Goal: Task Accomplishment & Management: Use online tool/utility

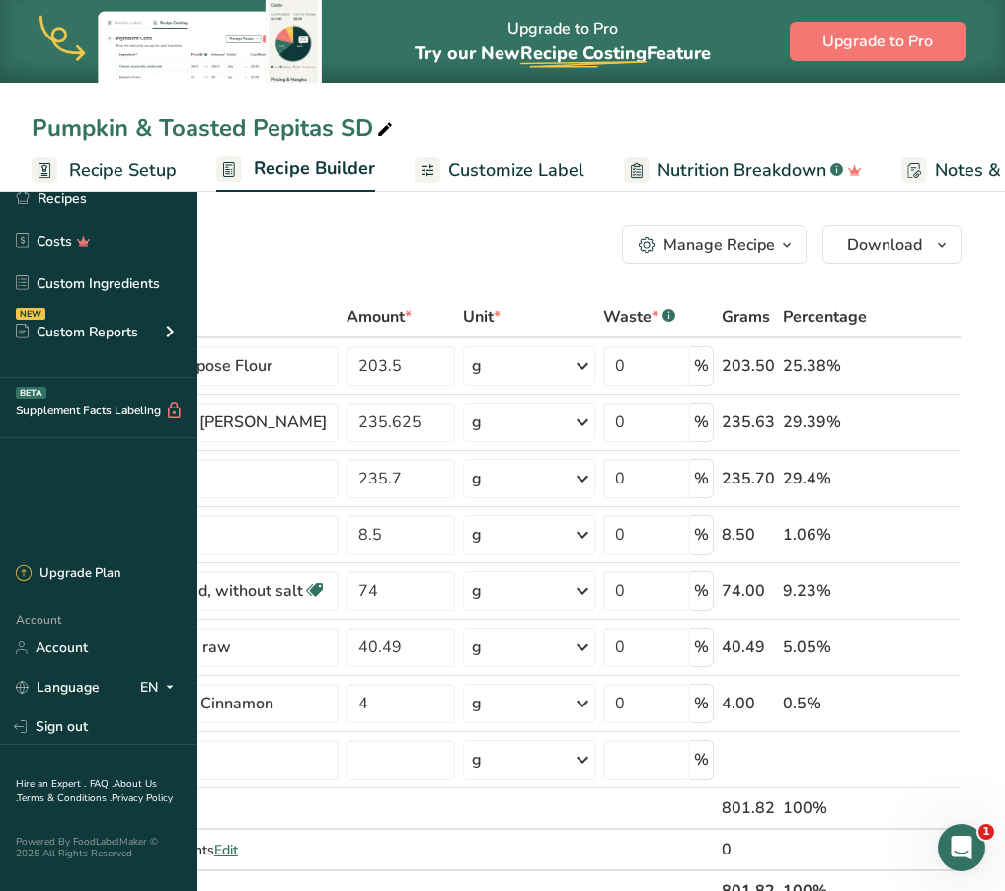
click at [439, 262] on div "Add Ingredients Manage Recipe Delete Recipe Duplicate Recipe Scale Recipe Save …" at bounding box center [497, 244] width 930 height 39
click at [502, 249] on div "Add Ingredients Manage Recipe Delete Recipe Duplicate Recipe Scale Recipe Save …" at bounding box center [497, 244] width 930 height 39
click at [455, 471] on input "235.7" at bounding box center [401, 478] width 109 height 39
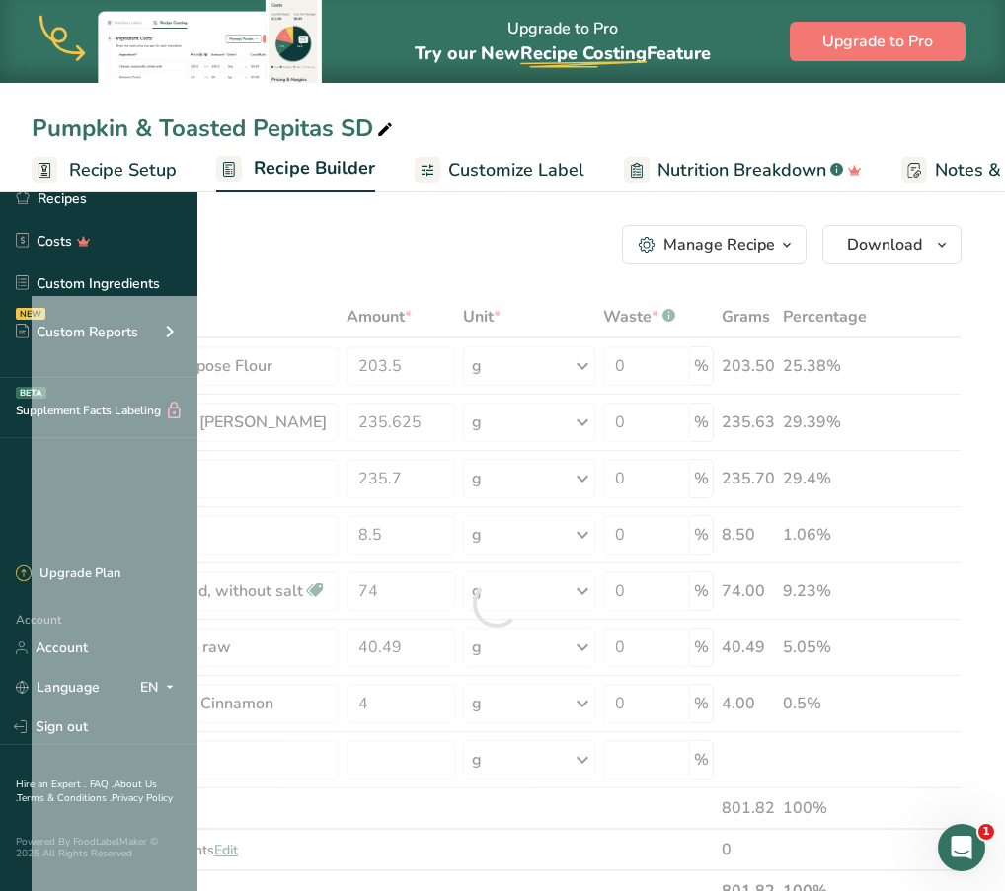
click at [500, 241] on div "Add Ingredients Manage Recipe Delete Recipe Duplicate Recipe Scale Recipe Save …" at bounding box center [497, 244] width 930 height 39
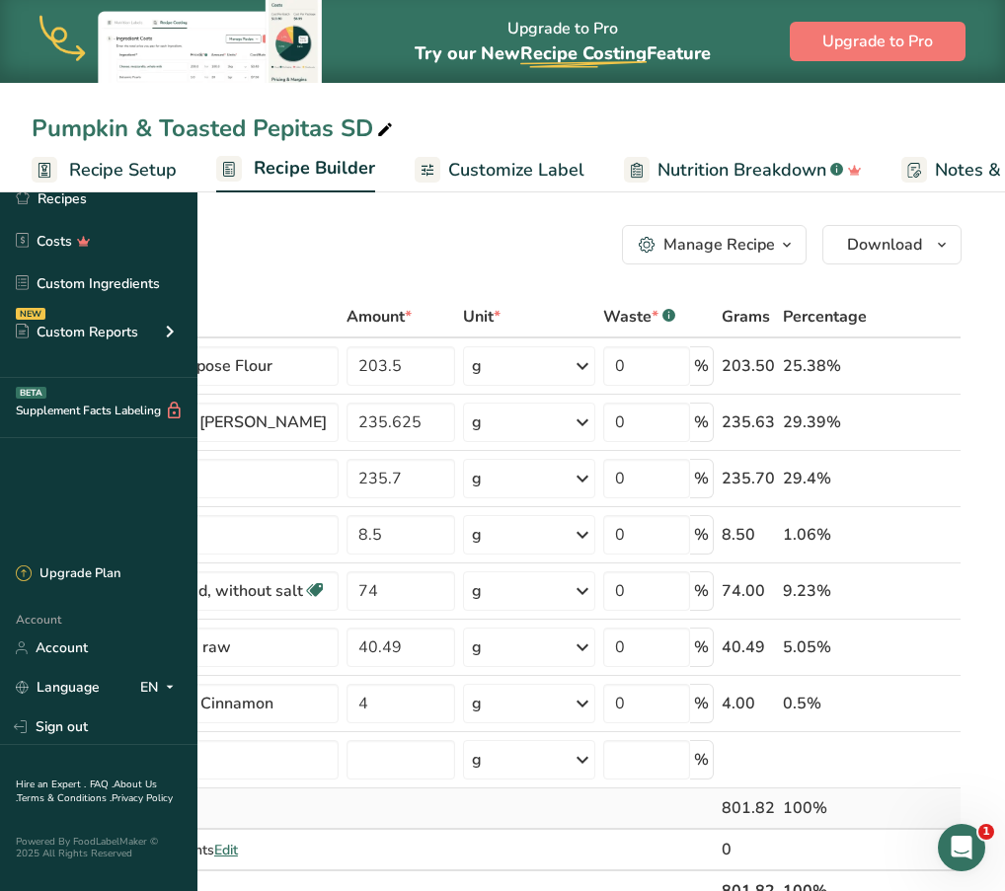
click at [339, 802] on div "Gross Totals" at bounding box center [195, 809] width 285 height 21
click at [455, 476] on input "235.7" at bounding box center [401, 478] width 109 height 39
type input "235.625"
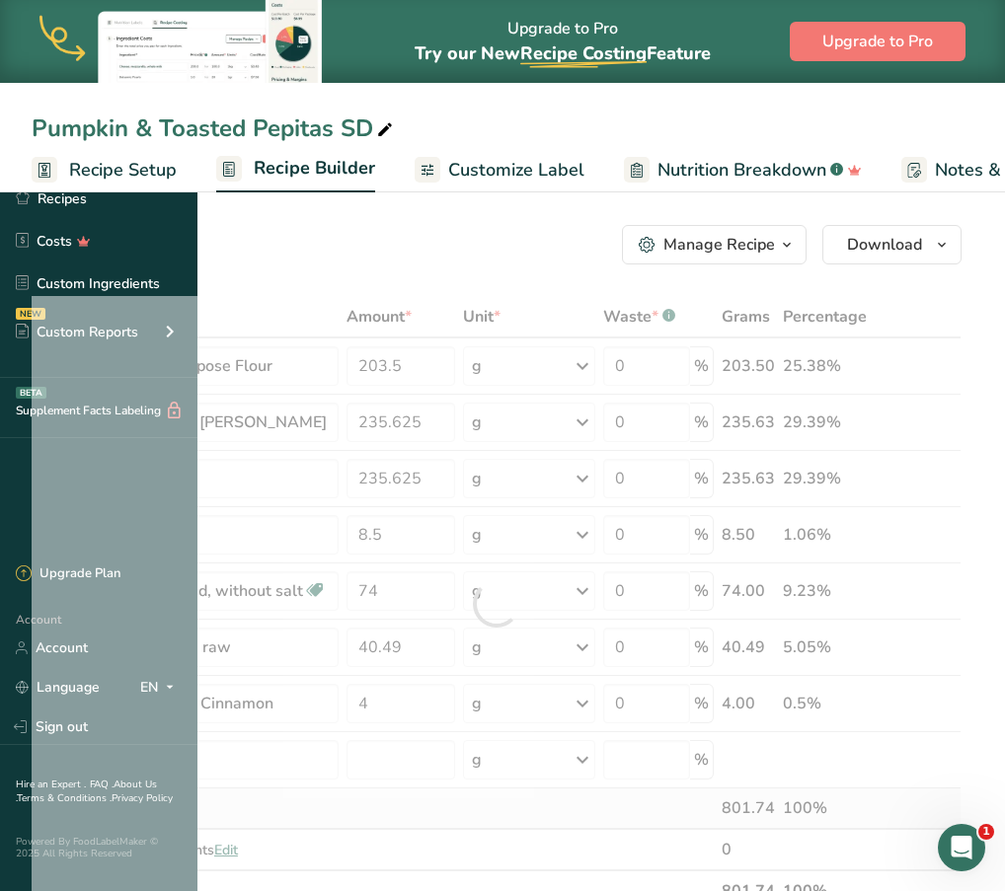
scroll to position [0, 0]
click at [577, 804] on div "Ingredient * Amount * Unit * Waste * .a-a{fill:#347362;}.b-a{fill:#fff;} Grams …" at bounding box center [497, 604] width 930 height 616
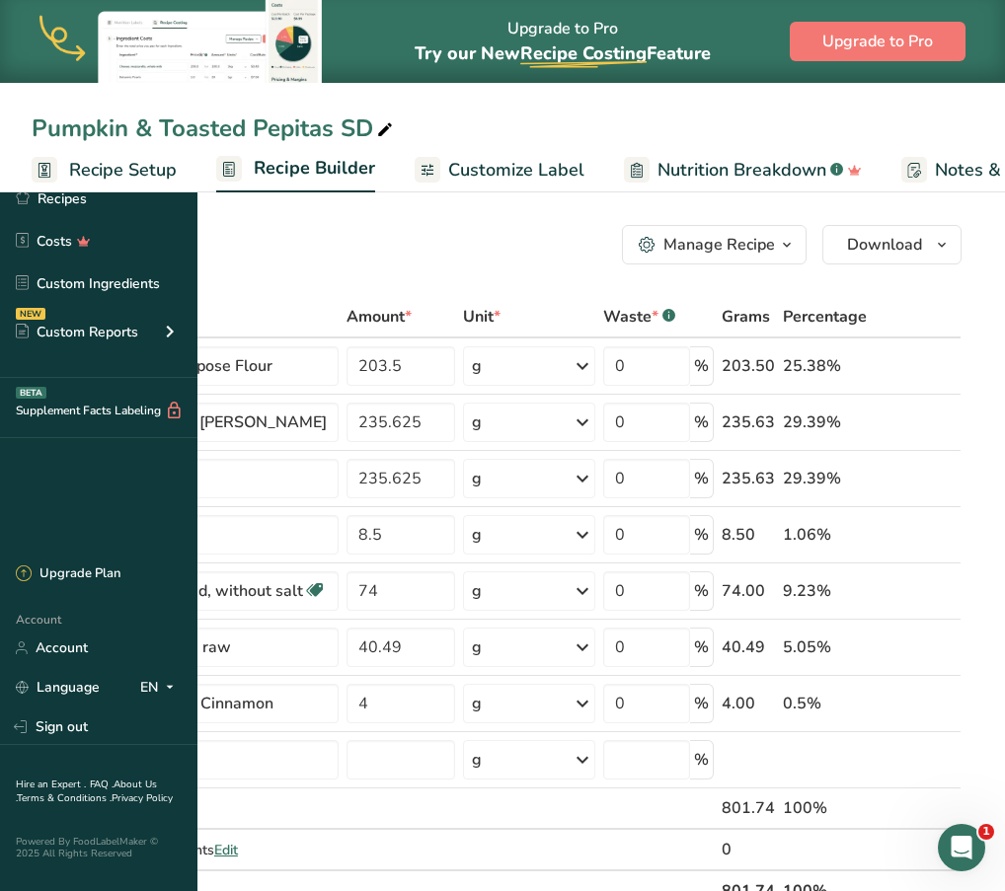
click at [491, 254] on div "Add Ingredients Manage Recipe Delete Recipe Duplicate Recipe Scale Recipe Save …" at bounding box center [497, 244] width 930 height 39
click at [339, 747] on input "text" at bounding box center [195, 759] width 285 height 39
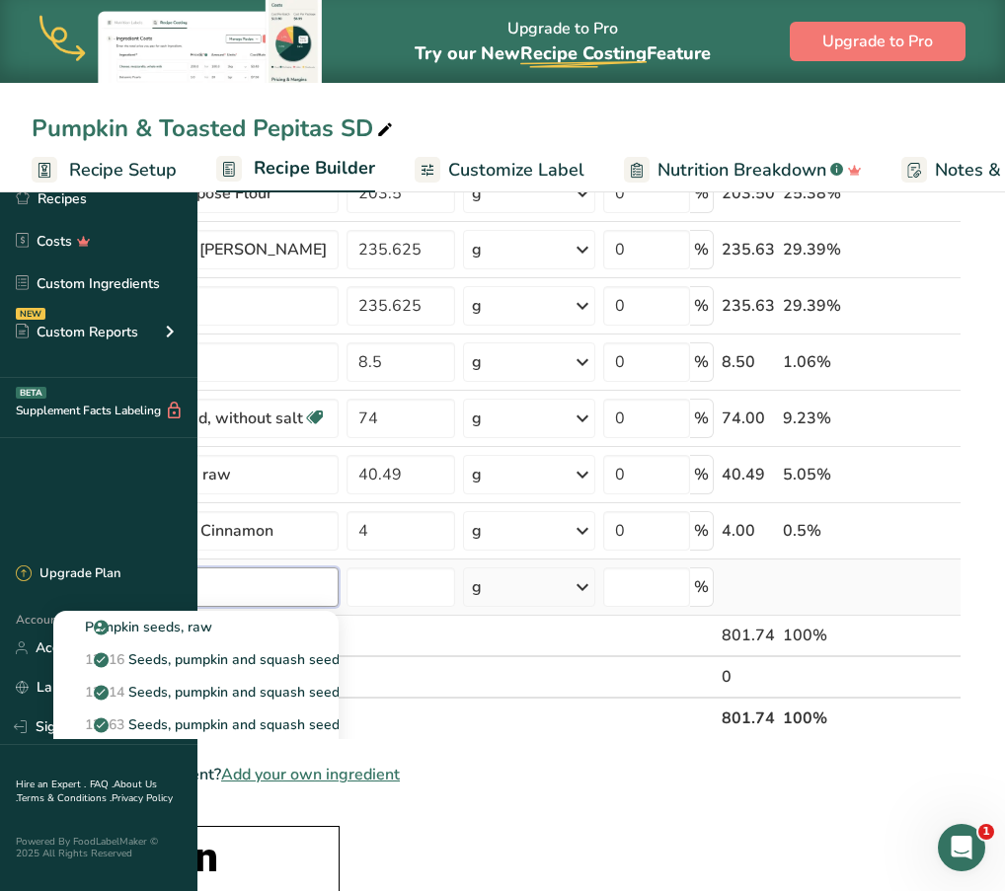
scroll to position [178, 0]
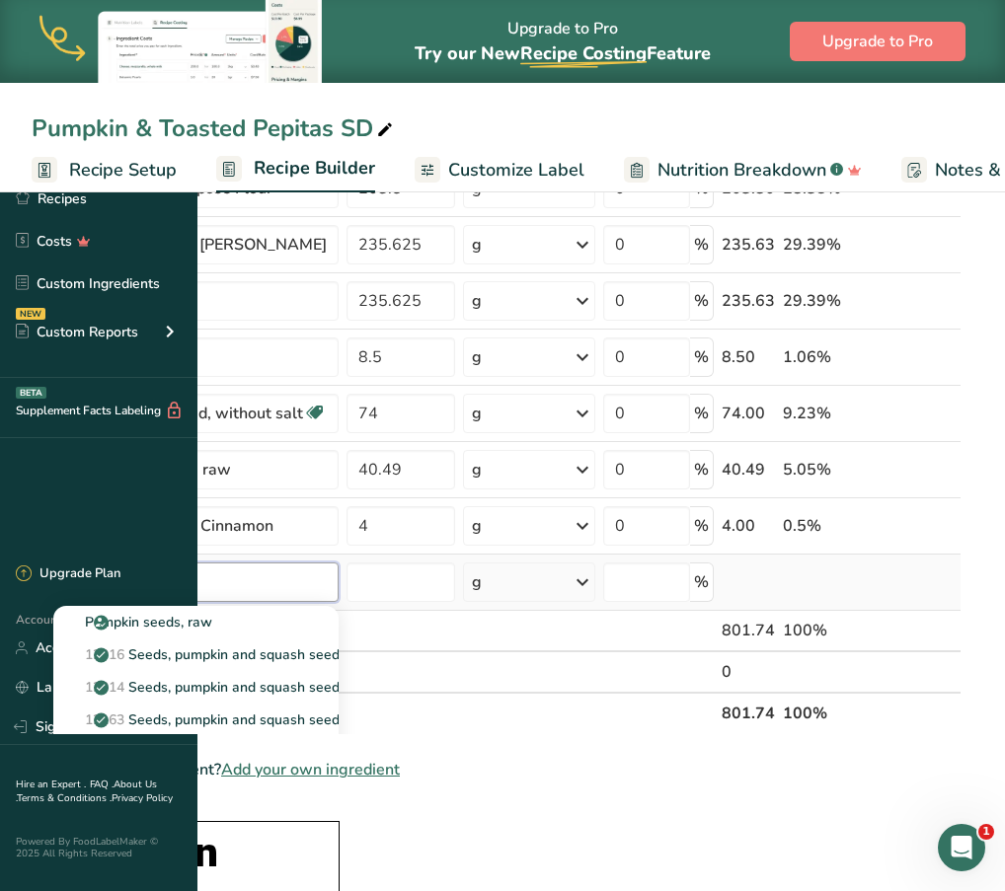
type input "pumpkin seeds"
click at [323, 784] on div "See full Results" at bounding box center [196, 785] width 254 height 21
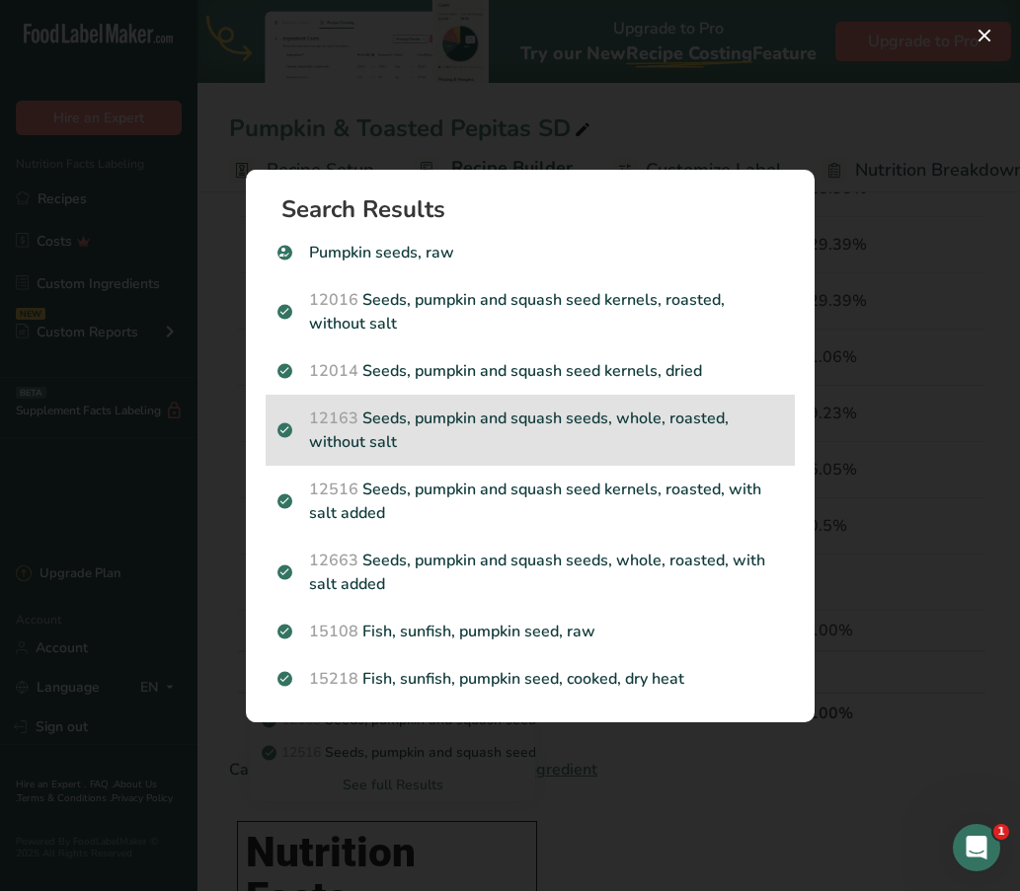
click at [535, 436] on p "12163 Seeds, pumpkin and squash seeds, whole, roasted, without salt" at bounding box center [529, 430] width 505 height 47
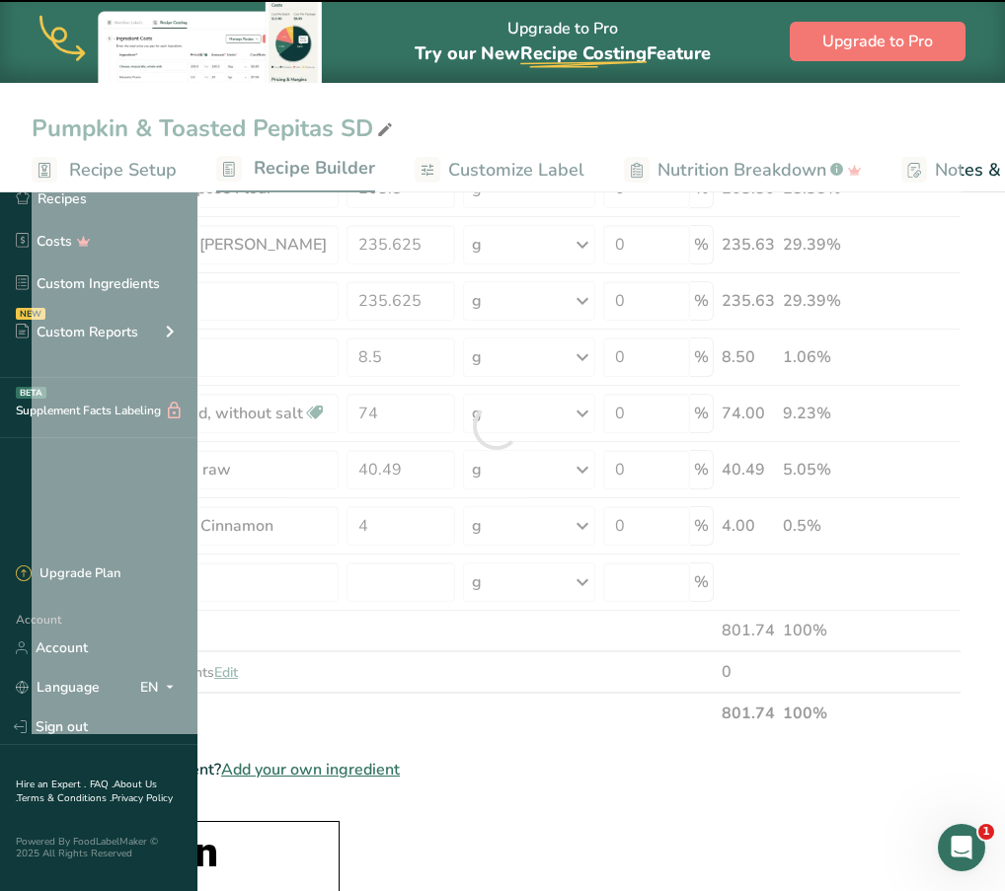
type input "0"
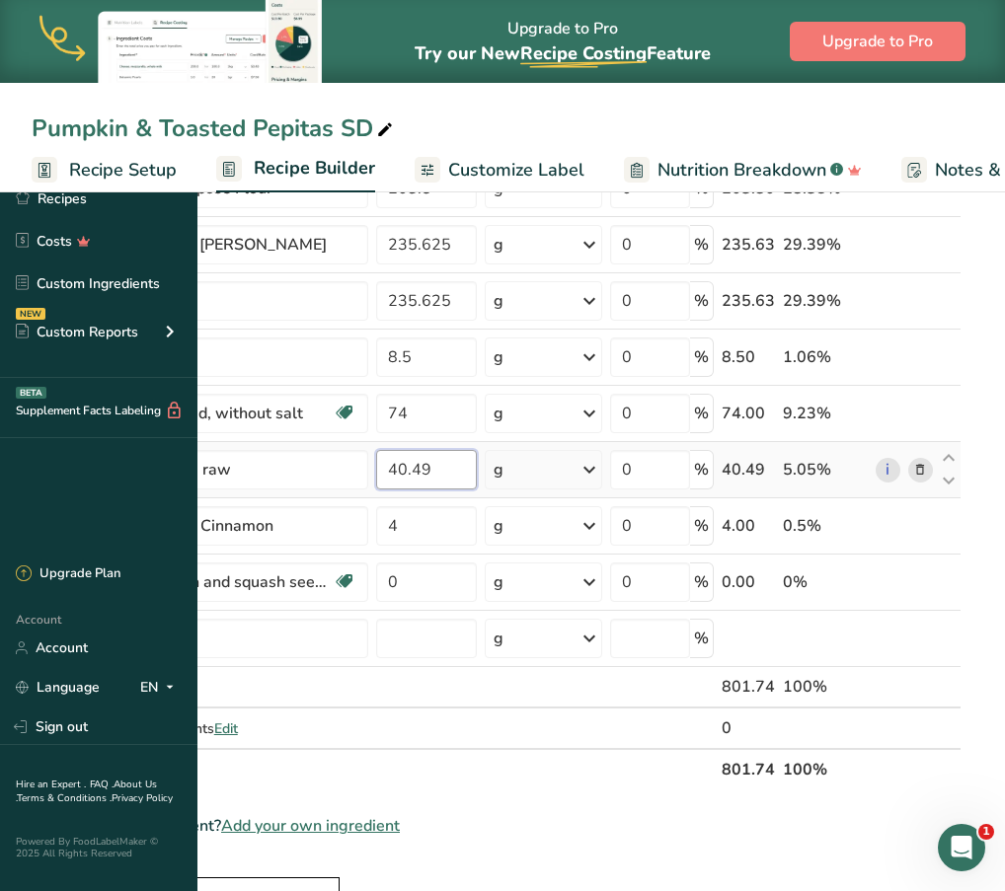
click at [478, 471] on input "40.49" at bounding box center [427, 469] width 102 height 39
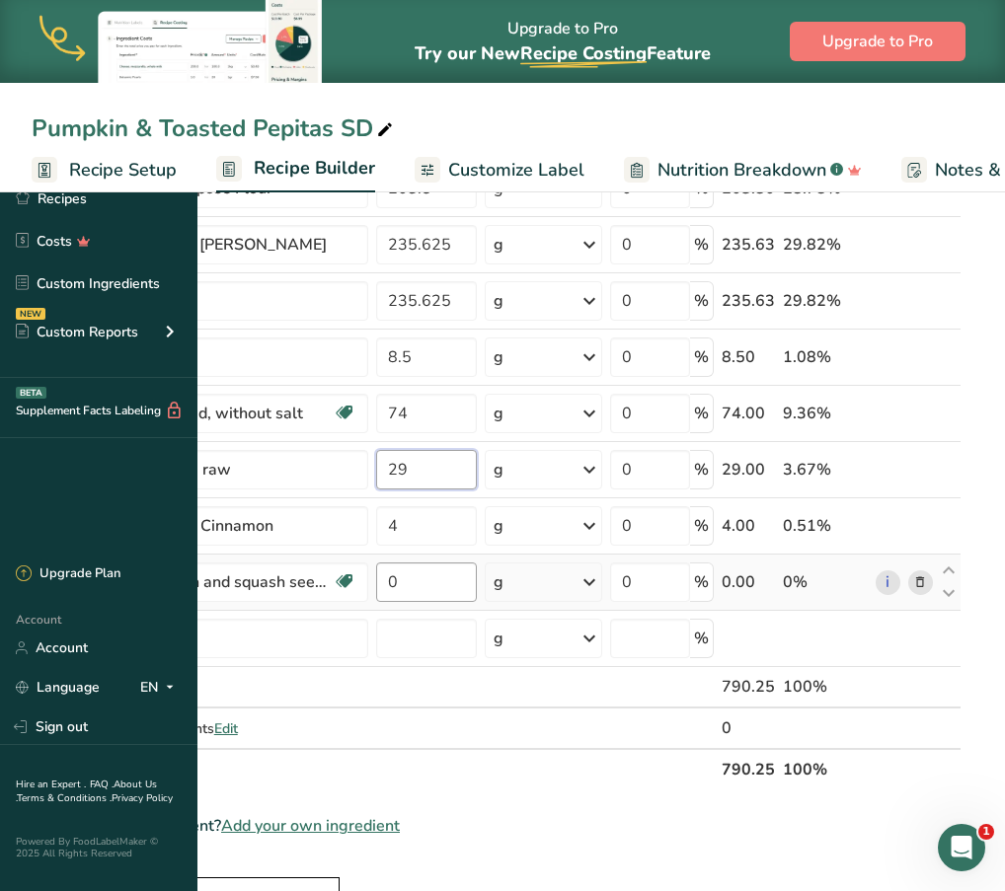
type input "29"
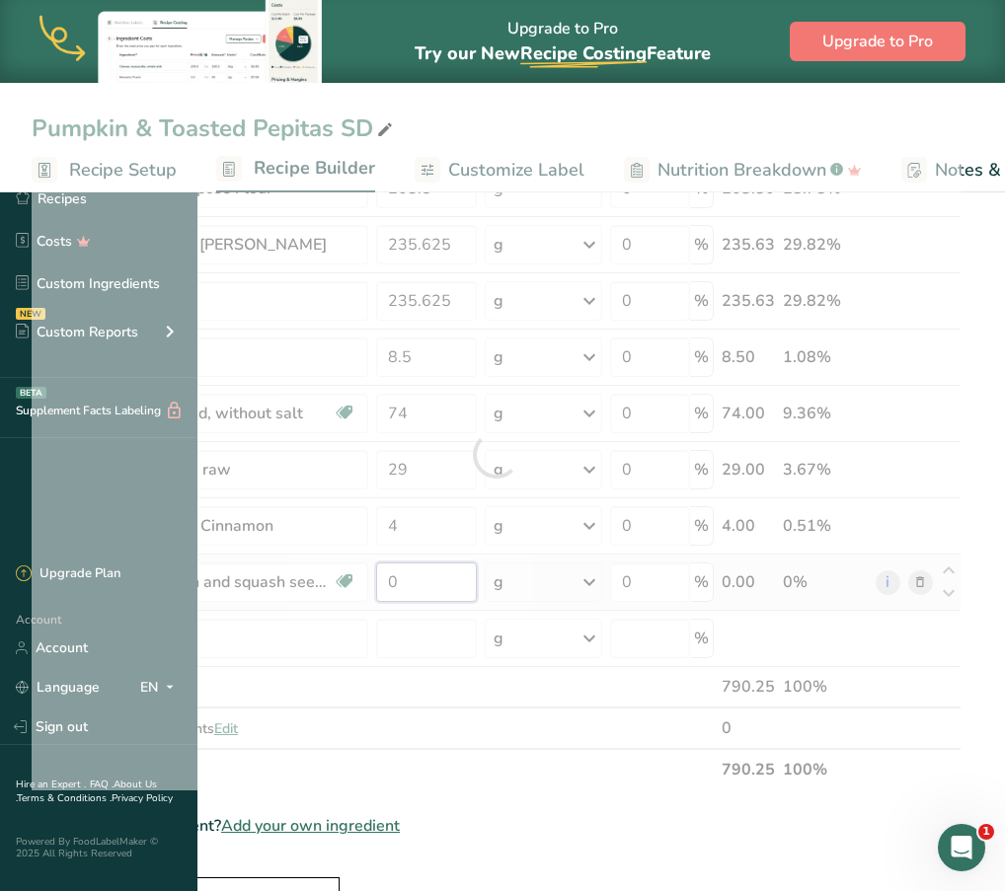
click at [605, 586] on div "Ingredient * Amount * Unit * Waste * .a-a{fill:#347362;}.b-a{fill:#fff;} Grams …" at bounding box center [497, 454] width 930 height 672
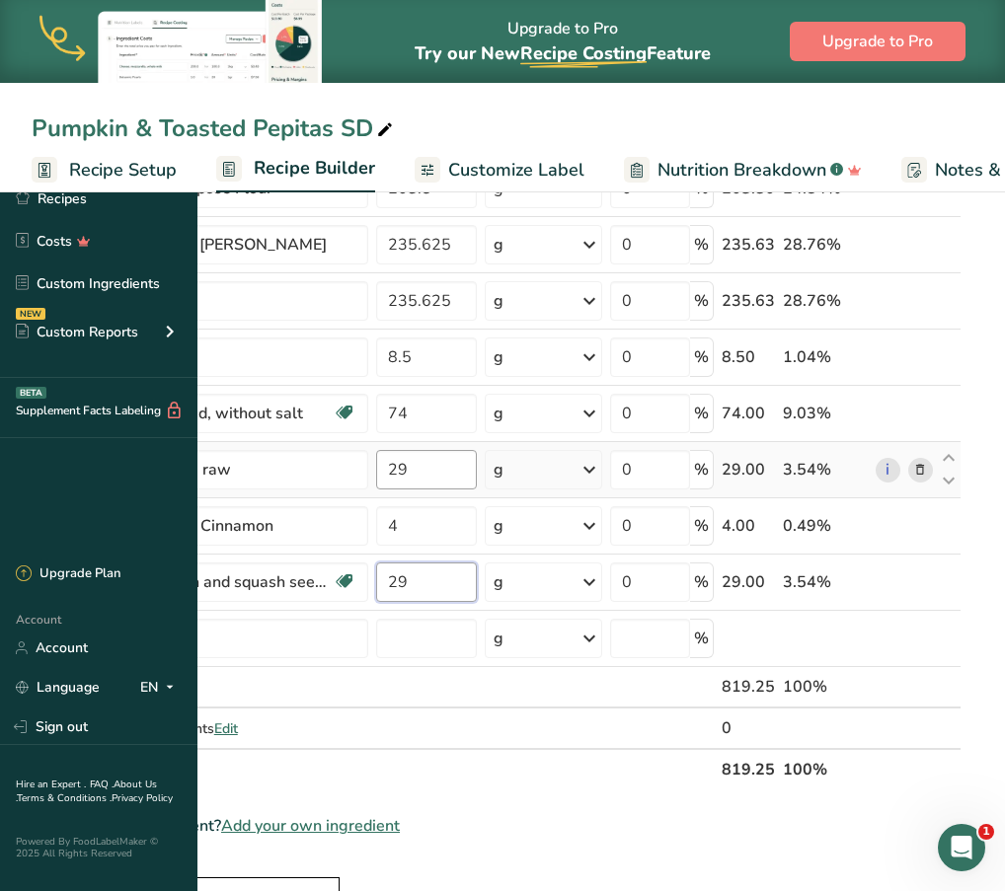
type input "29"
click at [619, 470] on div "Ingredient * Amount * Unit * Waste * .a-a{fill:#347362;}.b-a{fill:#fff;} Grams …" at bounding box center [497, 454] width 930 height 672
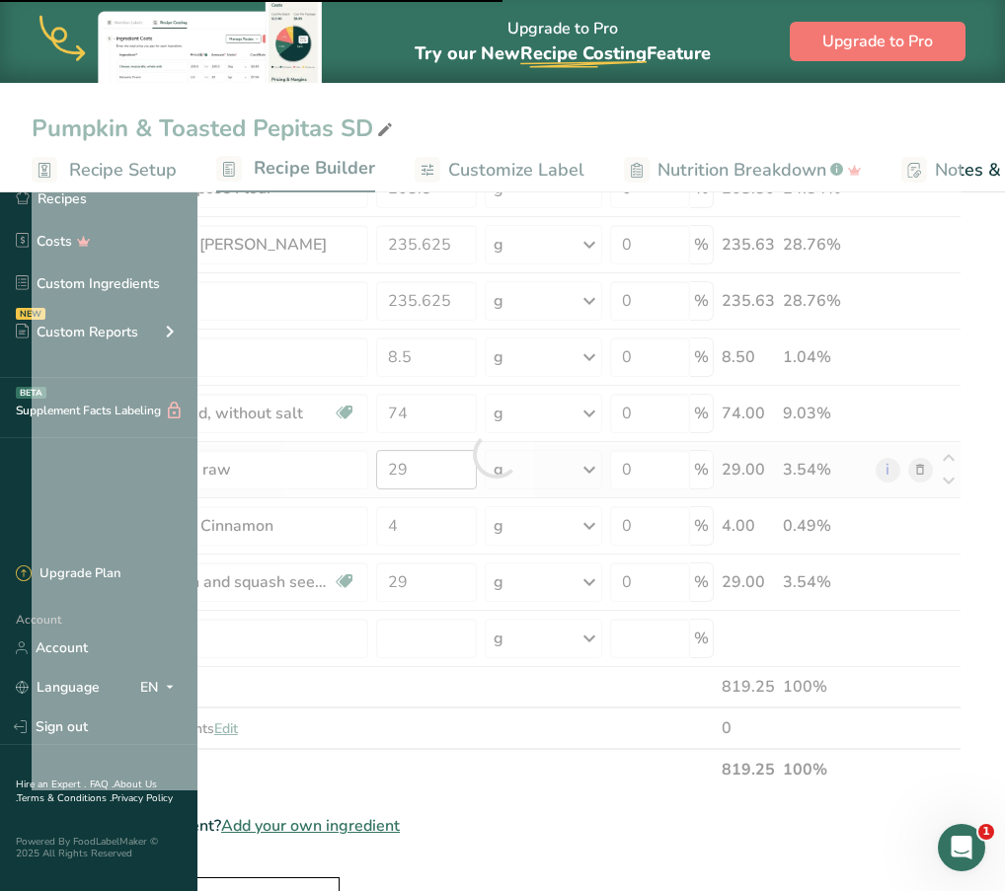
click at [497, 455] on div at bounding box center [497, 455] width 0 height 0
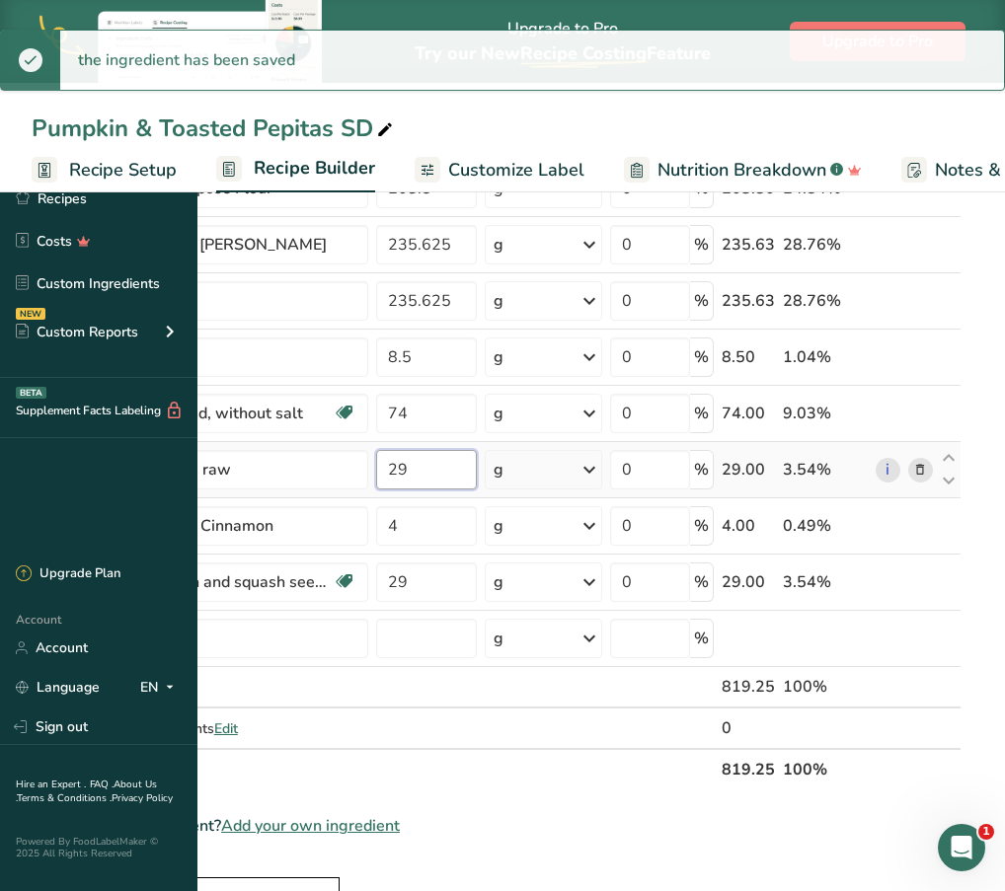
click at [478, 470] on input "29" at bounding box center [427, 469] width 102 height 39
type input "2"
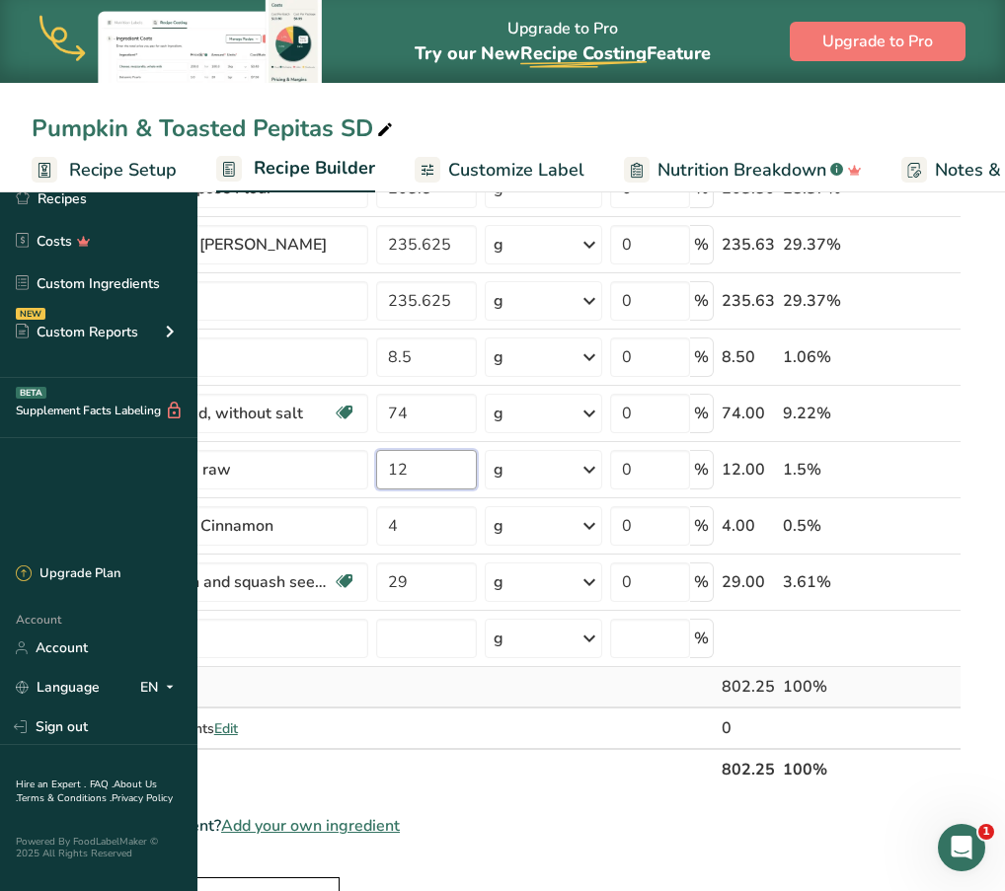
type input "12"
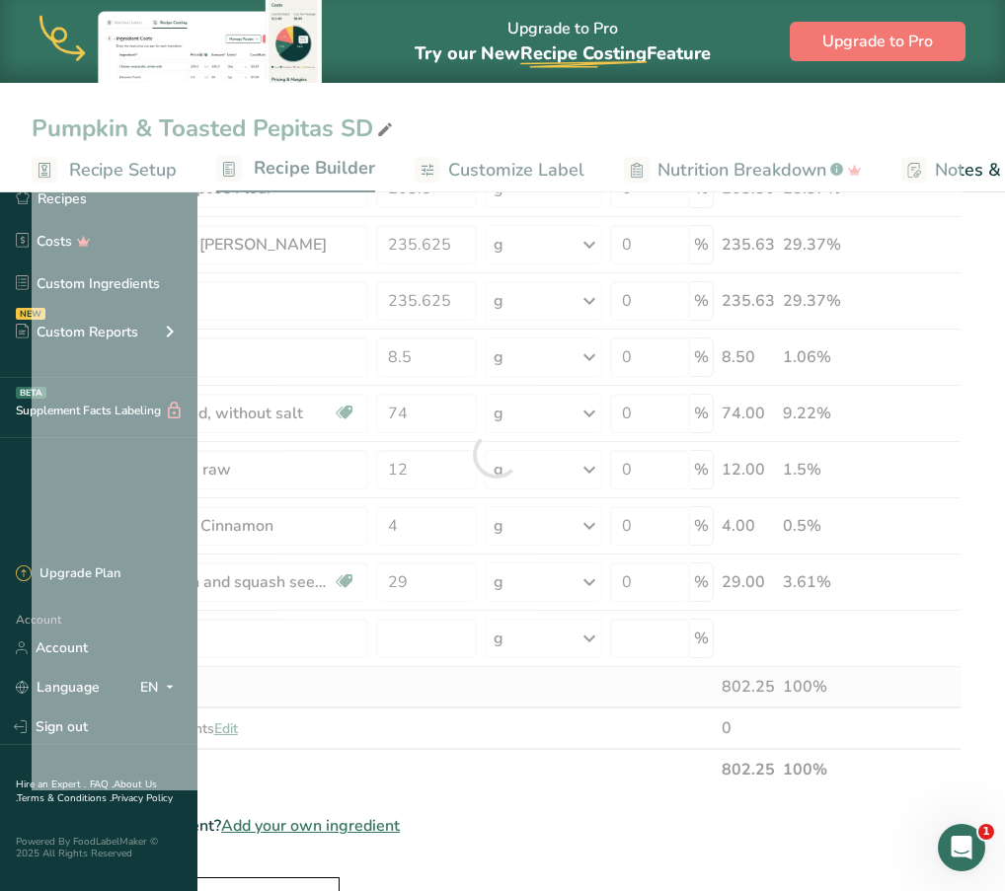
click at [569, 684] on div "Ingredient * Amount * Unit * Waste * .a-a{fill:#347362;}.b-a{fill:#fff;} Grams …" at bounding box center [497, 454] width 930 height 672
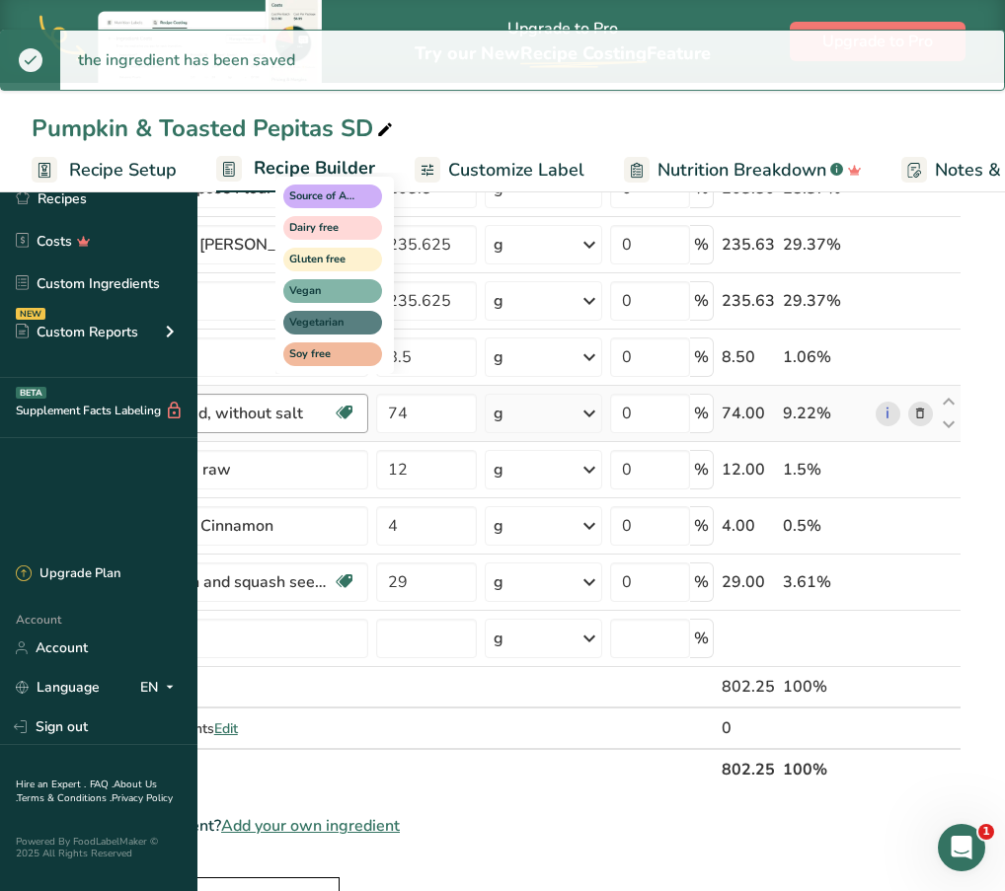
scroll to position [0, 20]
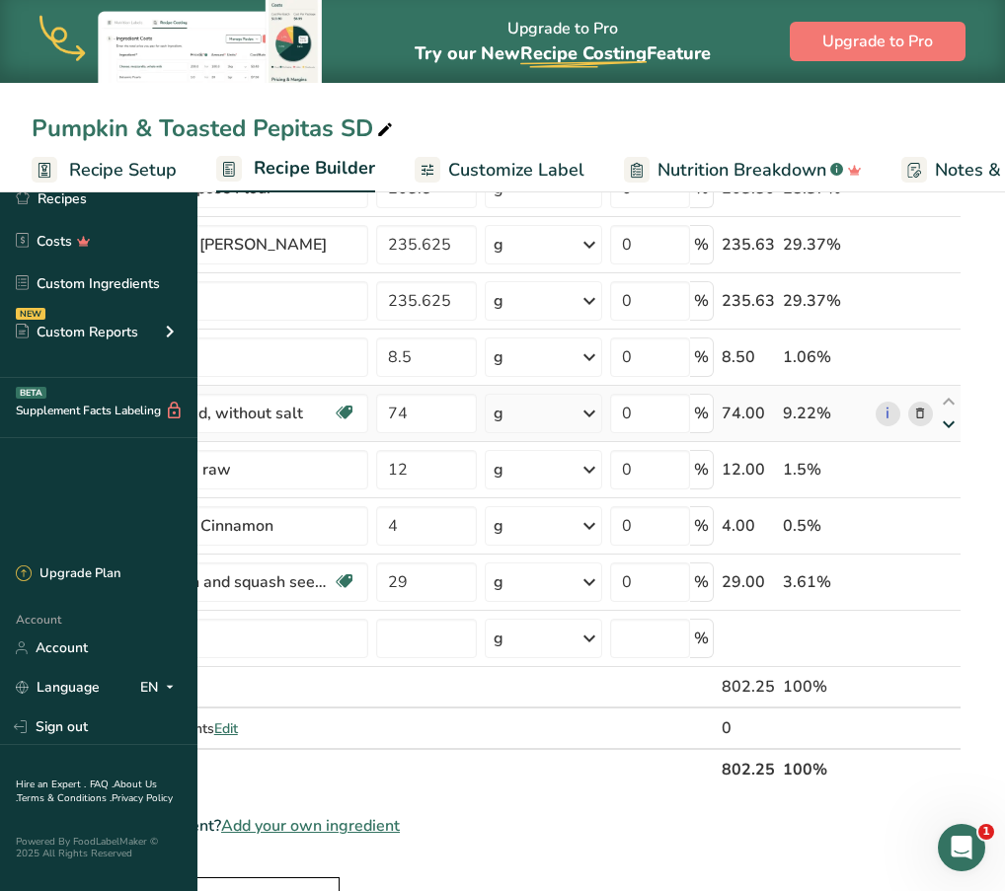
click at [961, 429] on icon at bounding box center [949, 425] width 24 height 15
type input "12"
type input "74"
click at [961, 428] on icon at bounding box center [949, 425] width 24 height 15
type input "74"
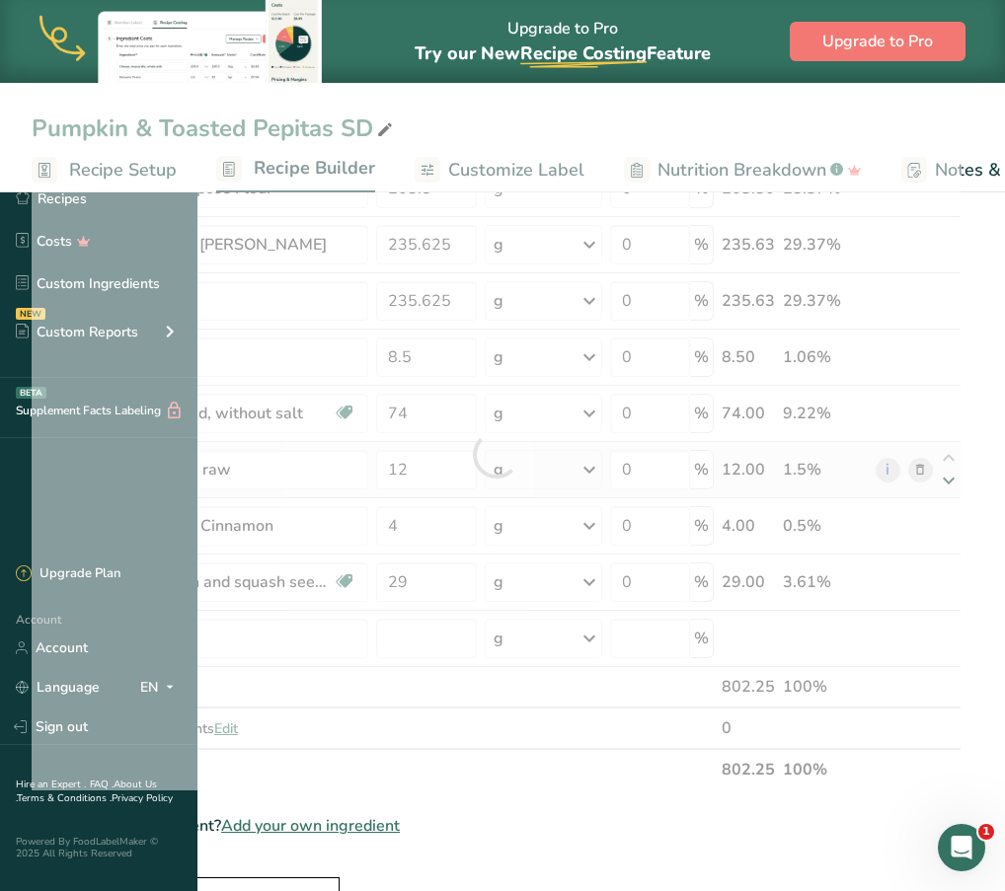
click at [962, 488] on div at bounding box center [497, 454] width 930 height 672
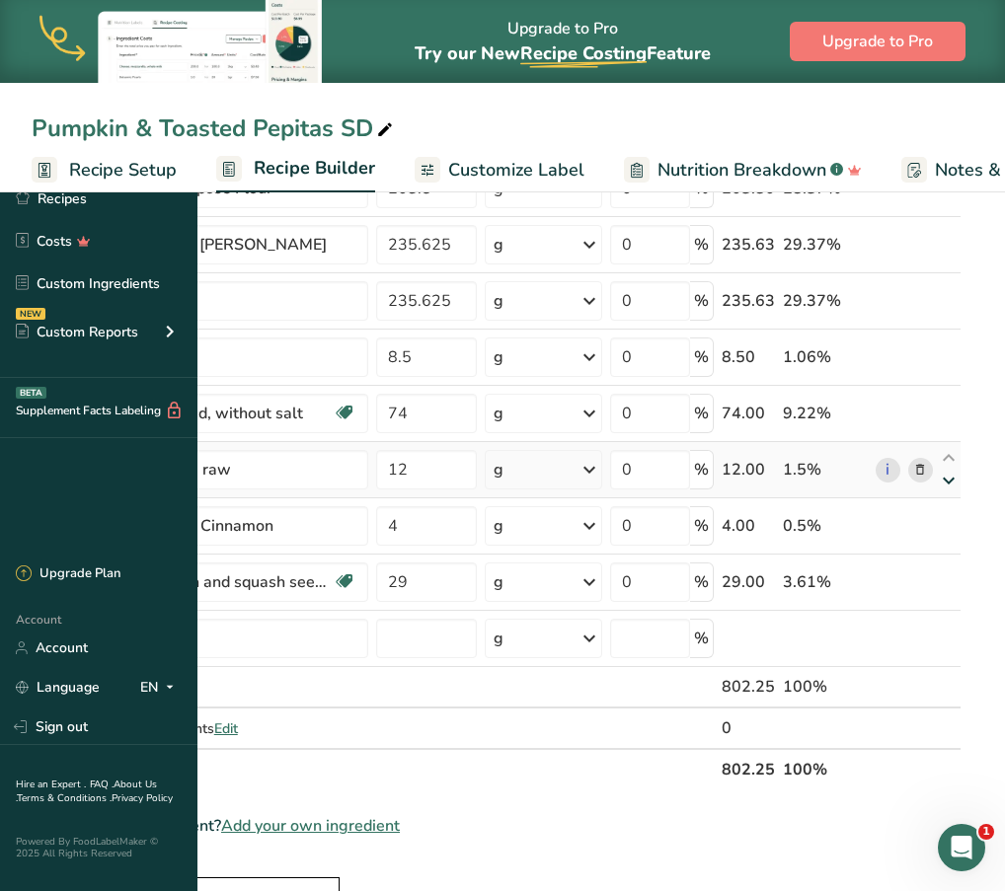
click at [961, 488] on icon at bounding box center [949, 481] width 24 height 15
type input "4"
click at [961, 540] on icon at bounding box center [949, 537] width 24 height 15
type input "29"
type input "12"
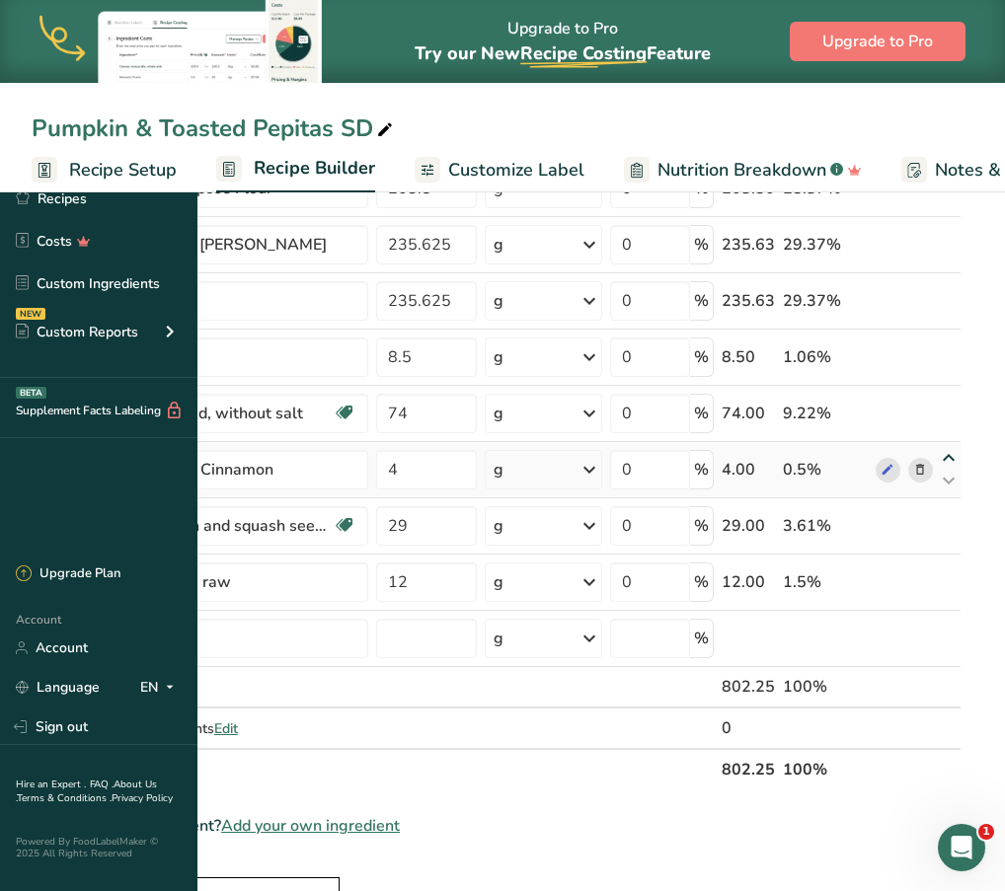
click at [961, 455] on icon at bounding box center [949, 458] width 24 height 15
type input "4"
type input "74"
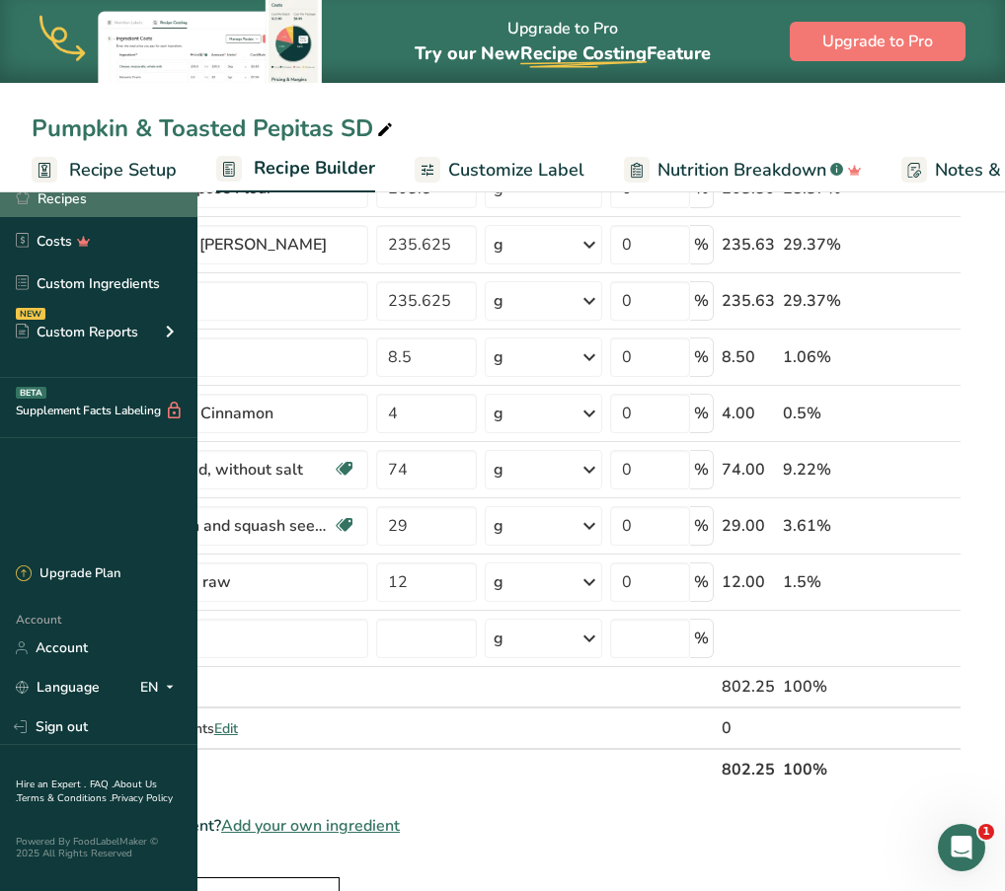
click at [94, 204] on link "Recipes" at bounding box center [98, 199] width 197 height 38
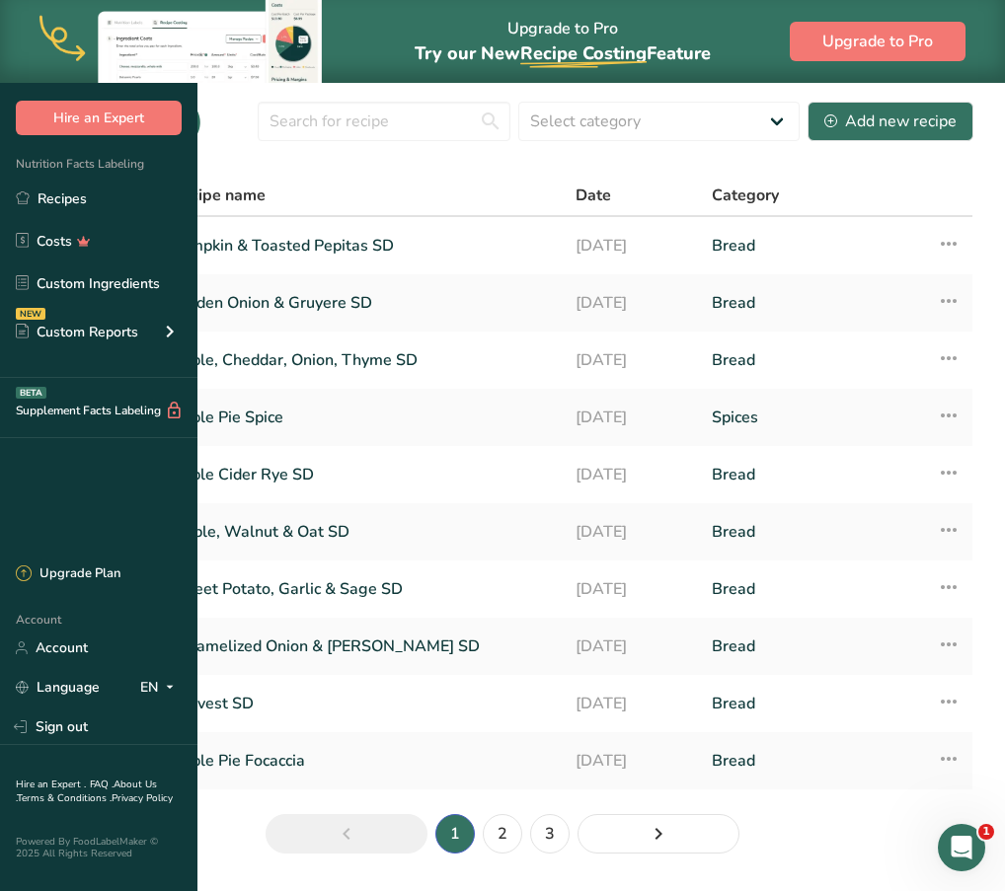
click at [492, 217] on th "Recipe name" at bounding box center [361, 196] width 405 height 41
click at [902, 133] on div "Add new recipe" at bounding box center [890, 122] width 132 height 24
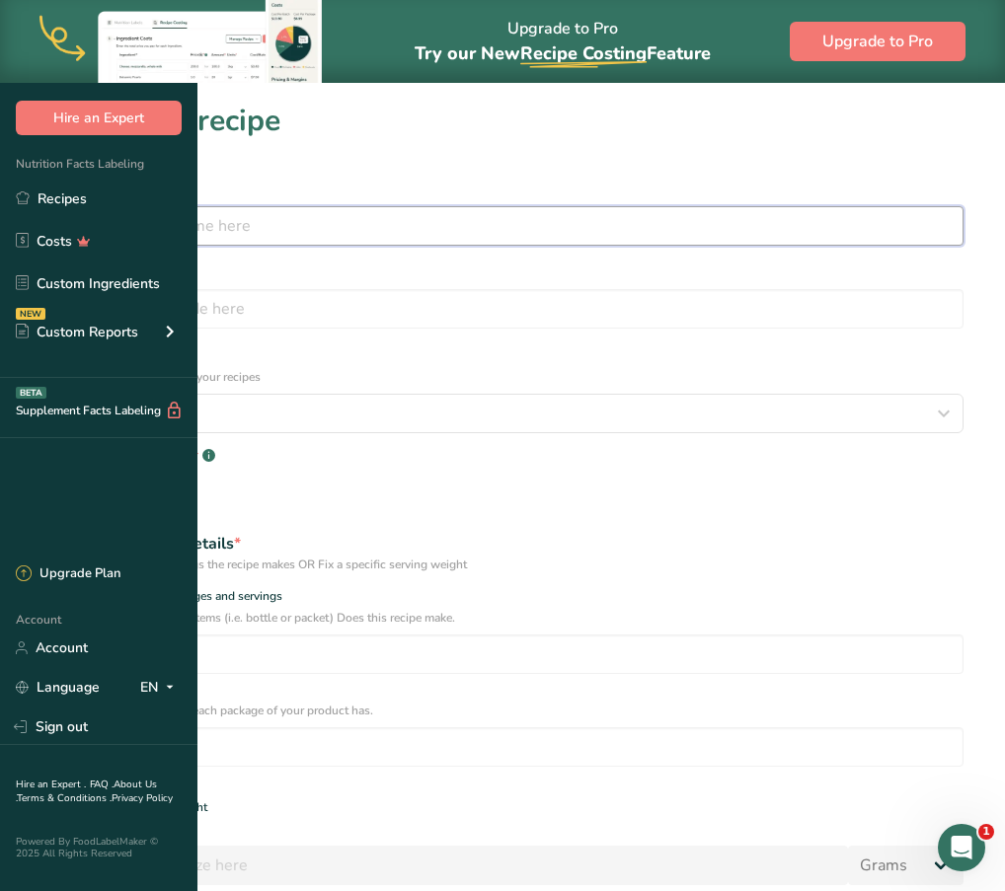
click at [460, 235] on input "text" at bounding box center [502, 225] width 922 height 39
type input "Onion Rye SD"
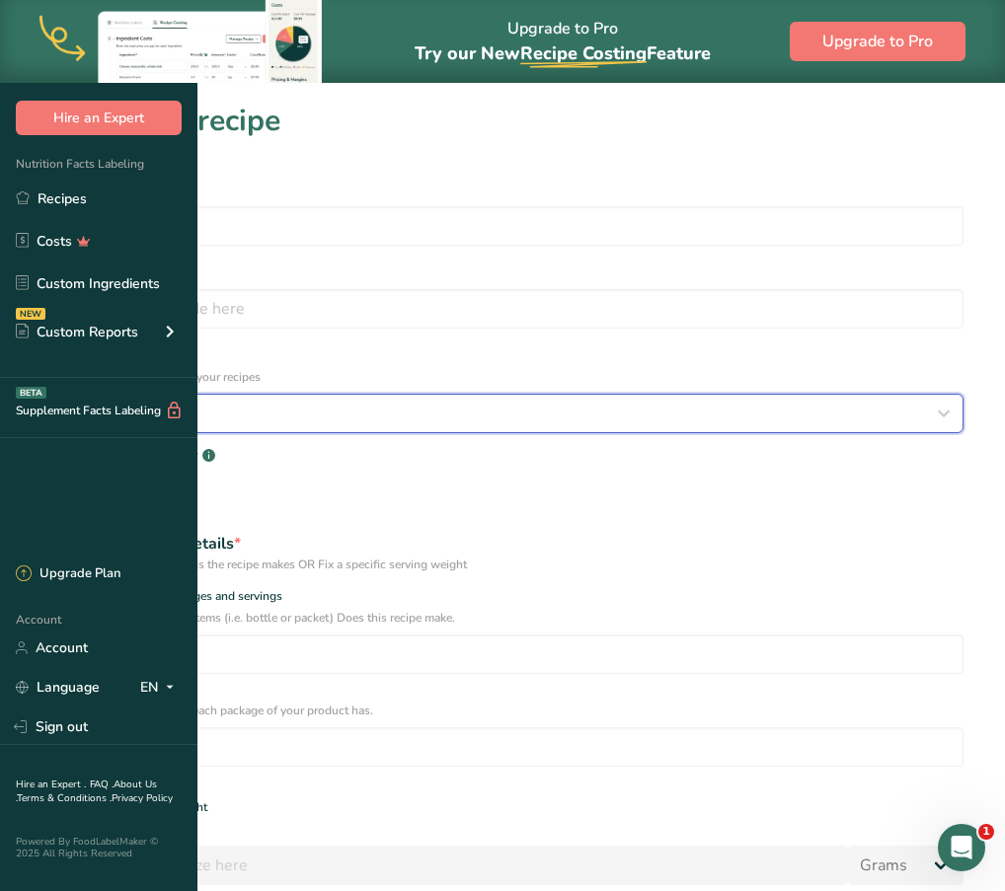
click at [509, 402] on div "Select category" at bounding box center [496, 414] width 885 height 24
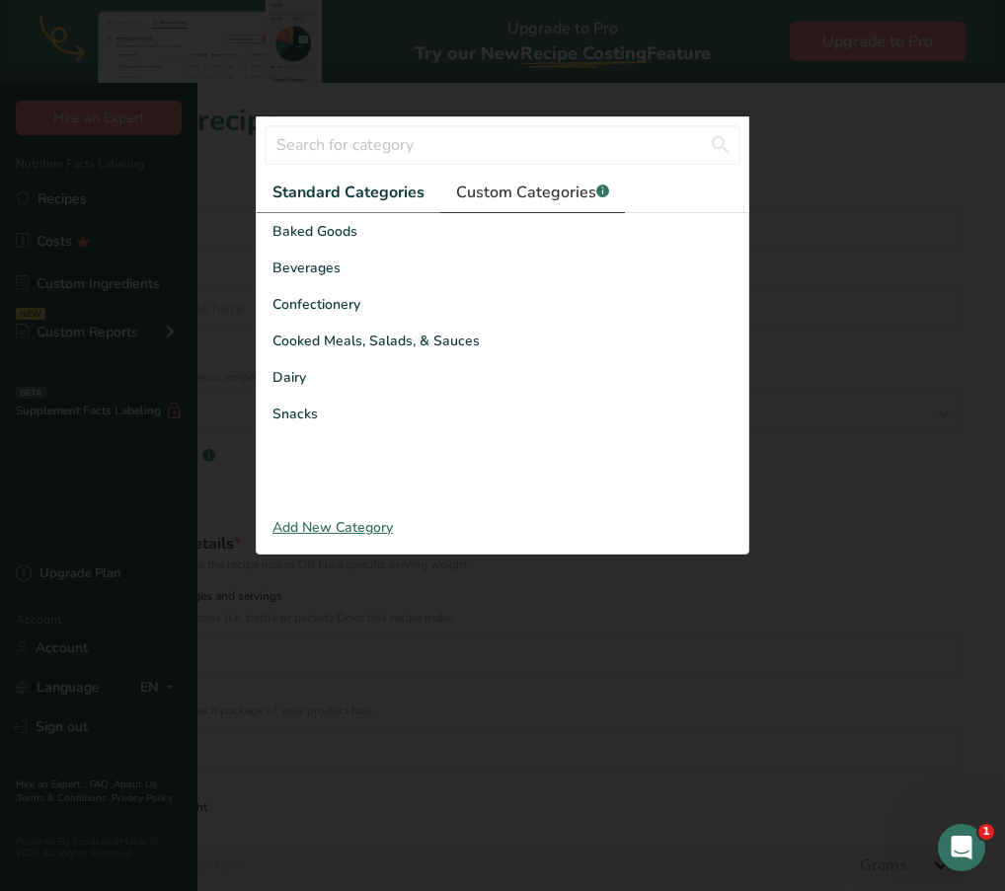
click at [490, 204] on span "Custom Categories .a-a{fill:#347362;}.b-a{fill:#fff;}" at bounding box center [532, 193] width 153 height 24
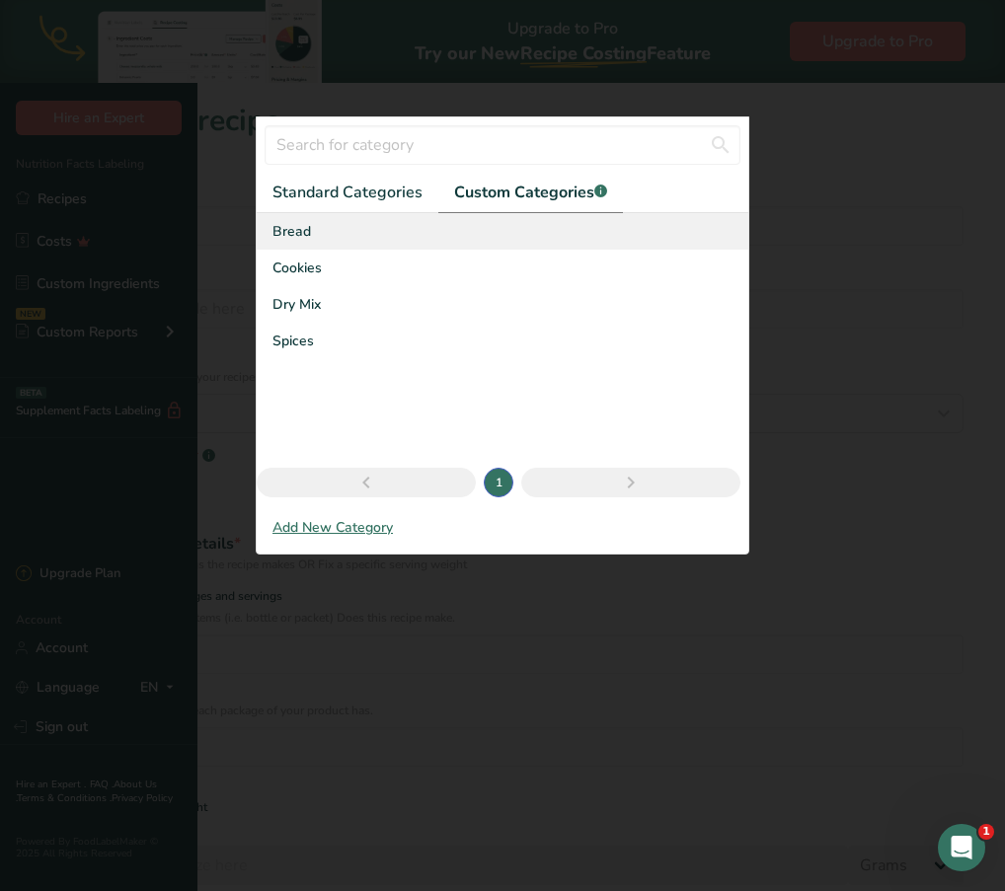
click at [402, 250] on div "Bread" at bounding box center [503, 231] width 492 height 37
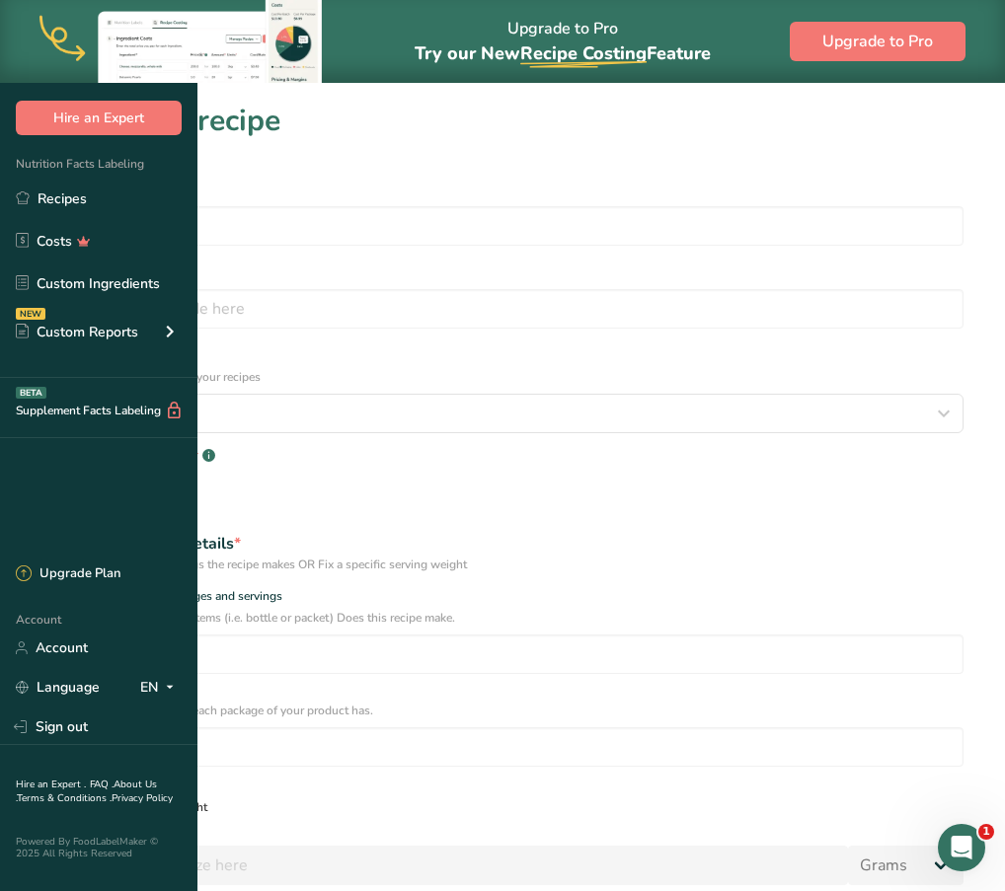
click at [207, 801] on div "Specify serving size weight" at bounding box center [135, 808] width 143 height 15
click at [54, 802] on input "Specify serving size weight" at bounding box center [47, 808] width 13 height 13
radio input "true"
radio input "false"
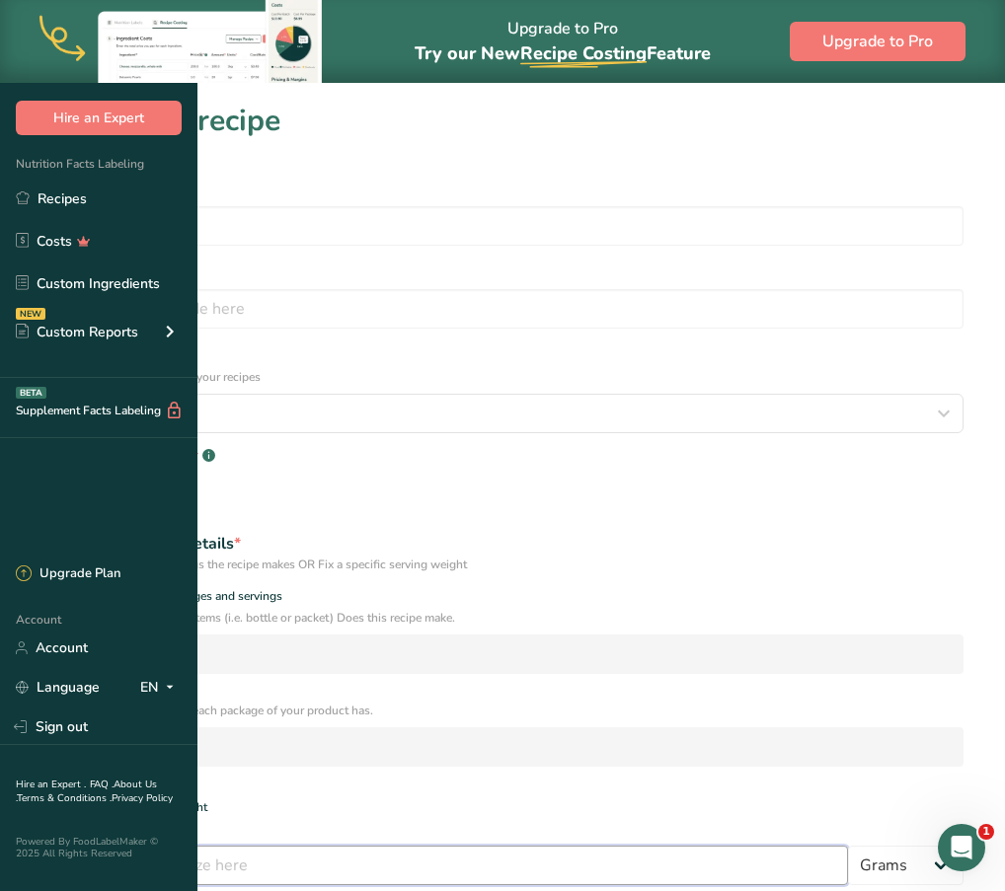
click at [281, 846] on input "number" at bounding box center [444, 865] width 807 height 39
type input "100"
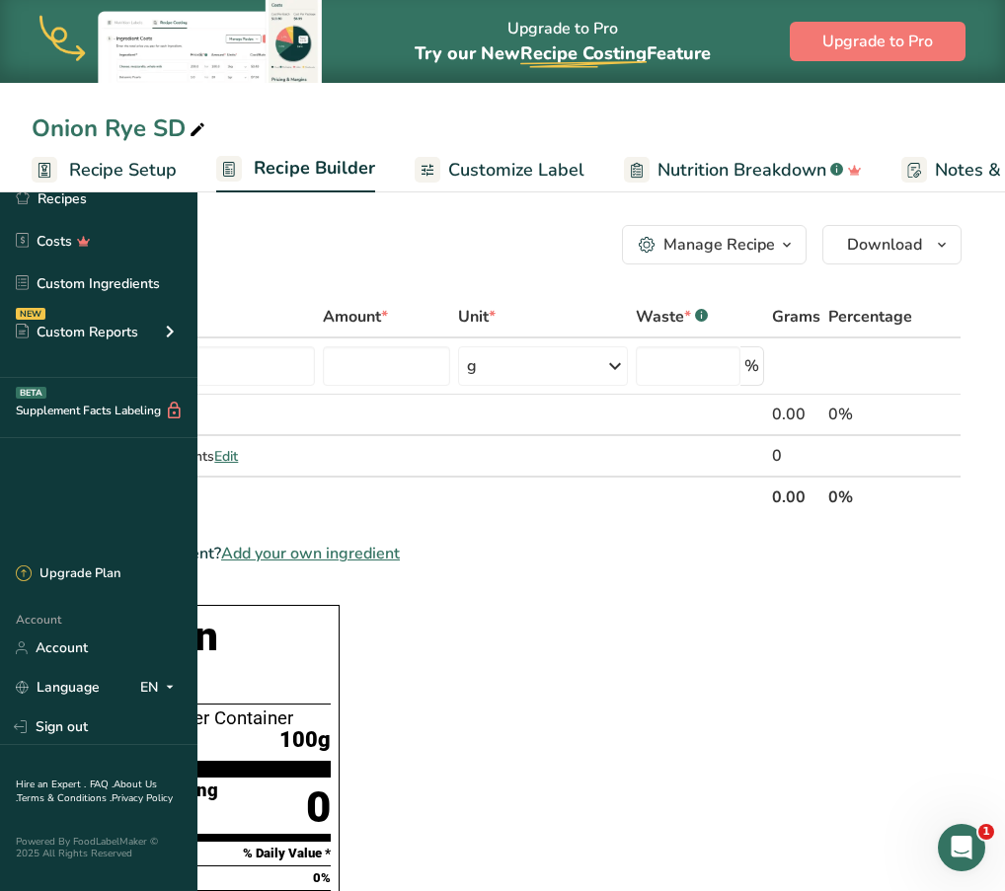
click at [683, 112] on div "Onion Rye SD" at bounding box center [502, 129] width 1005 height 36
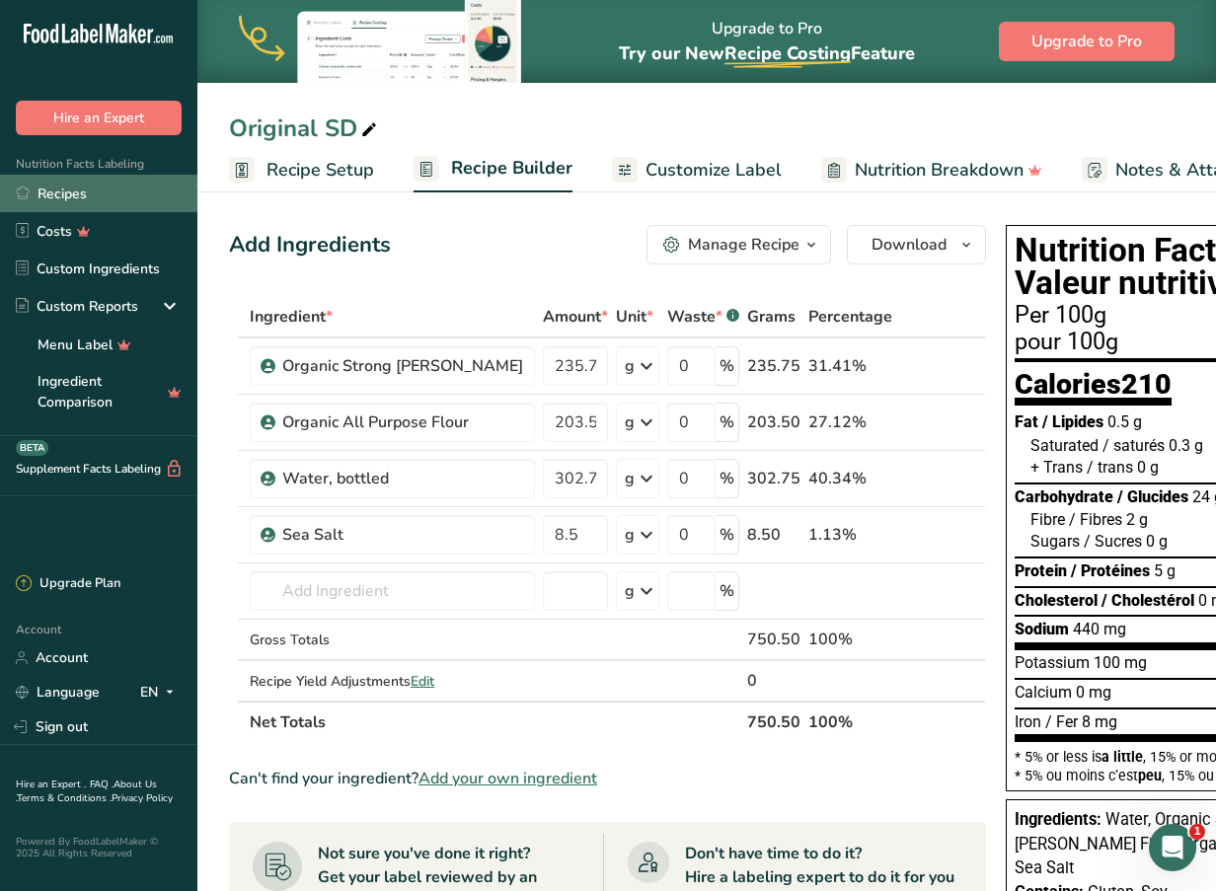
click at [138, 178] on link "Recipes" at bounding box center [98, 194] width 197 height 38
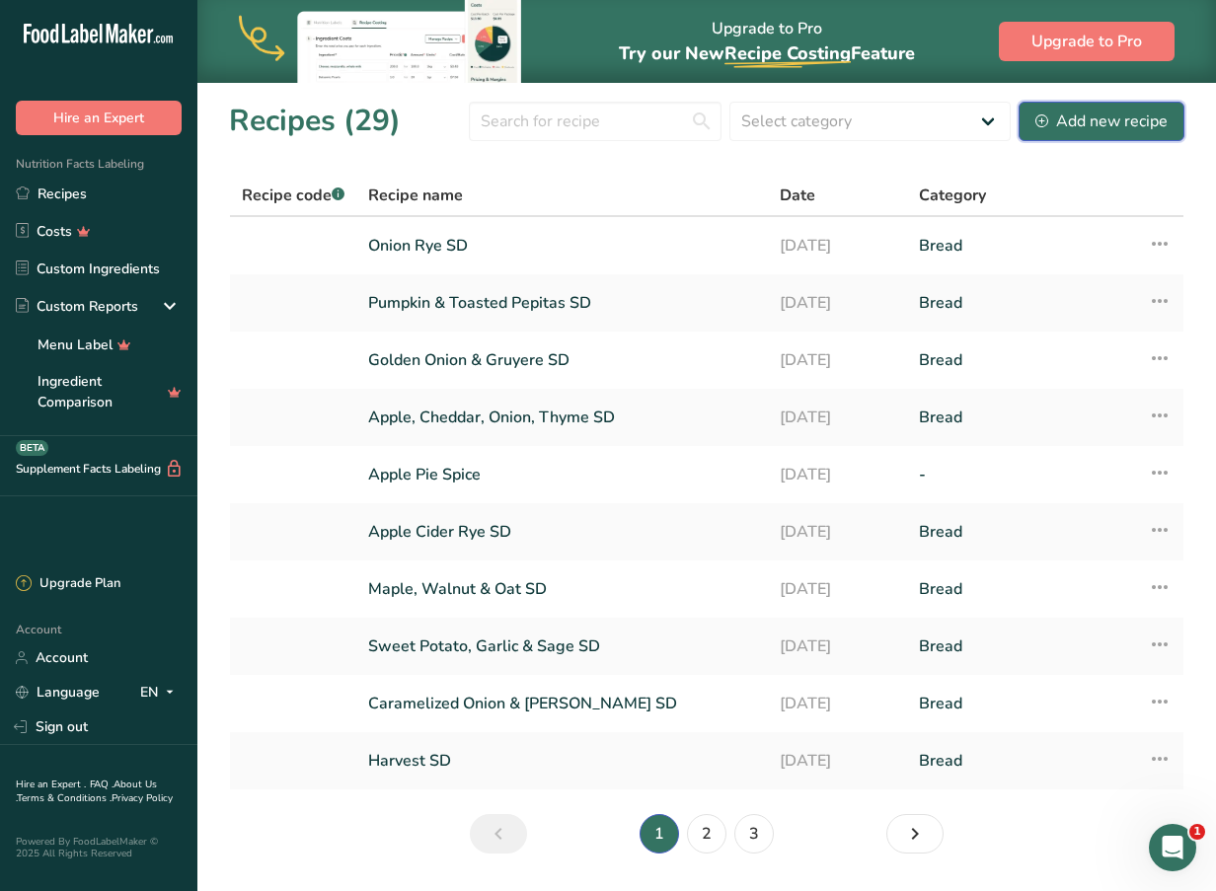
click at [1129, 119] on div "Add new recipe" at bounding box center [1102, 122] width 132 height 24
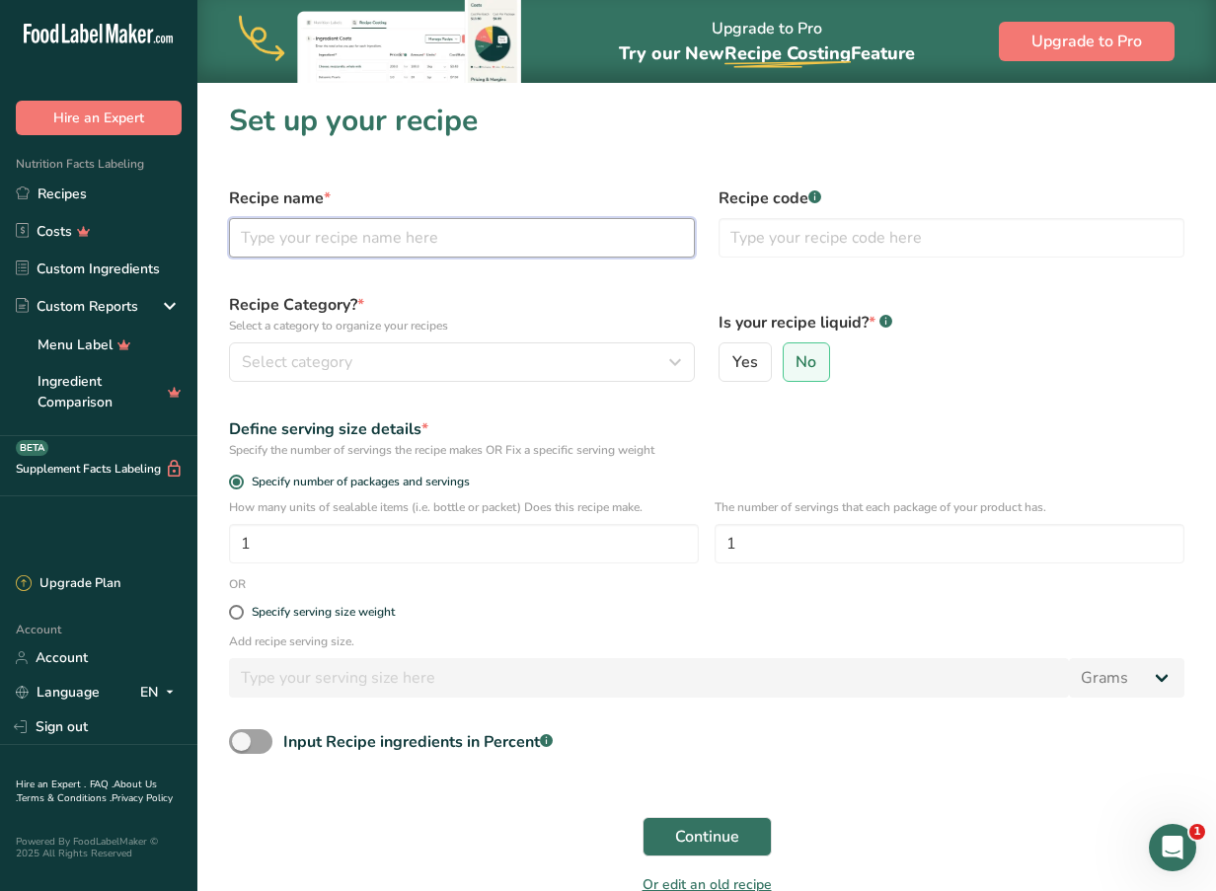
click at [496, 233] on input "text" at bounding box center [462, 237] width 466 height 39
type input "Rye SD"
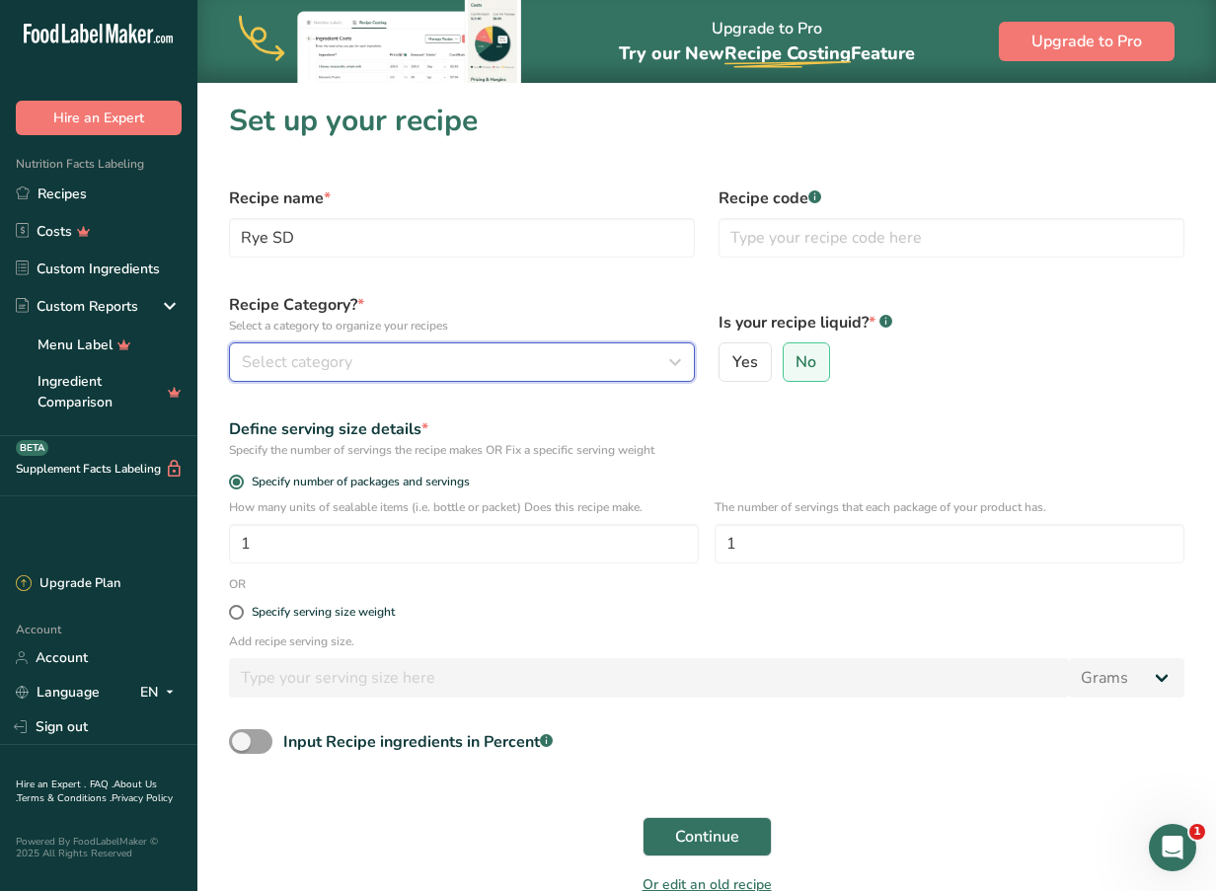
click at [472, 359] on div "Select category" at bounding box center [456, 362] width 428 height 24
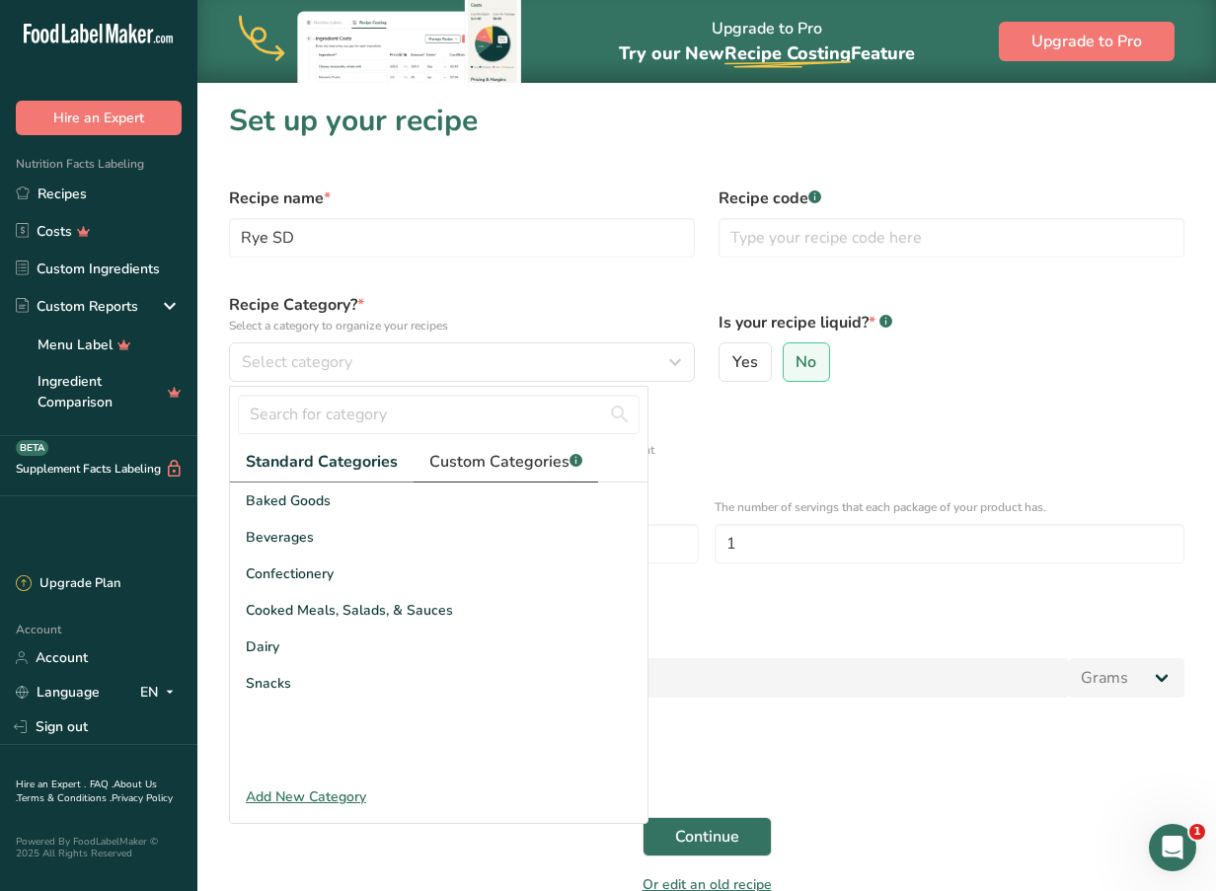
click at [494, 448] on link "Custom Categories .a-a{fill:#347362;}.b-a{fill:#fff;}" at bounding box center [506, 462] width 185 height 40
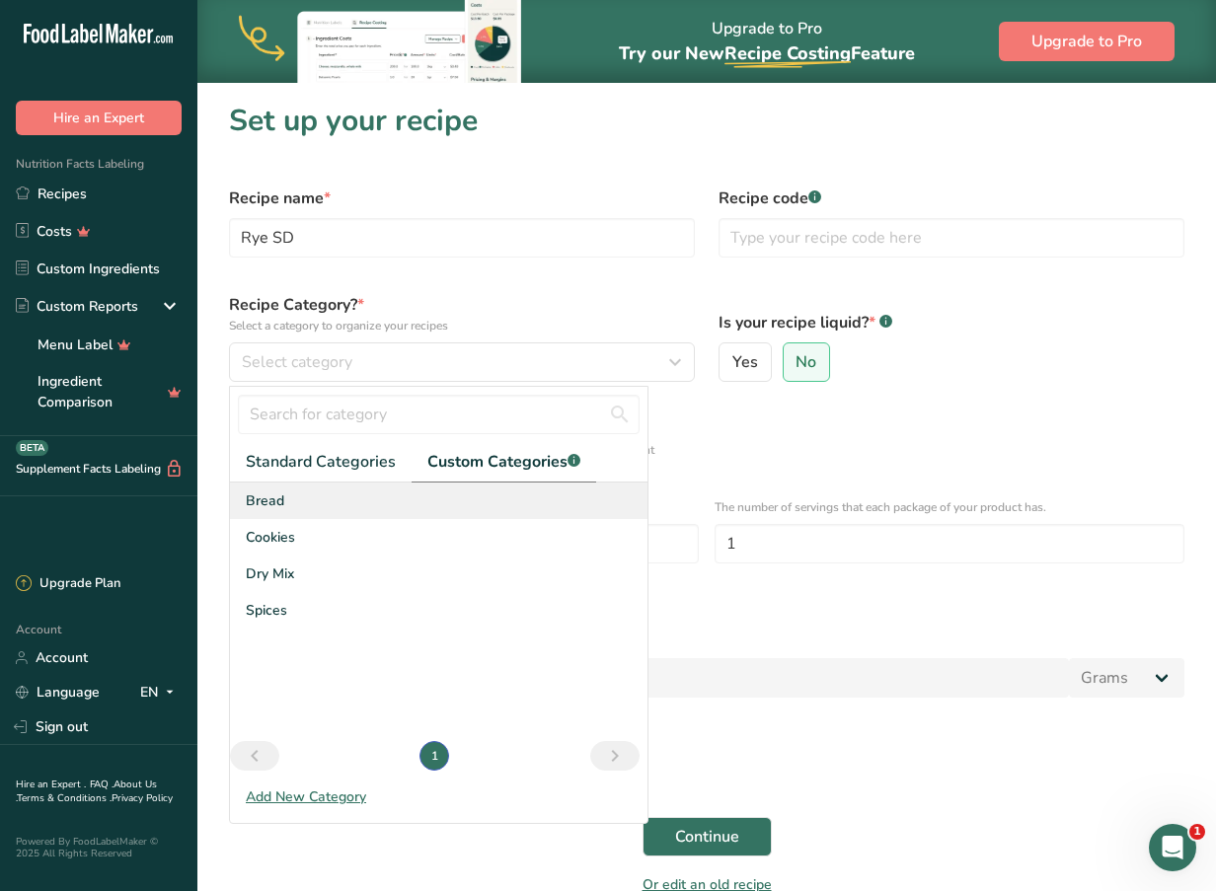
click at [298, 513] on div "Bread" at bounding box center [439, 501] width 418 height 37
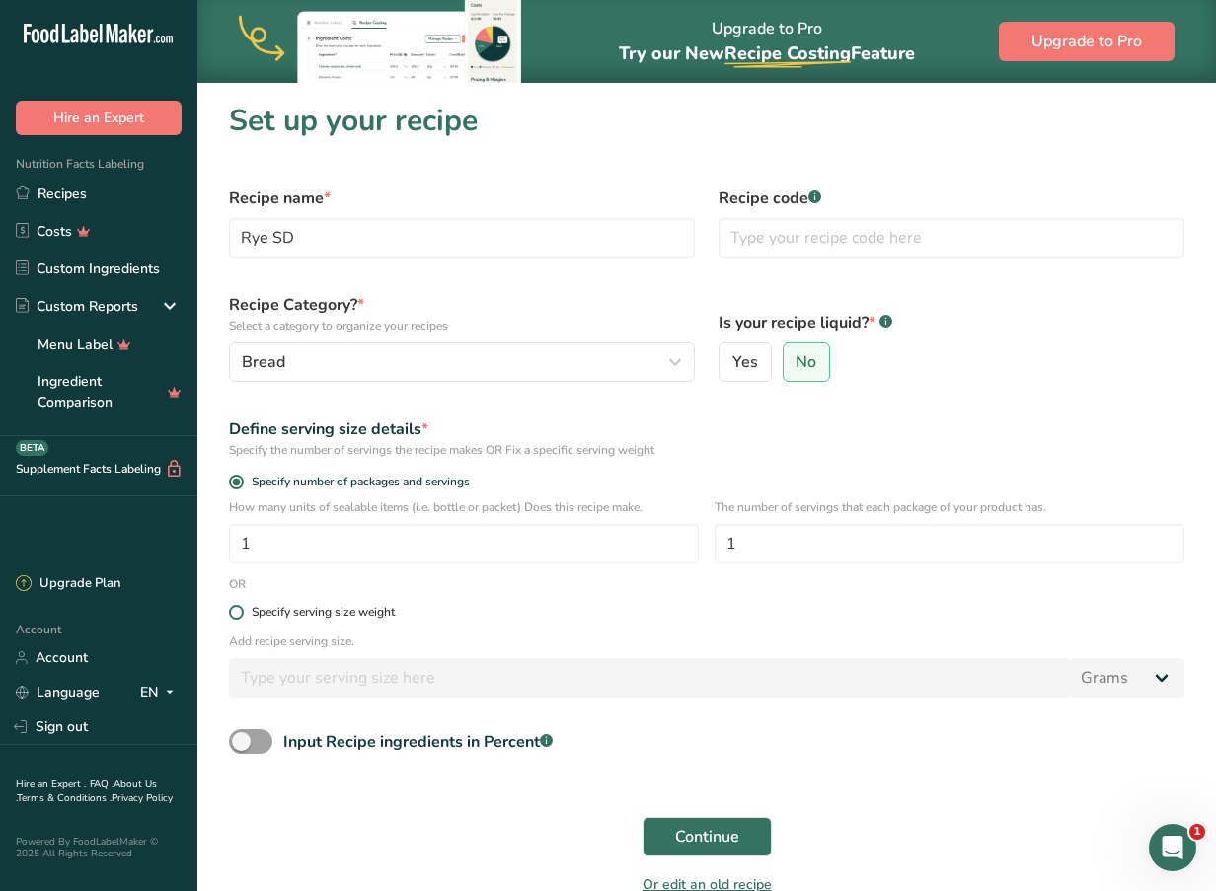
click at [245, 609] on span "Specify serving size weight" at bounding box center [319, 612] width 151 height 15
click at [242, 609] on input "Specify serving size weight" at bounding box center [235, 612] width 13 height 13
radio input "true"
radio input "false"
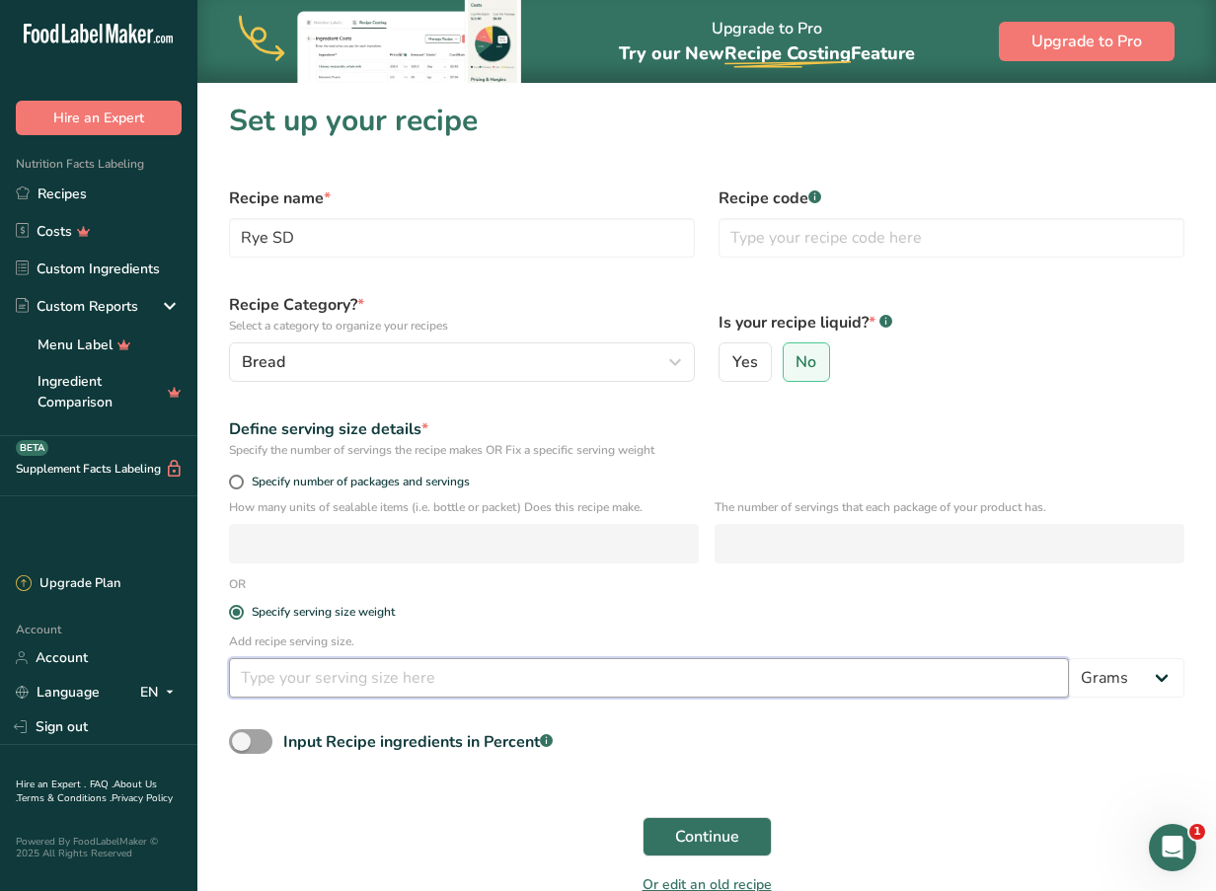
click at [271, 671] on input "number" at bounding box center [649, 677] width 840 height 39
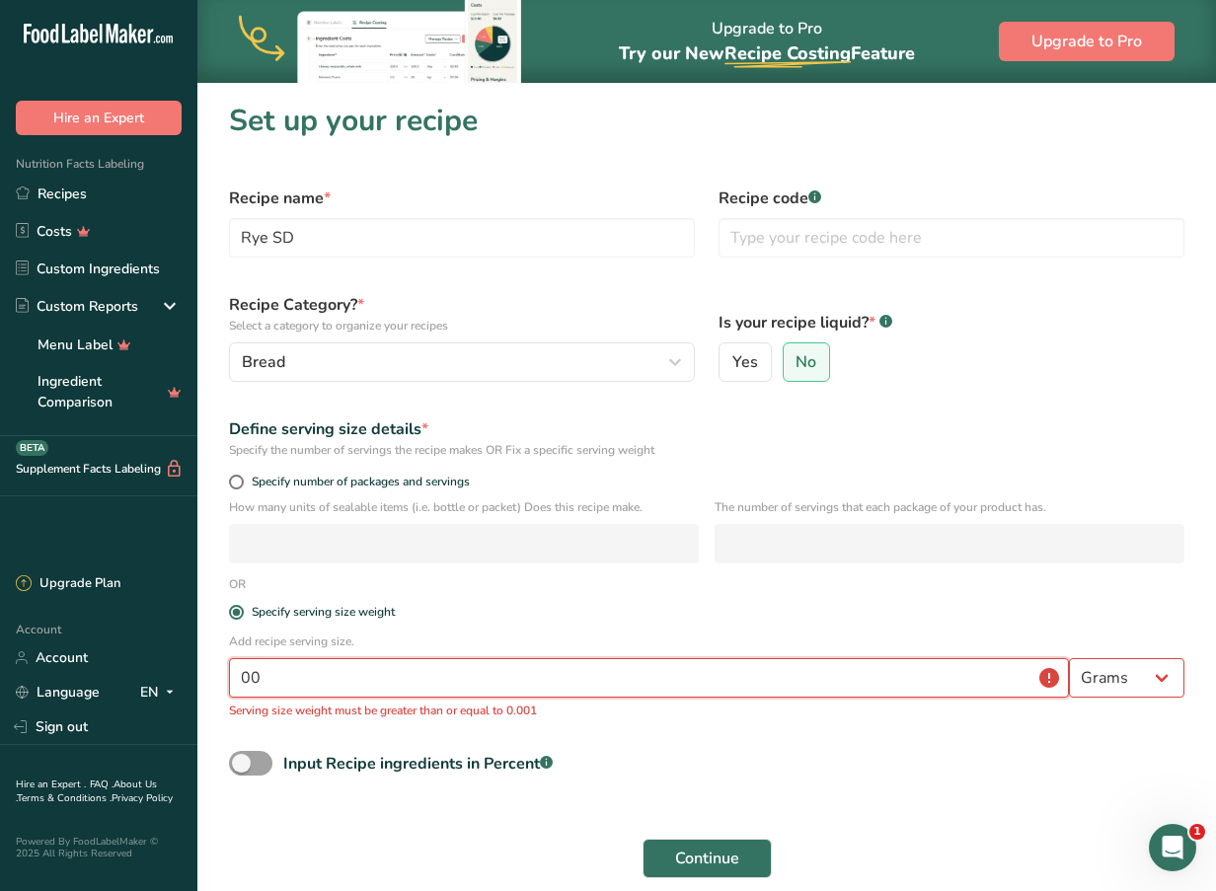
type input "0"
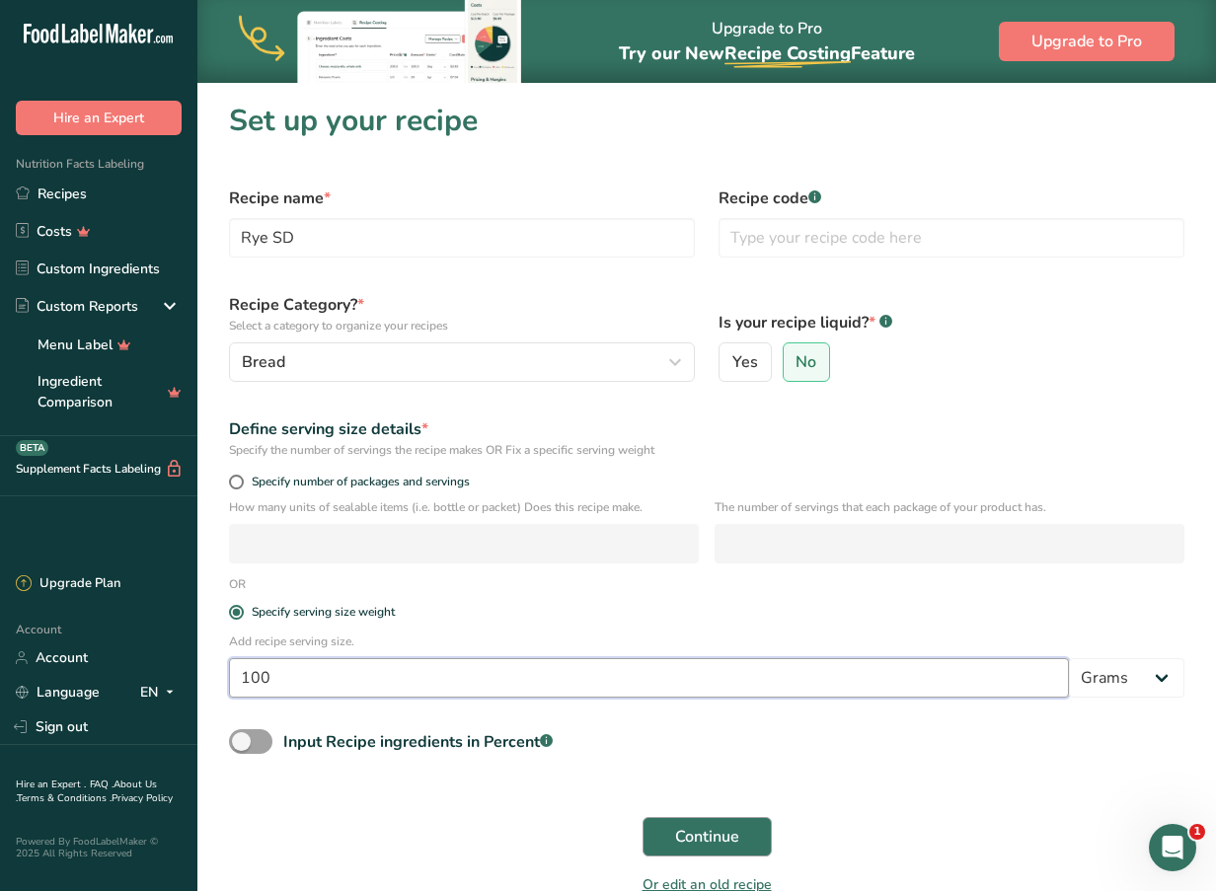
type input "100"
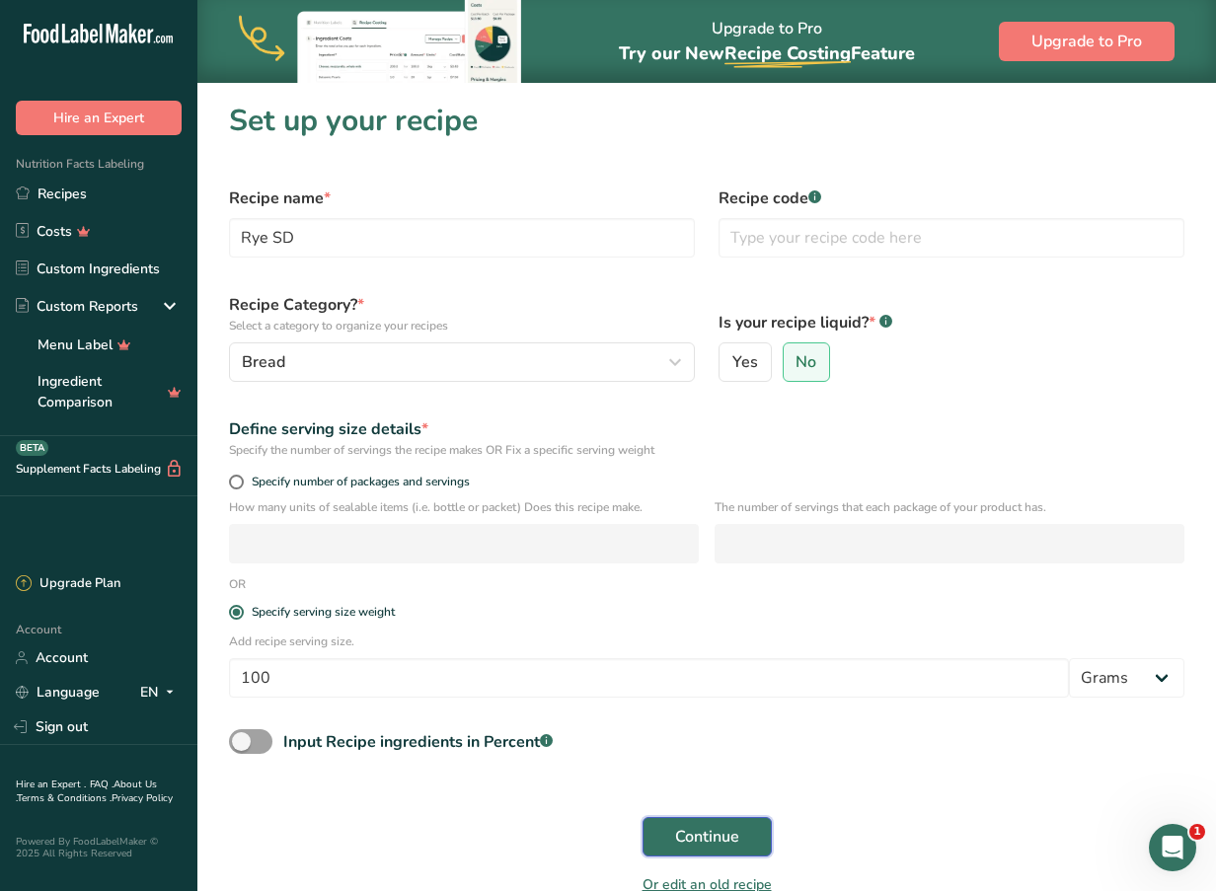
click at [731, 825] on span "Continue" at bounding box center [707, 837] width 64 height 24
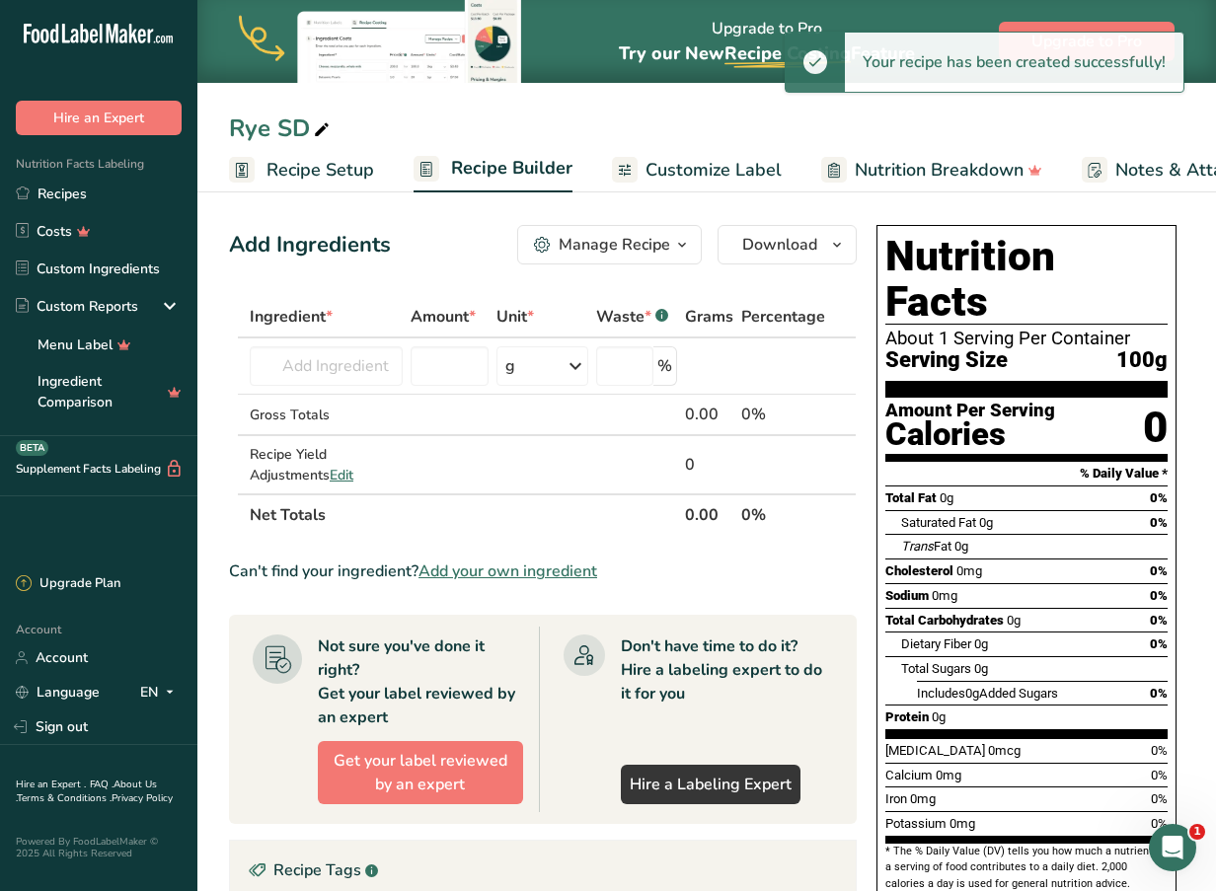
click at [659, 262] on div "Add Ingredients Manage Recipe Delete Recipe Duplicate Recipe Scale Recipe Save …" at bounding box center [549, 739] width 640 height 1044
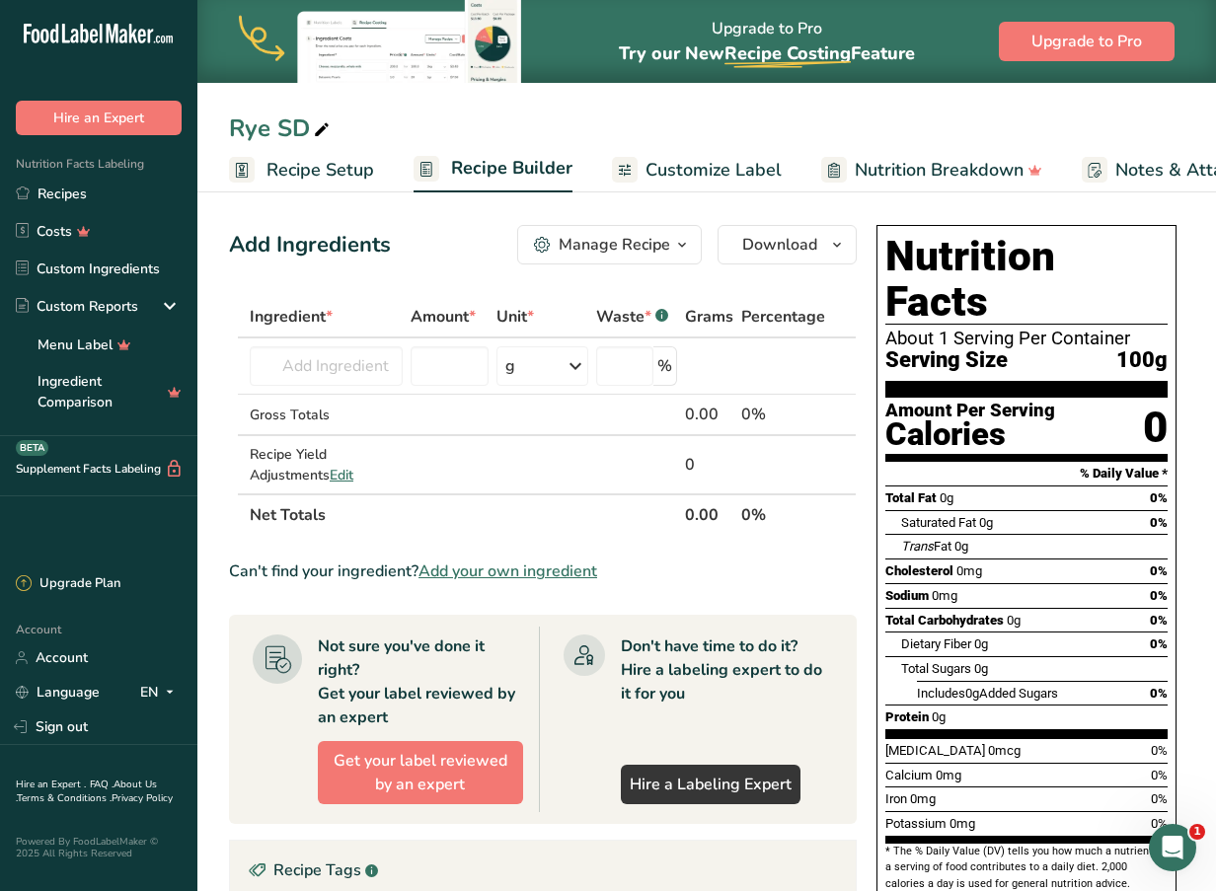
click at [659, 262] on button "Manage Recipe" at bounding box center [609, 244] width 185 height 39
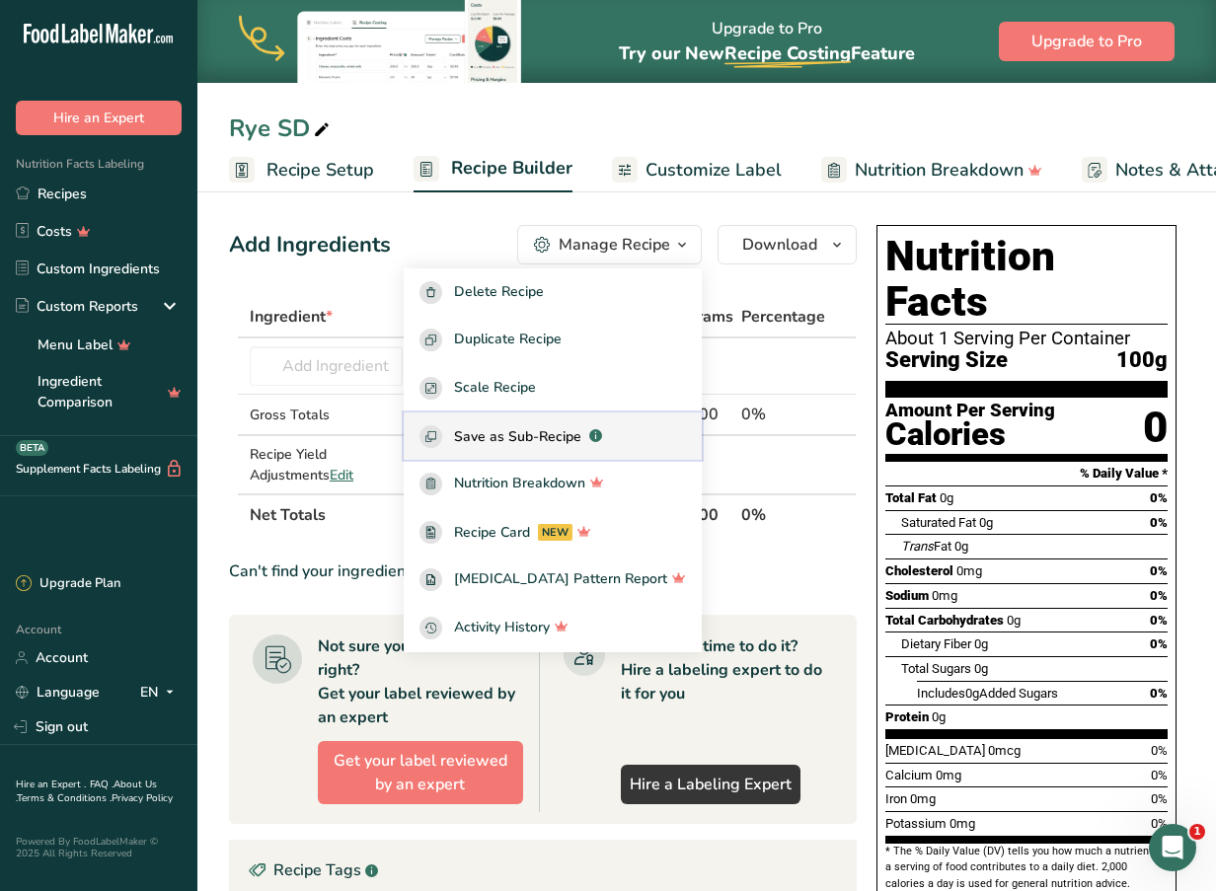
click at [578, 444] on span "Save as Sub-Recipe" at bounding box center [517, 436] width 127 height 21
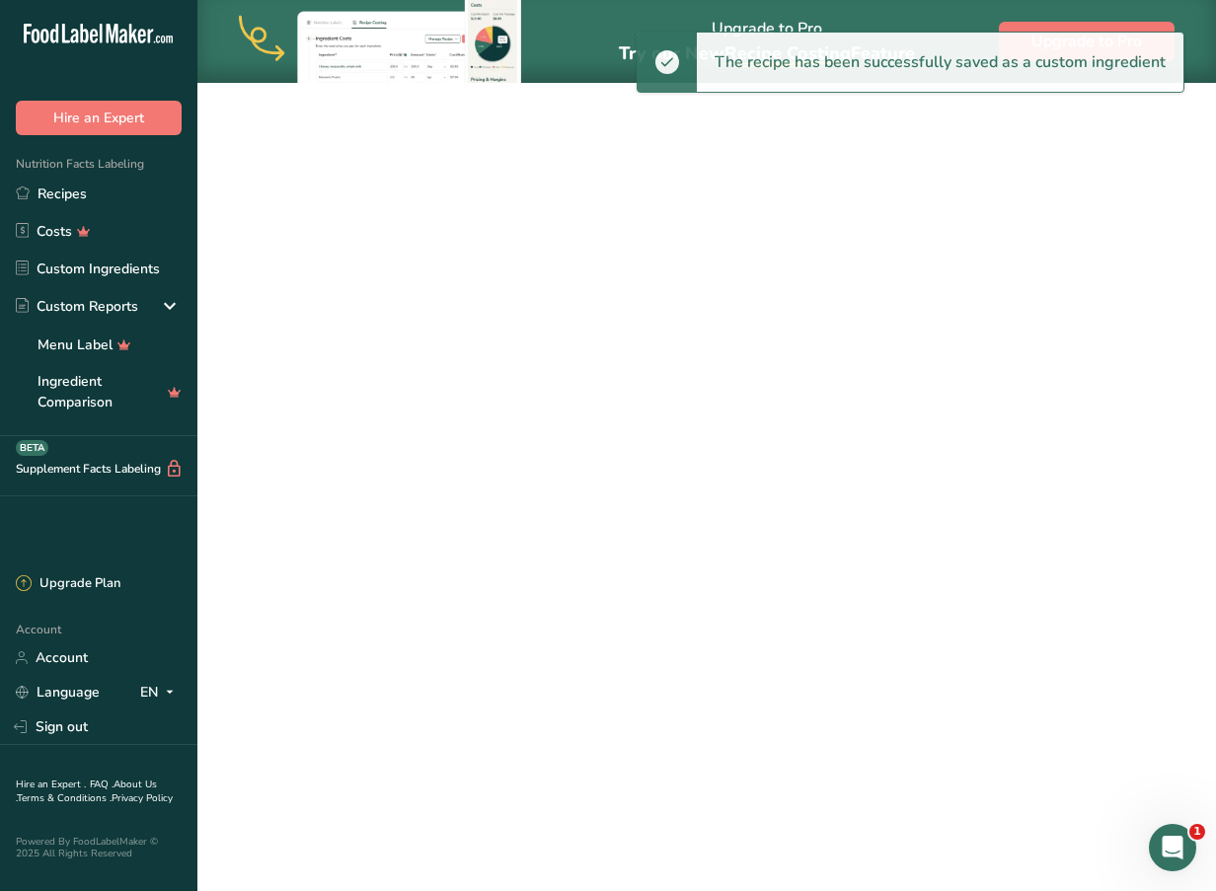
select select "30"
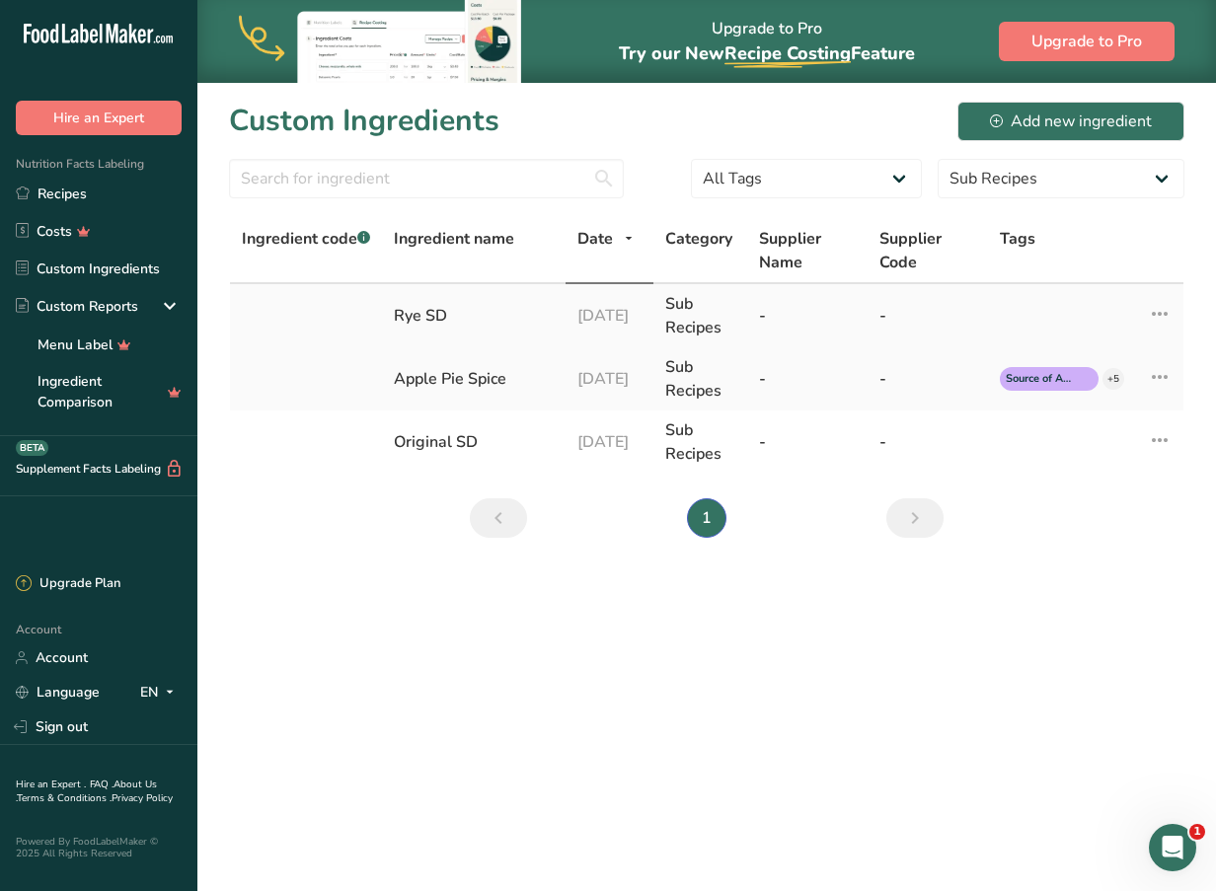
drag, startPoint x: 431, startPoint y: 315, endPoint x: 704, endPoint y: 331, distance: 272.9
click at [704, 331] on tr "Rye SD [DATE] Sub Recipes - - Edit Source Recipe Duplicate Ingredient Delete In…" at bounding box center [707, 315] width 954 height 63
click at [704, 331] on div "Sub Recipes" at bounding box center [700, 315] width 70 height 47
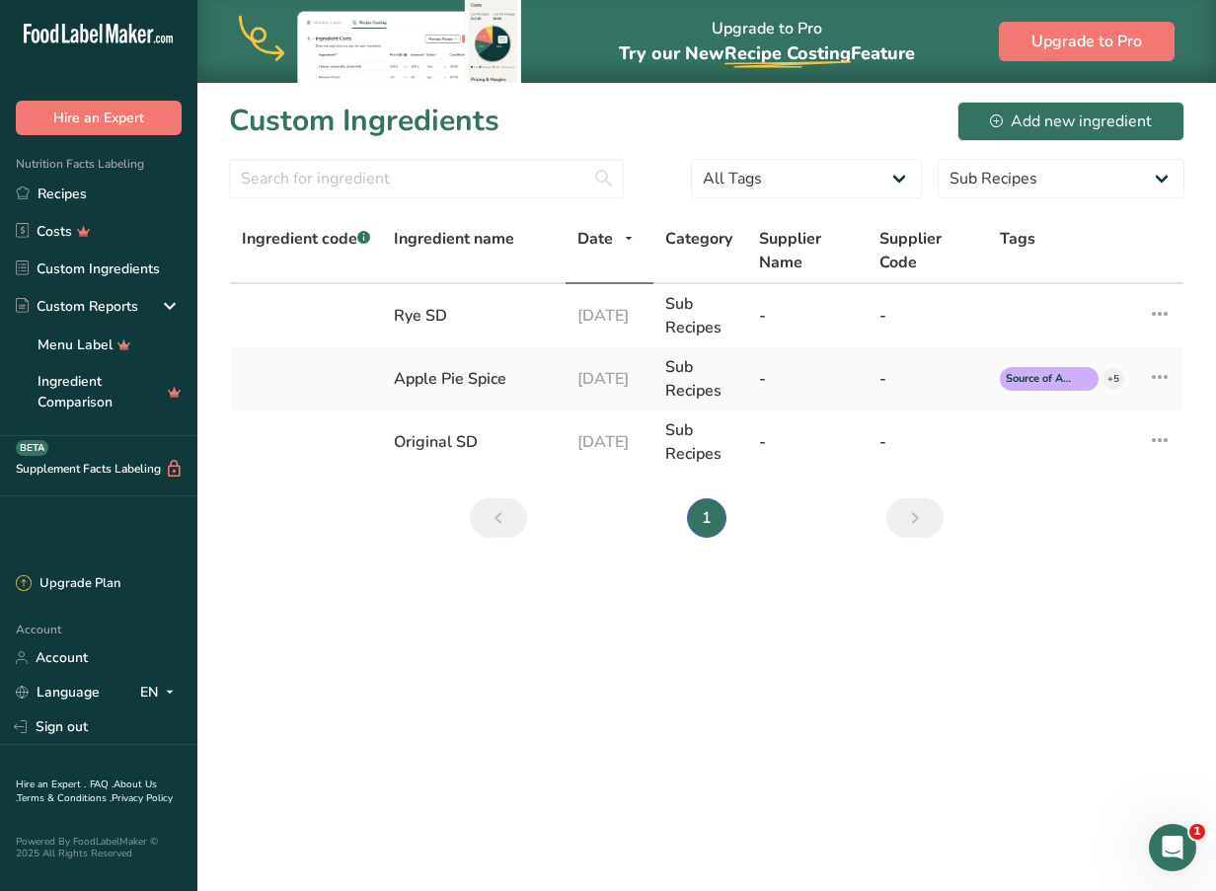
click at [671, 172] on form "All Tags Source of Antioxidants [MEDICAL_DATA] Effect Source of Omega 3 Plant-b…" at bounding box center [707, 184] width 956 height 51
click at [116, 186] on link "Recipes" at bounding box center [98, 194] width 197 height 38
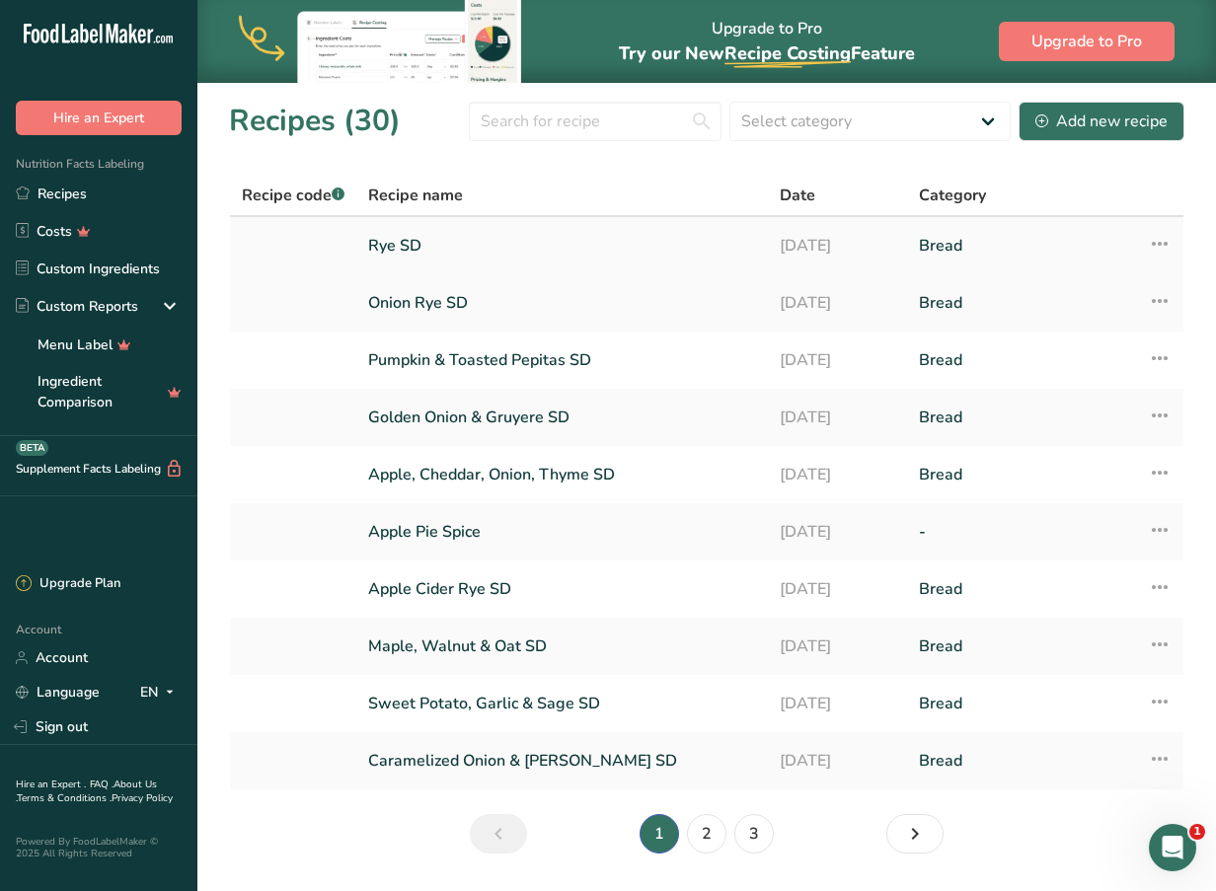
click at [579, 245] on link "Rye SD" at bounding box center [562, 245] width 388 height 41
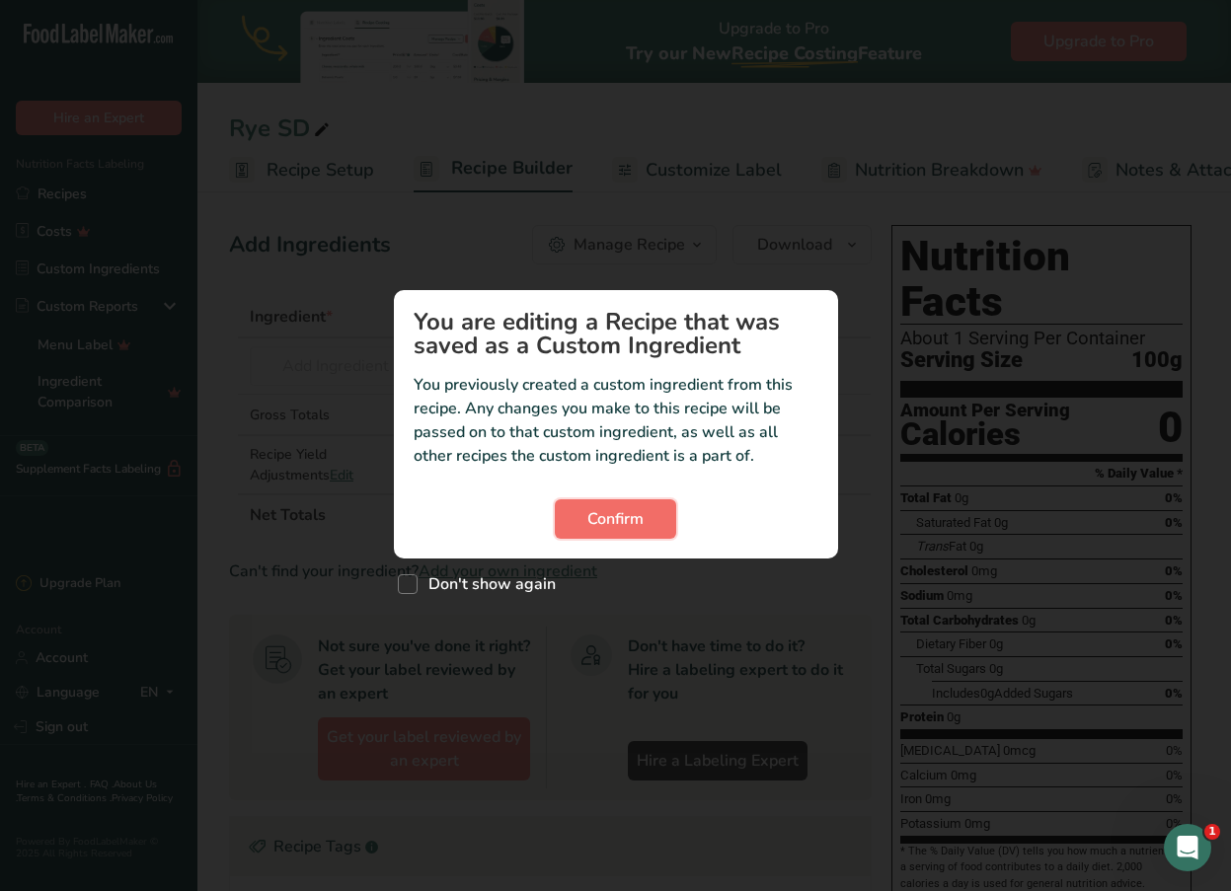
click at [572, 508] on button "Confirm" at bounding box center [615, 519] width 121 height 39
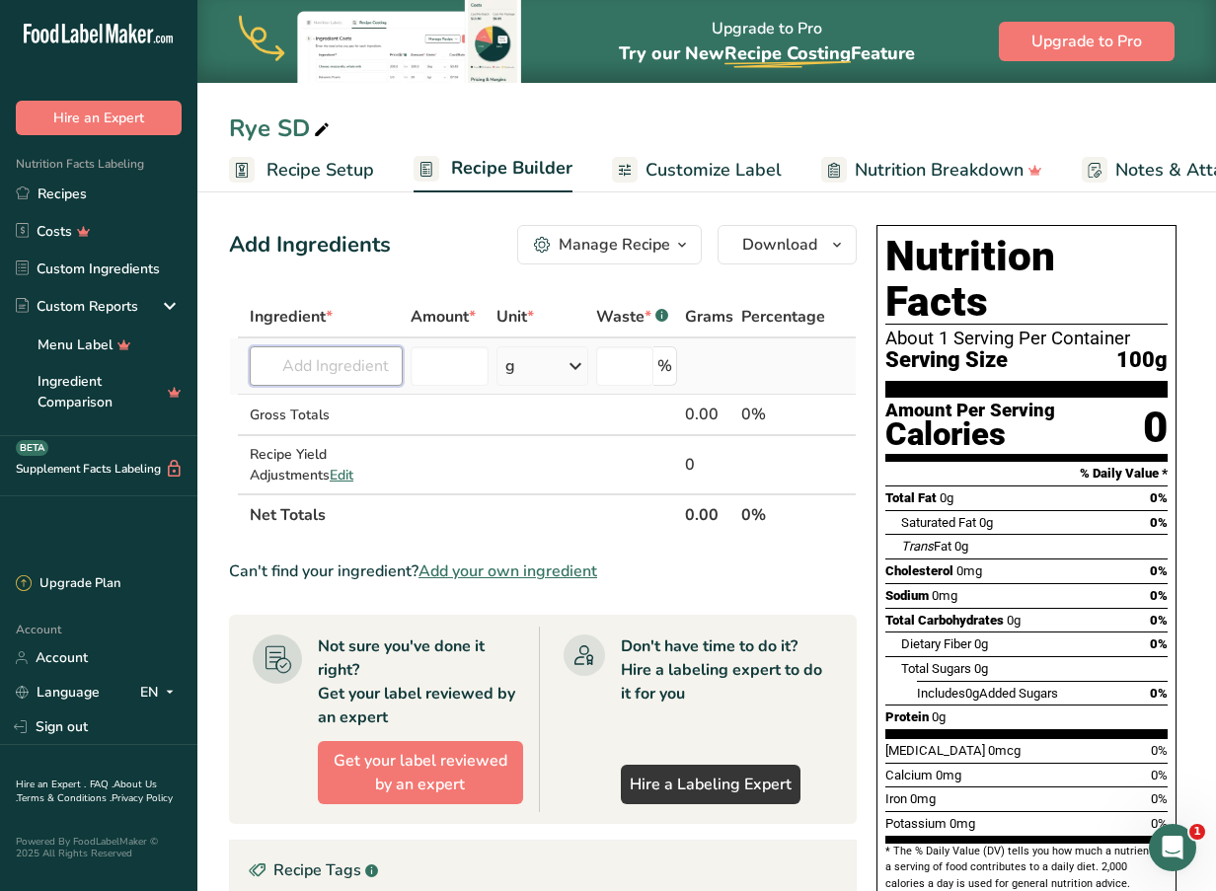
click at [346, 370] on input "text" at bounding box center [326, 366] width 153 height 39
type input "organic all"
click at [348, 409] on p "Organic All Purpose Flour" at bounding box center [356, 406] width 180 height 21
type input "Organic All Purpose Flour"
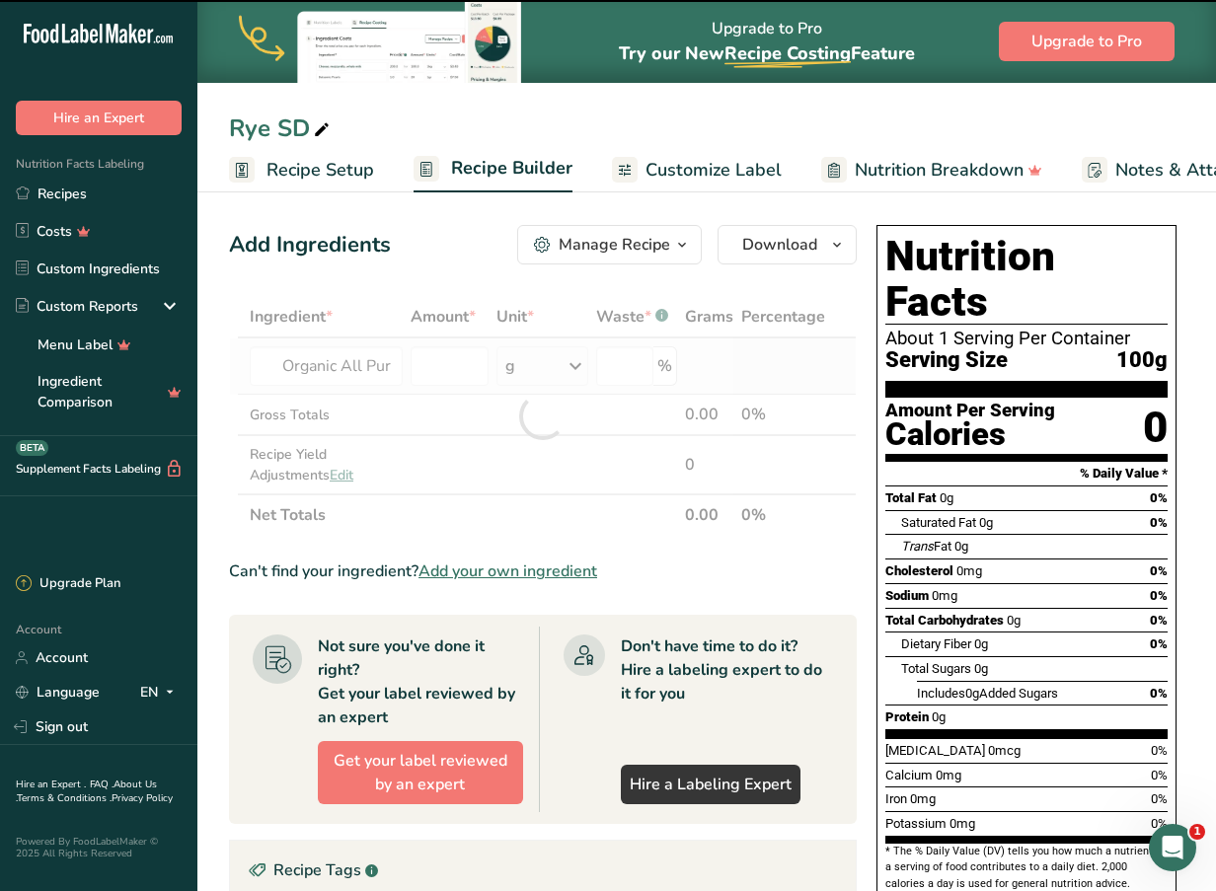
type input "0"
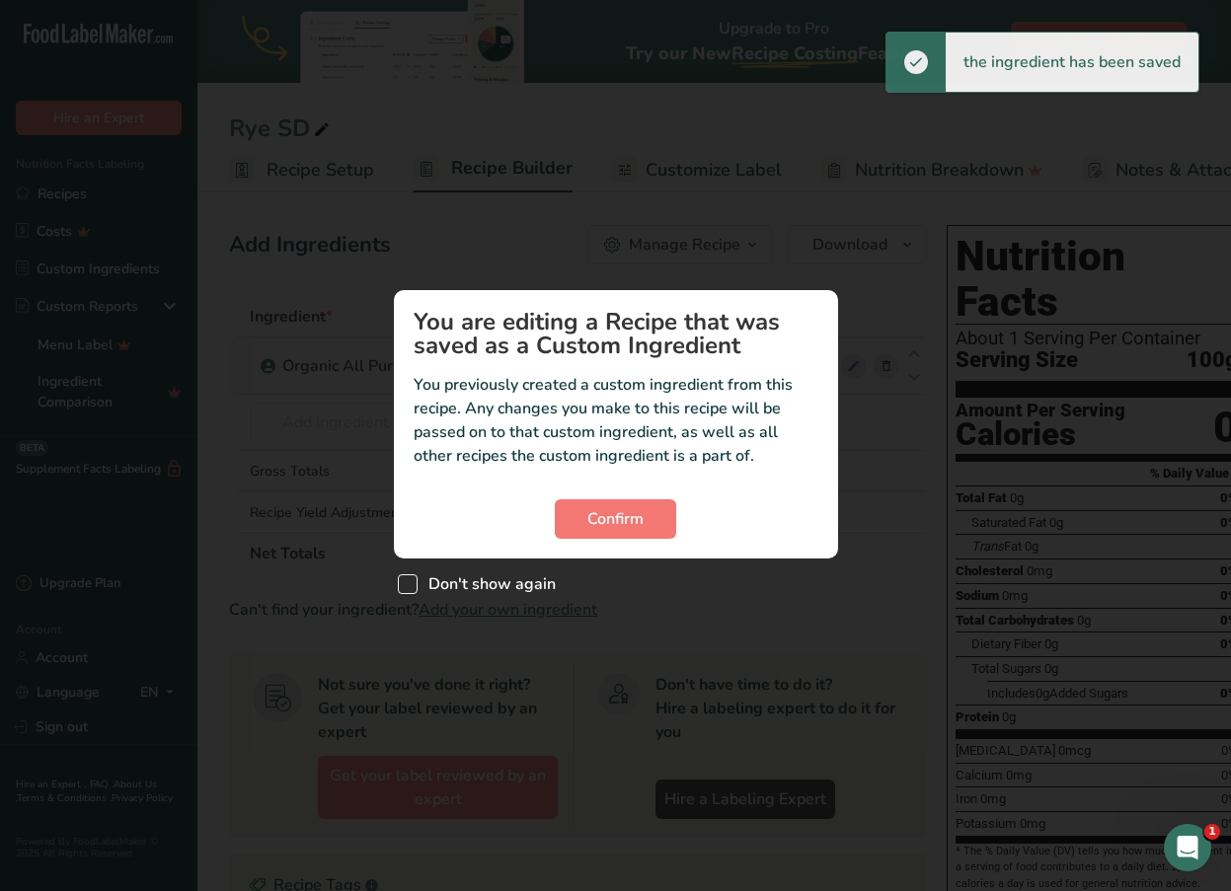
click at [424, 581] on span "Don't show again" at bounding box center [487, 585] width 138 height 20
click at [411, 581] on input "Don't show again" at bounding box center [404, 585] width 13 height 13
checkbox input "true"
click at [580, 527] on button "Confirm" at bounding box center [615, 519] width 121 height 39
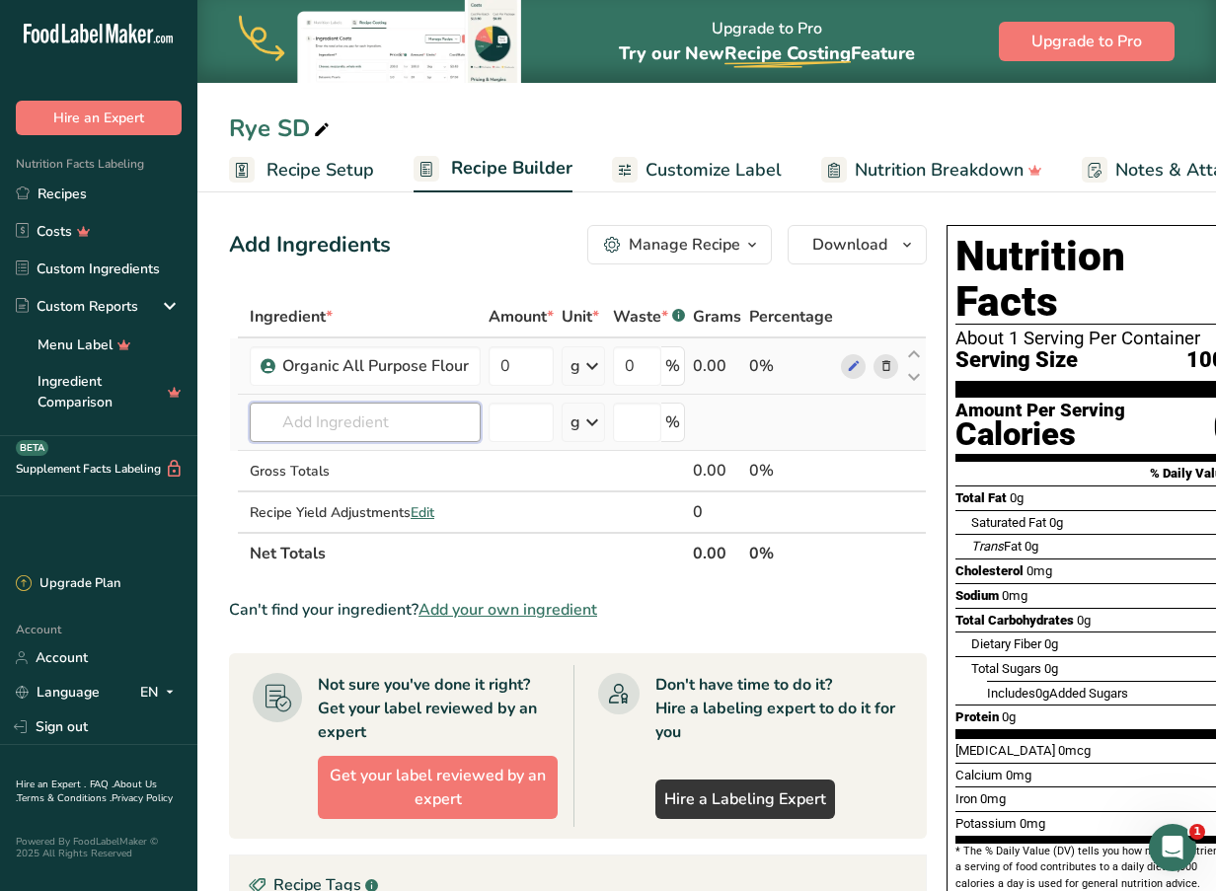
click at [381, 420] on input "text" at bounding box center [365, 422] width 231 height 39
type input "organic st"
click at [373, 464] on p "Organic Strong [PERSON_NAME]" at bounding box center [379, 462] width 227 height 21
type input "Organic Strong [PERSON_NAME]"
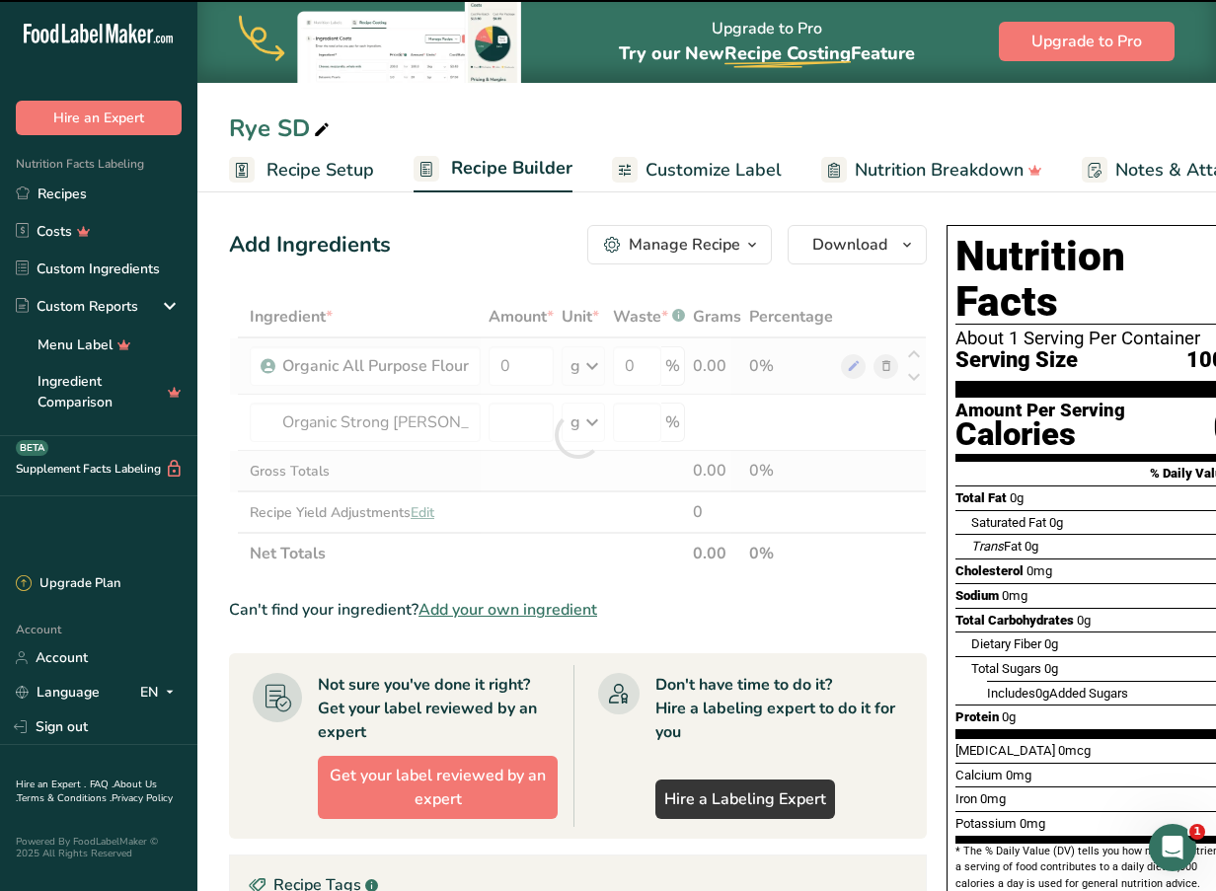
type input "0"
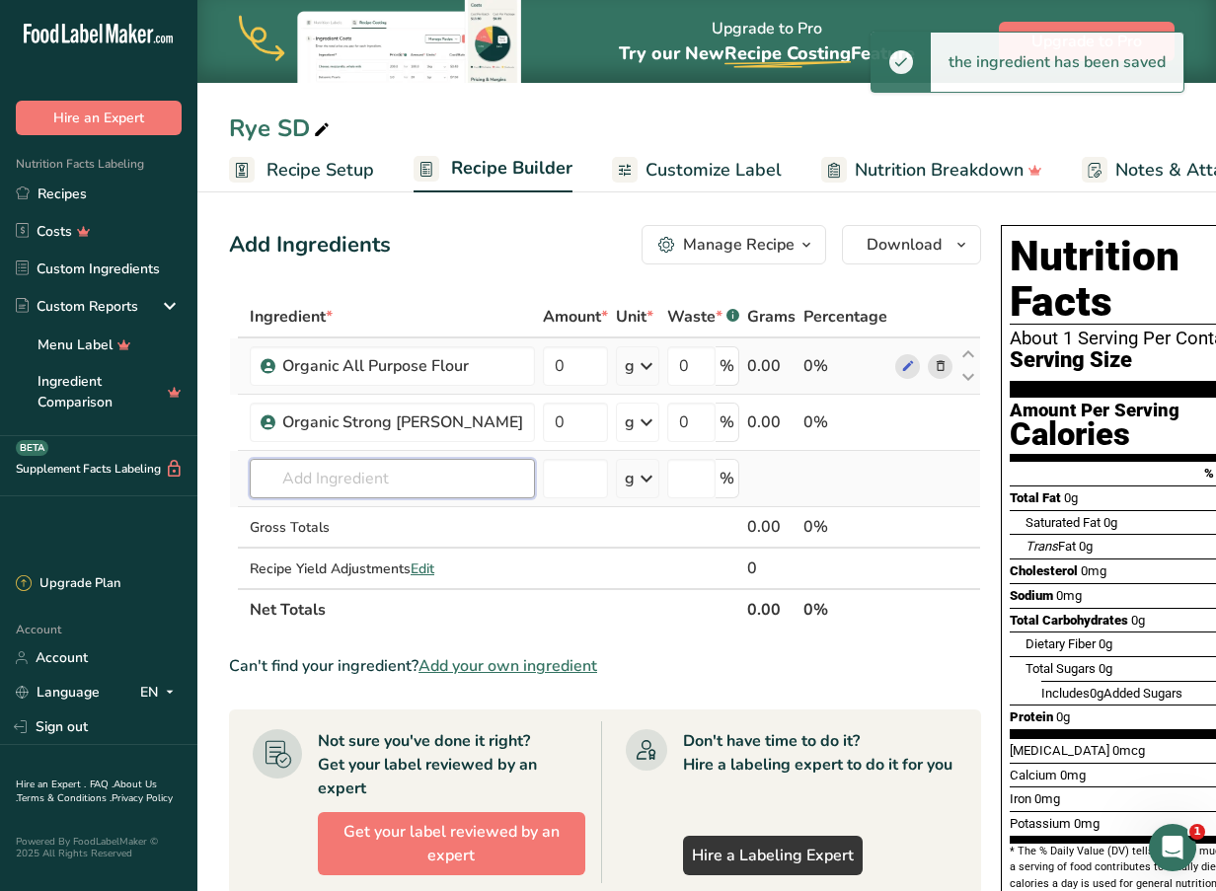
click at [367, 484] on input "text" at bounding box center [392, 478] width 285 height 39
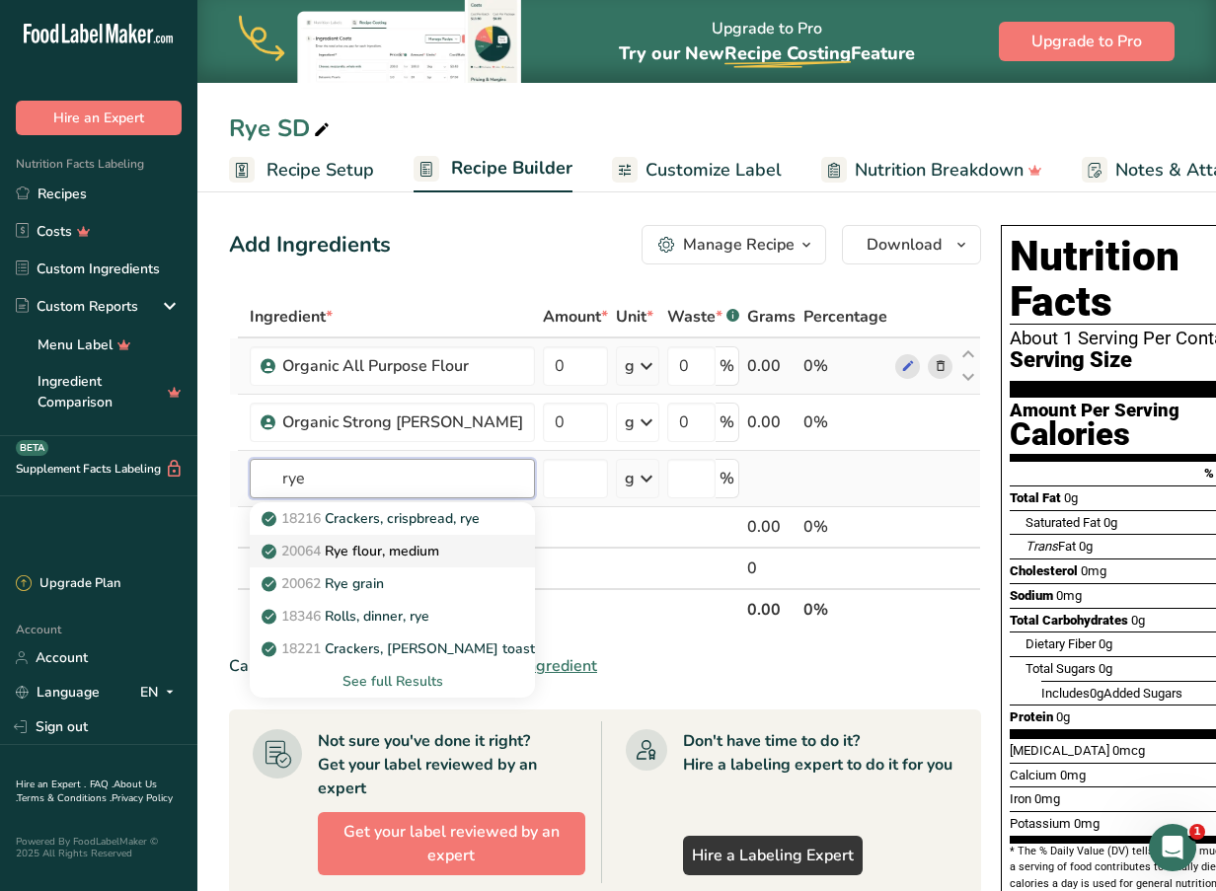
drag, startPoint x: 367, startPoint y: 484, endPoint x: 355, endPoint y: 558, distance: 75.0
click at [355, 499] on div "rye 18216 Crackers, crispbread, rye 20064 Rye flour, medium 20062 Rye grain 183…" at bounding box center [392, 478] width 285 height 39
type input "rye"
click at [355, 558] on p "20064 Rye flour, medium" at bounding box center [353, 551] width 174 height 21
type input "Rye flour, medium"
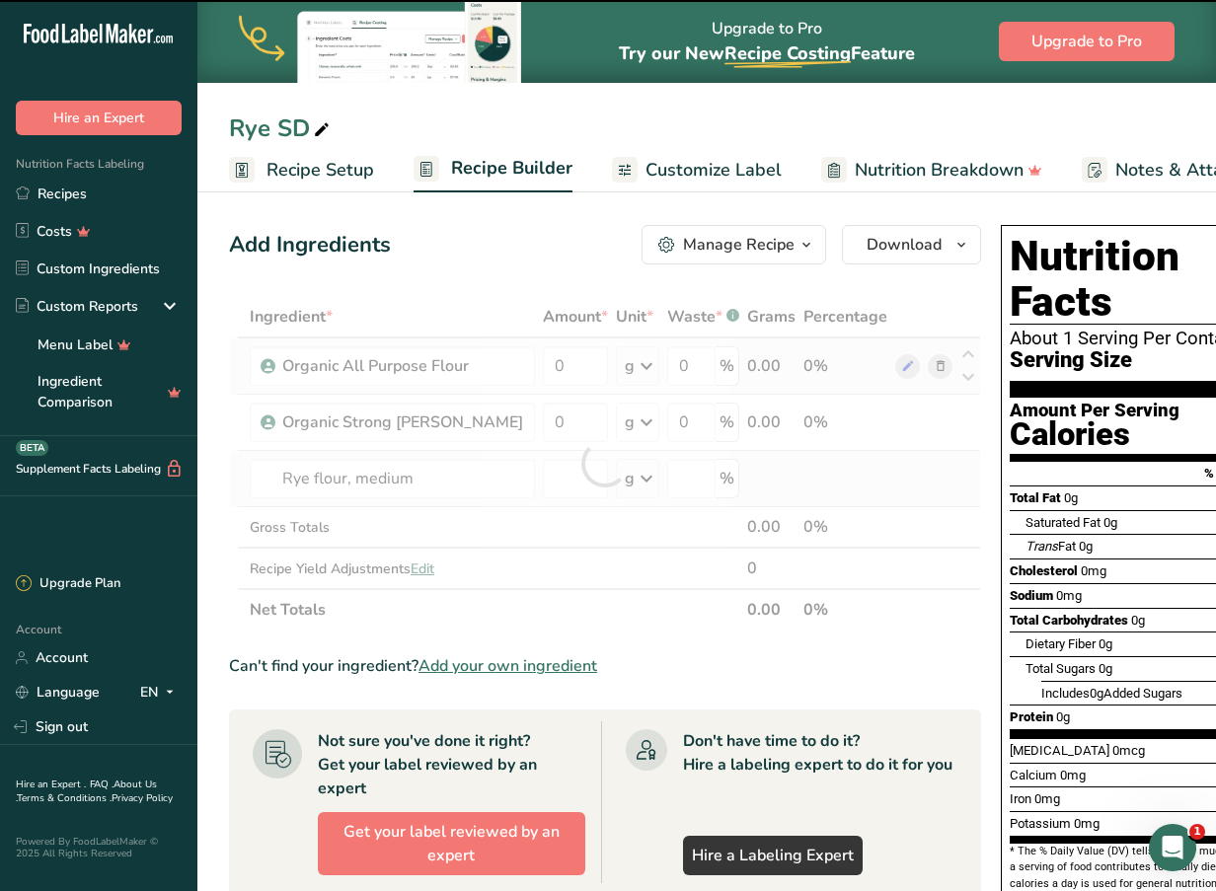
type input "0"
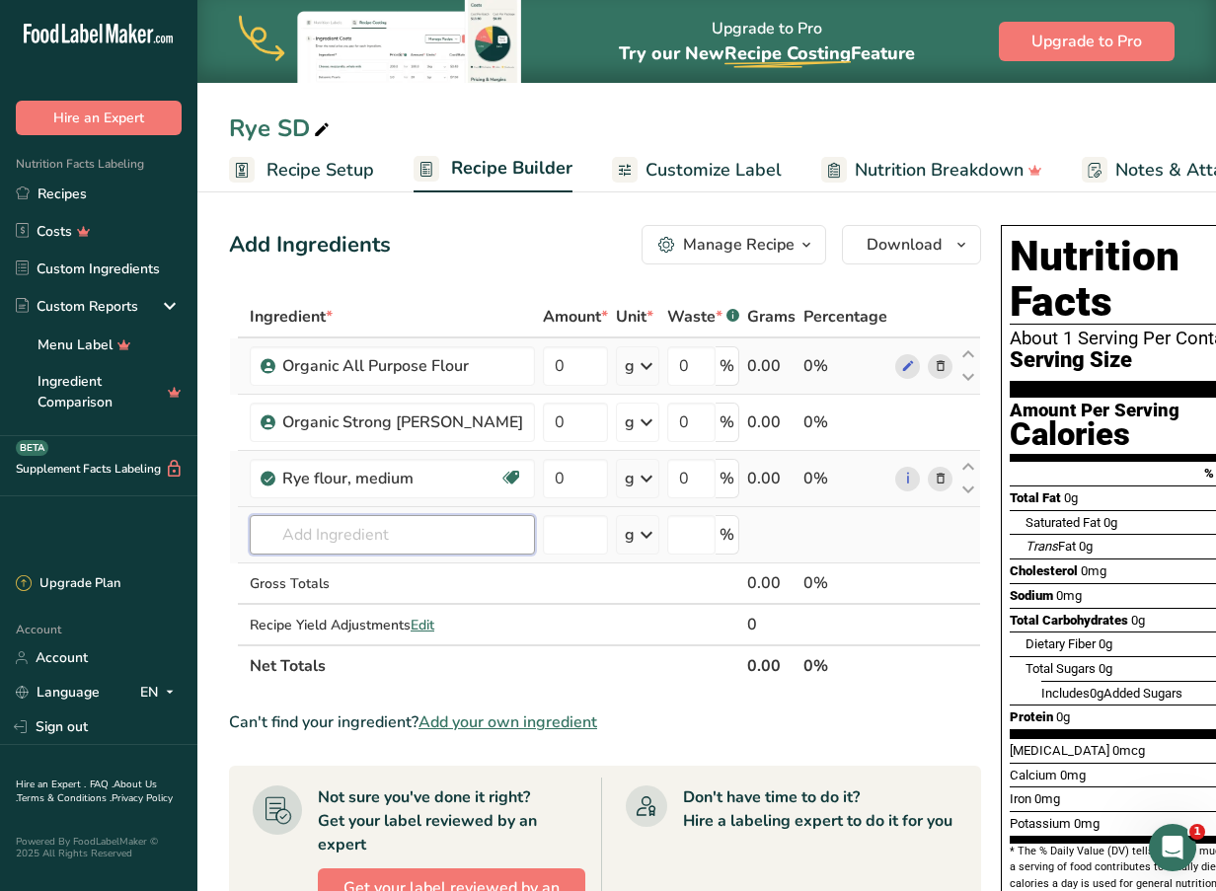
click at [370, 537] on input "text" at bounding box center [392, 534] width 285 height 39
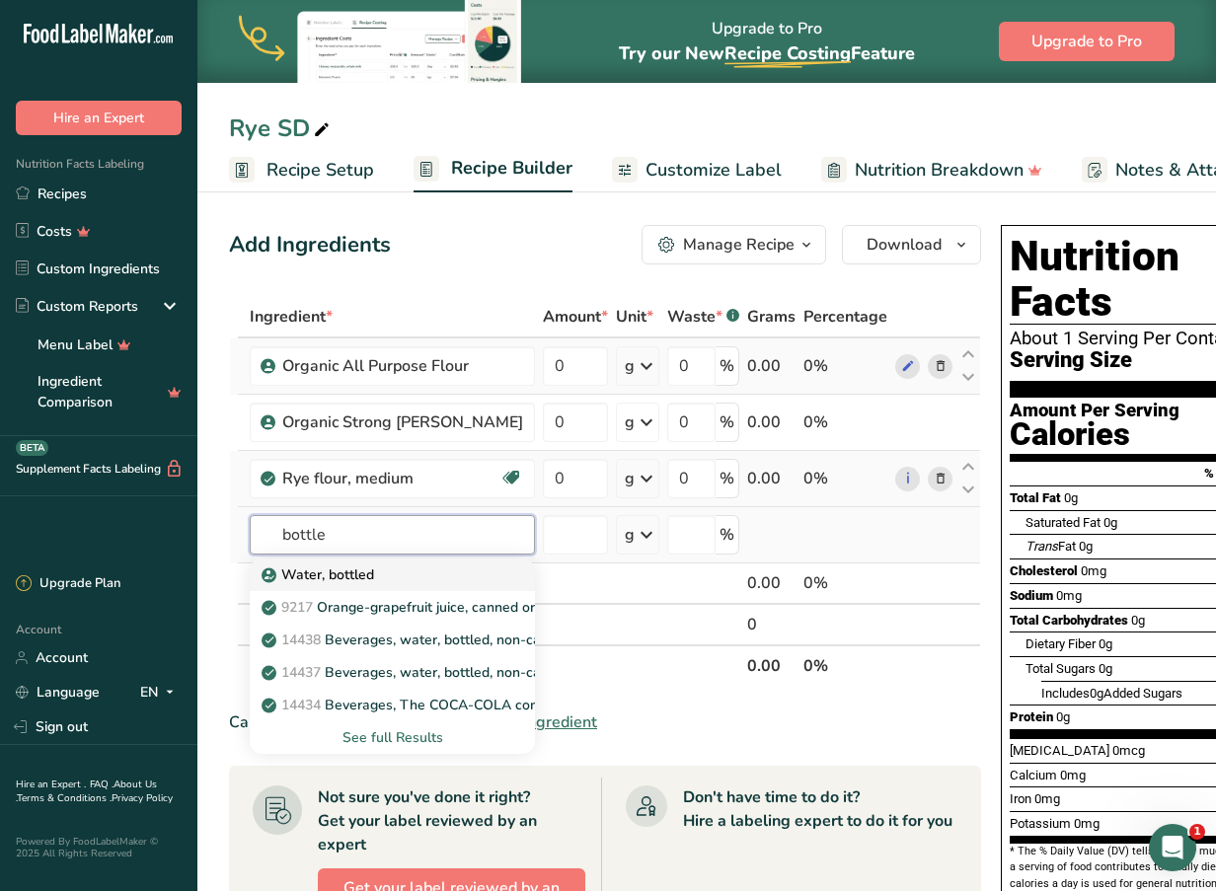
type input "bottle"
click at [368, 569] on p "Water, bottled" at bounding box center [320, 575] width 109 height 21
type input "Water, bottled"
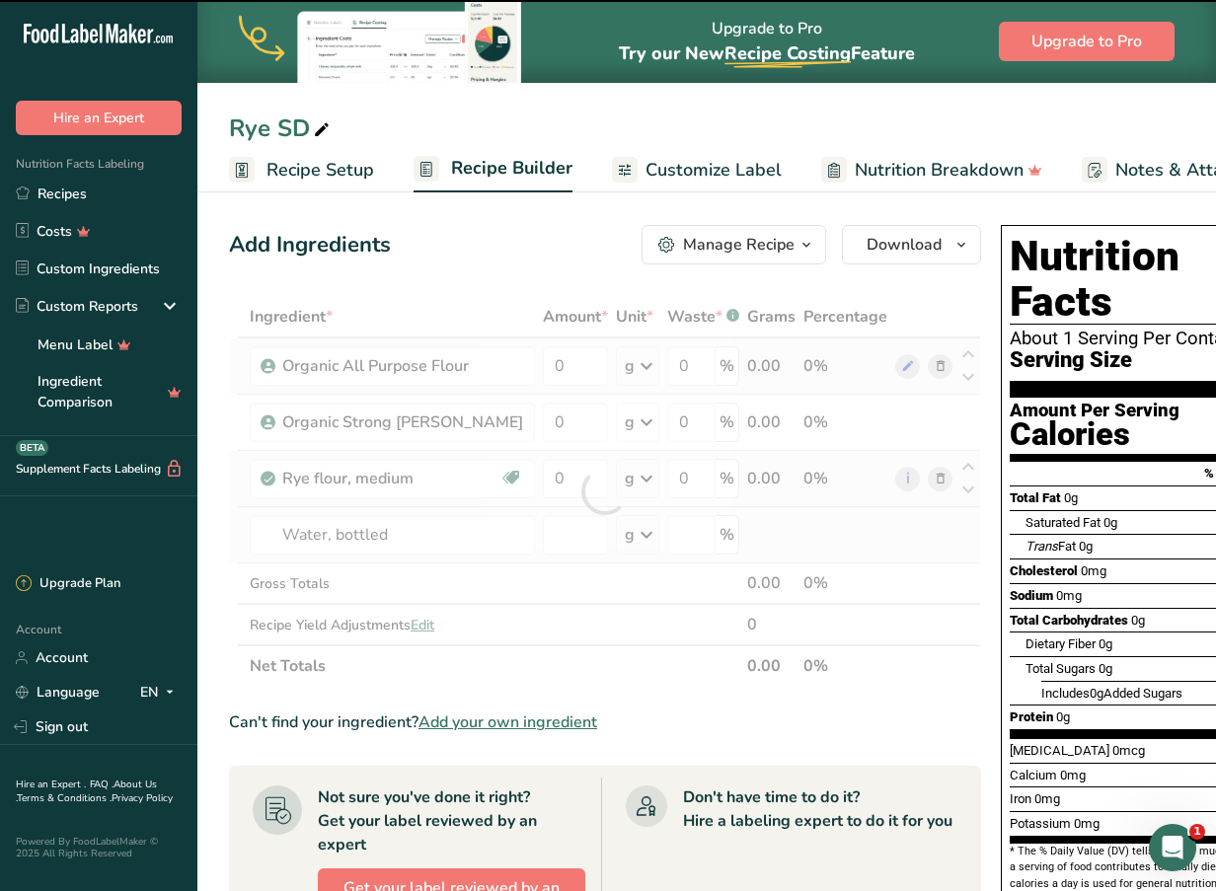
type input "0"
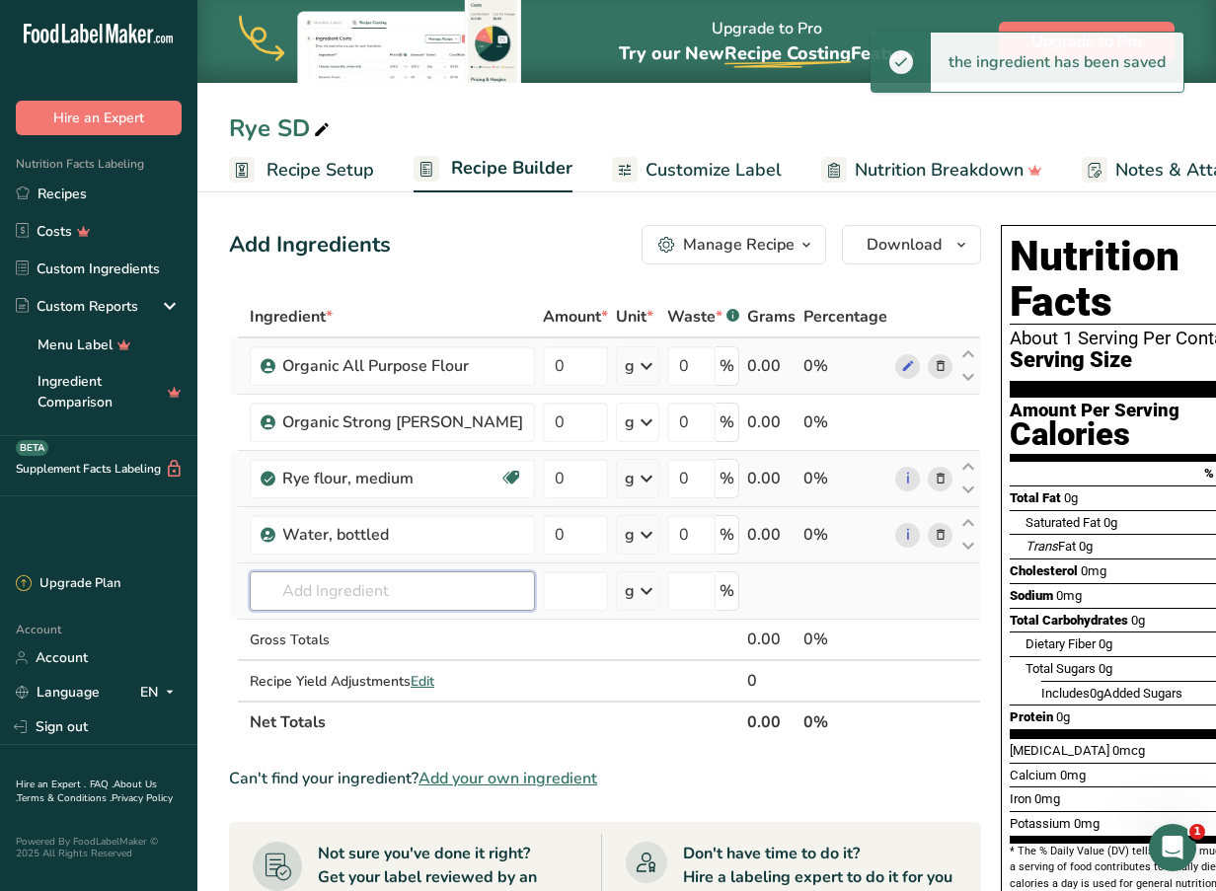
click at [355, 598] on input "text" at bounding box center [392, 591] width 285 height 39
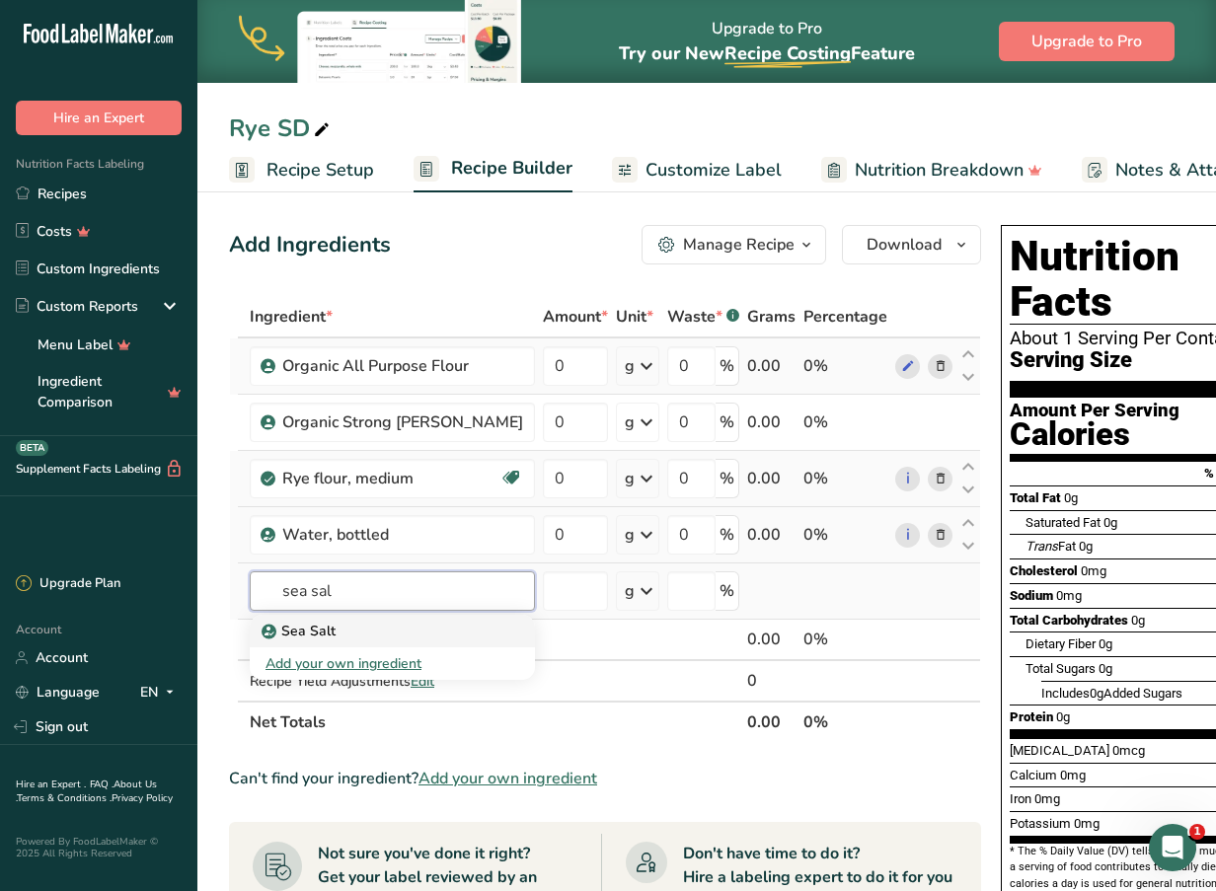
type input "sea sal"
click at [351, 625] on div "Sea Salt" at bounding box center [377, 631] width 222 height 21
type input "Sea Salt"
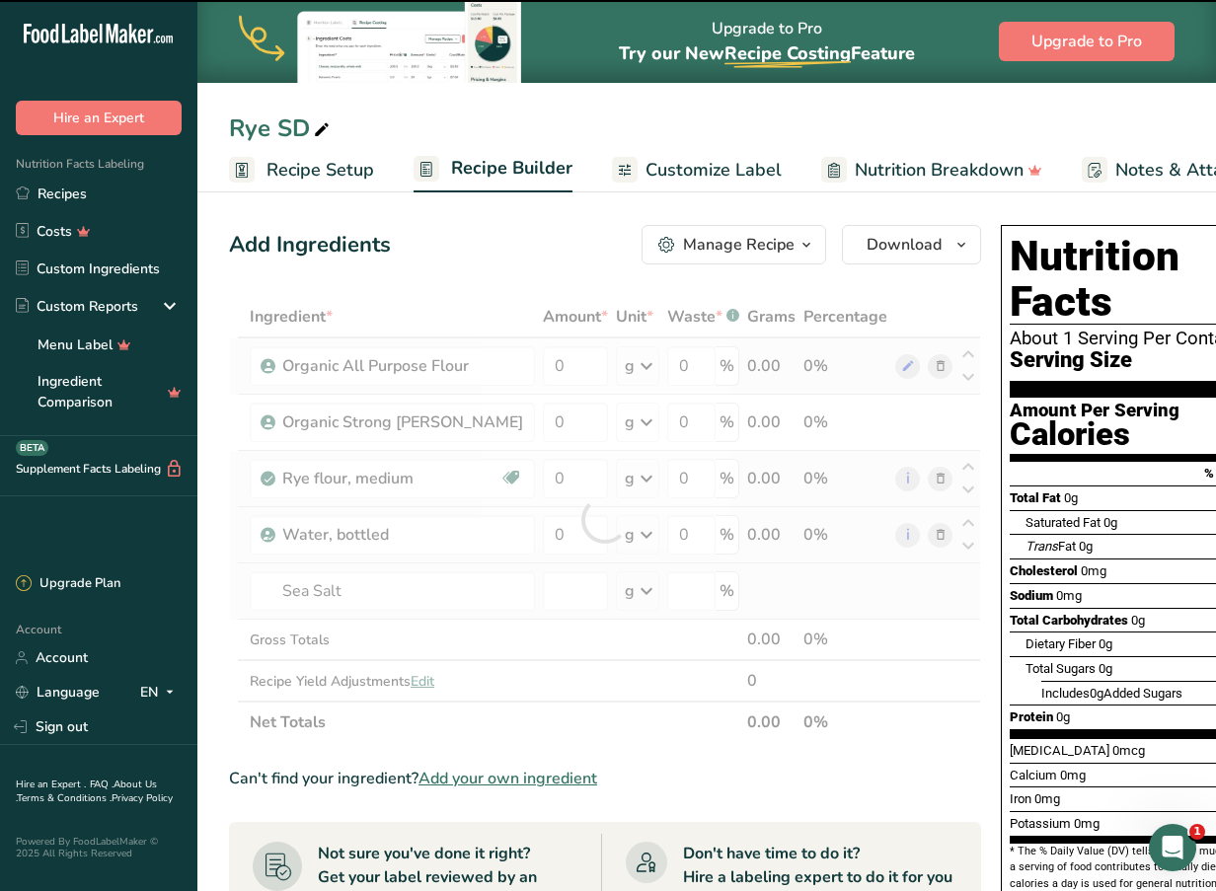
type input "0"
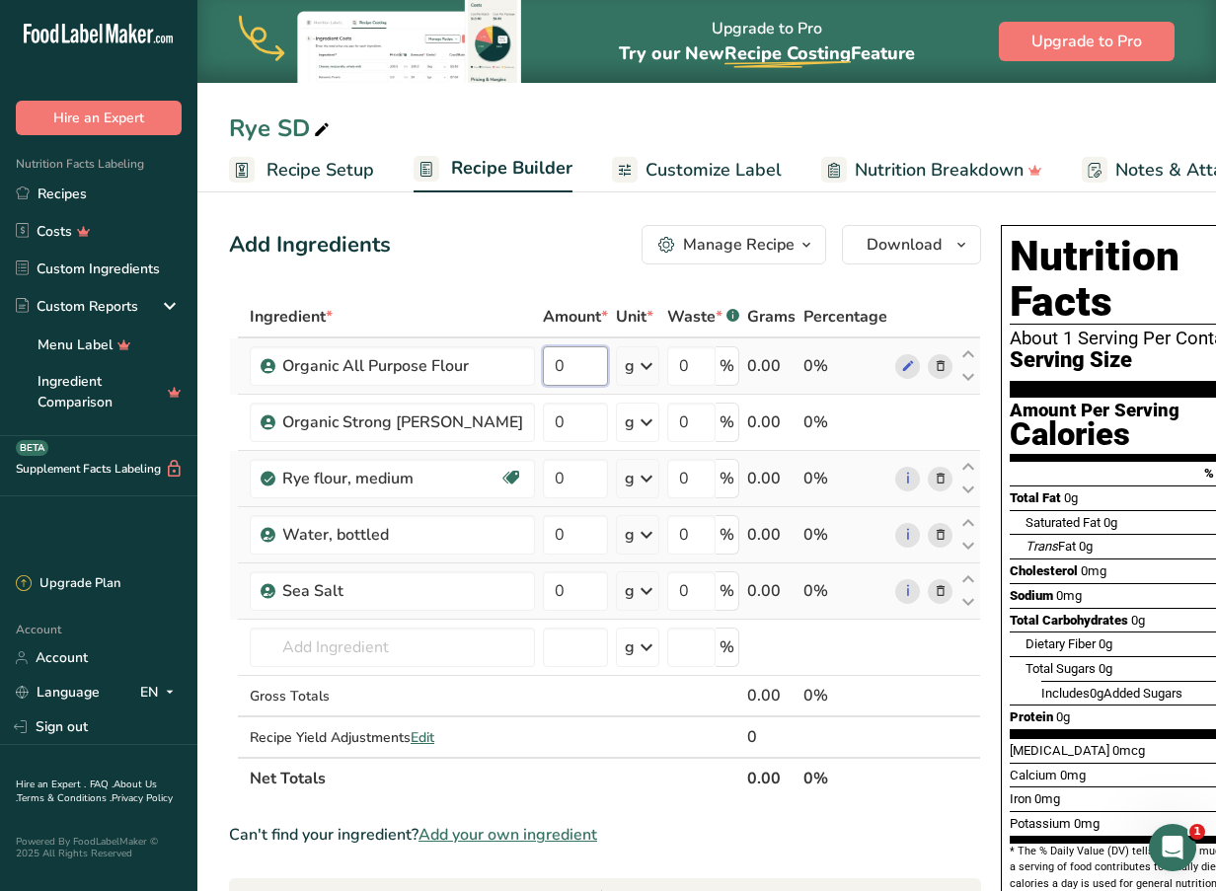
click at [543, 364] on input "0" at bounding box center [575, 366] width 65 height 39
type input "1"
type input "0"
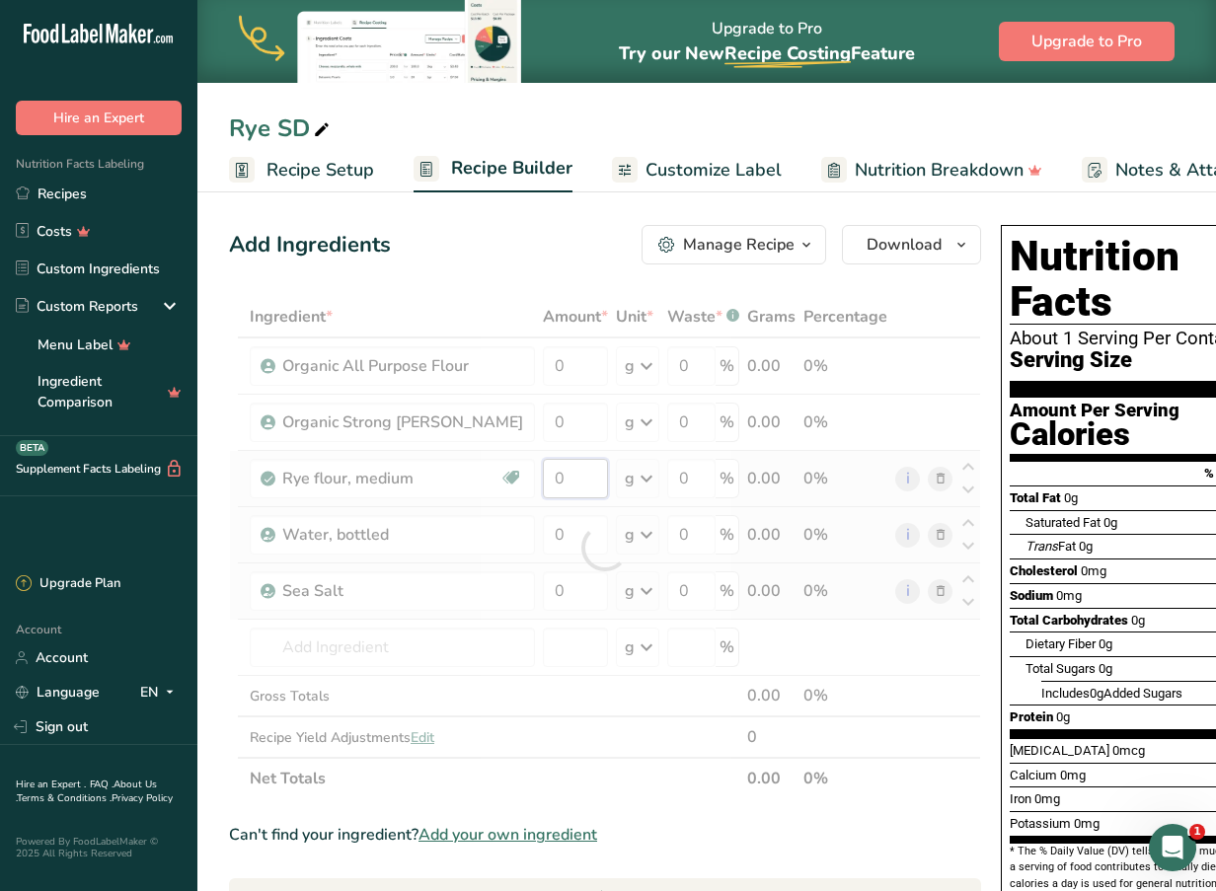
click at [535, 469] on div "Ingredient * Amount * Unit * Waste * .a-a{fill:#347362;}.b-a{fill:#fff;} Grams …" at bounding box center [605, 547] width 752 height 503
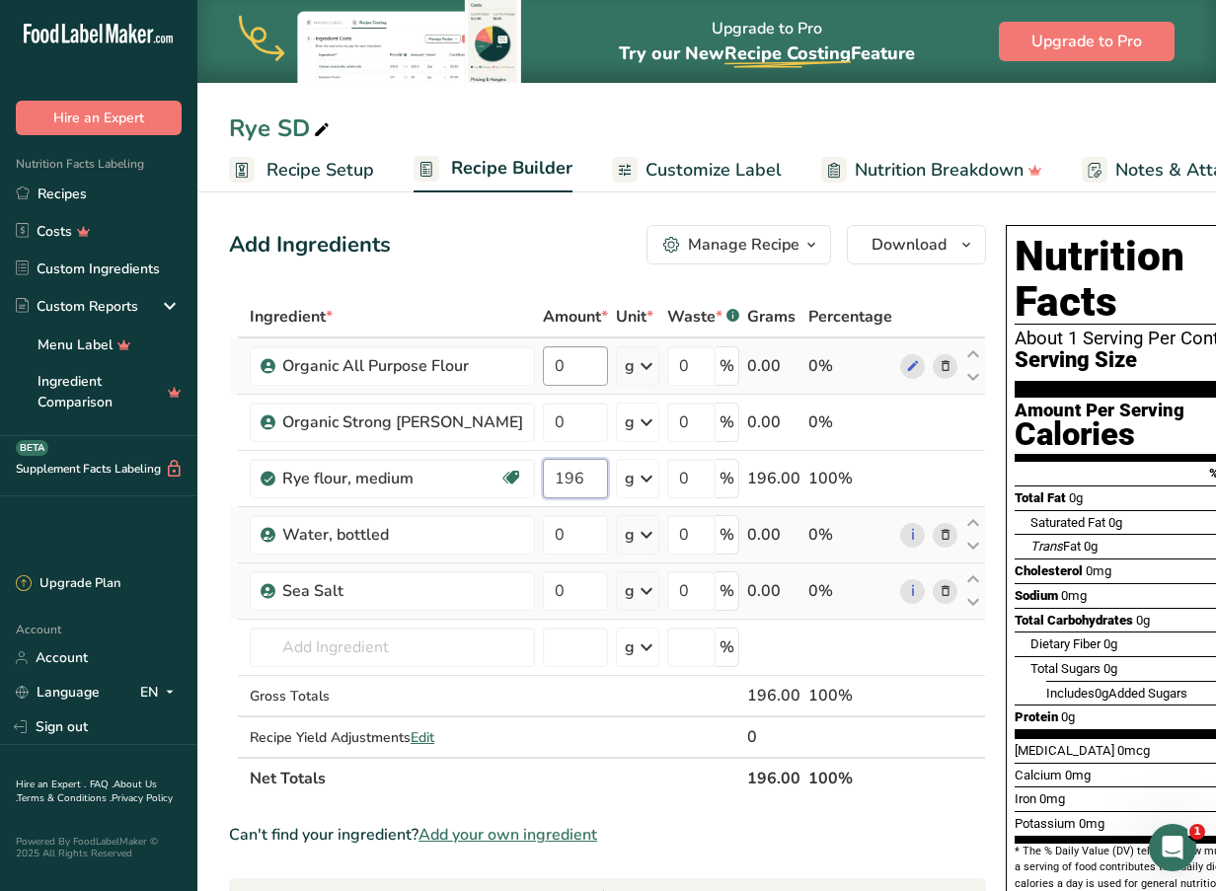
type input "196"
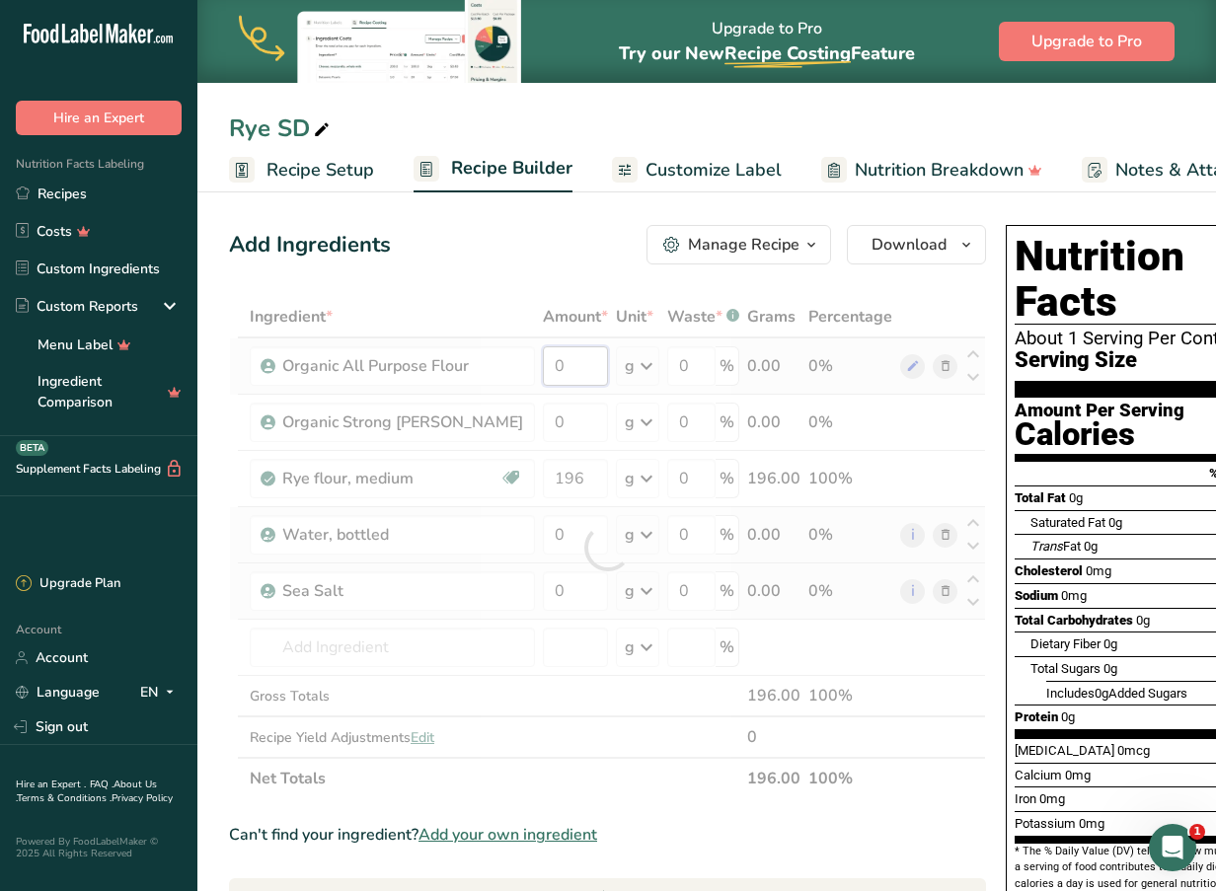
click at [556, 367] on div "Ingredient * Amount * Unit * Waste * .a-a{fill:#347362;}.b-a{fill:#fff;} Grams …" at bounding box center [607, 547] width 757 height 503
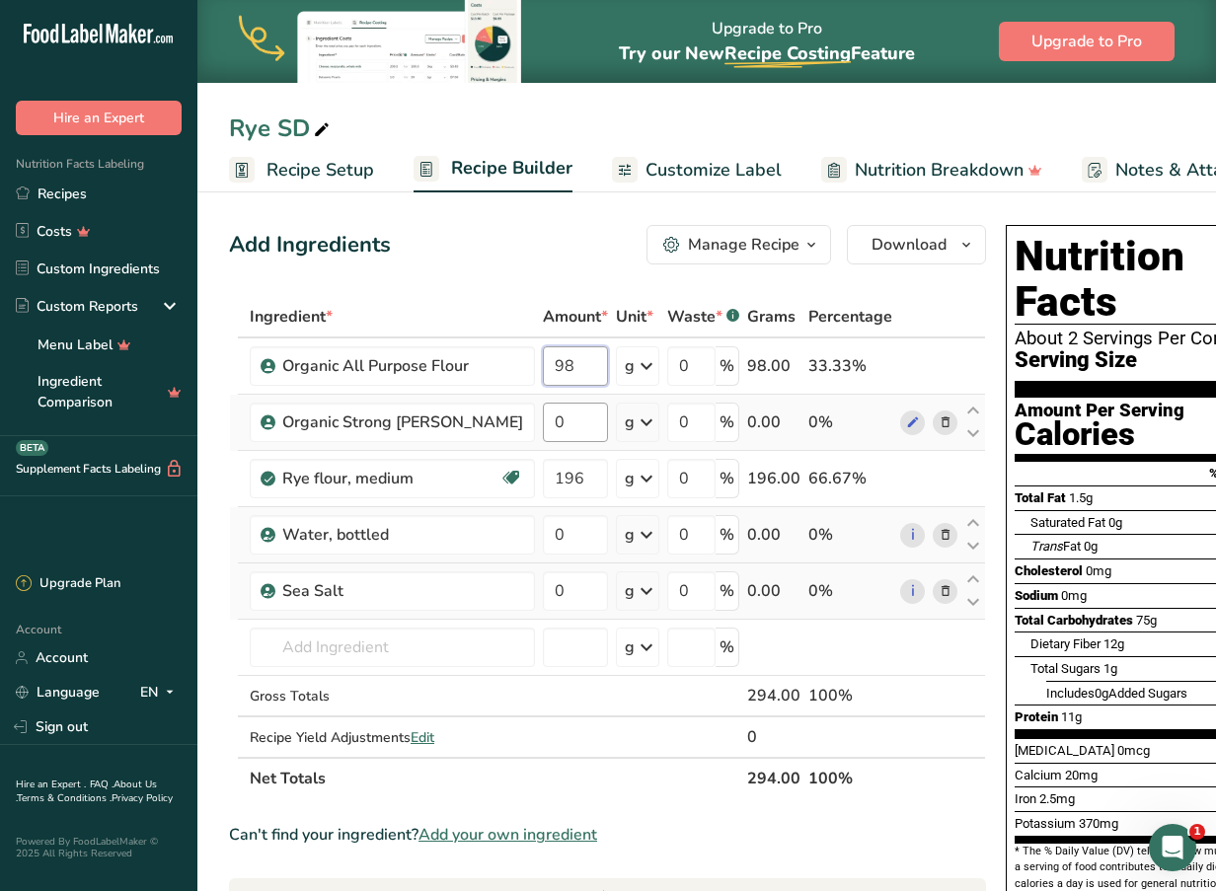
type input "98"
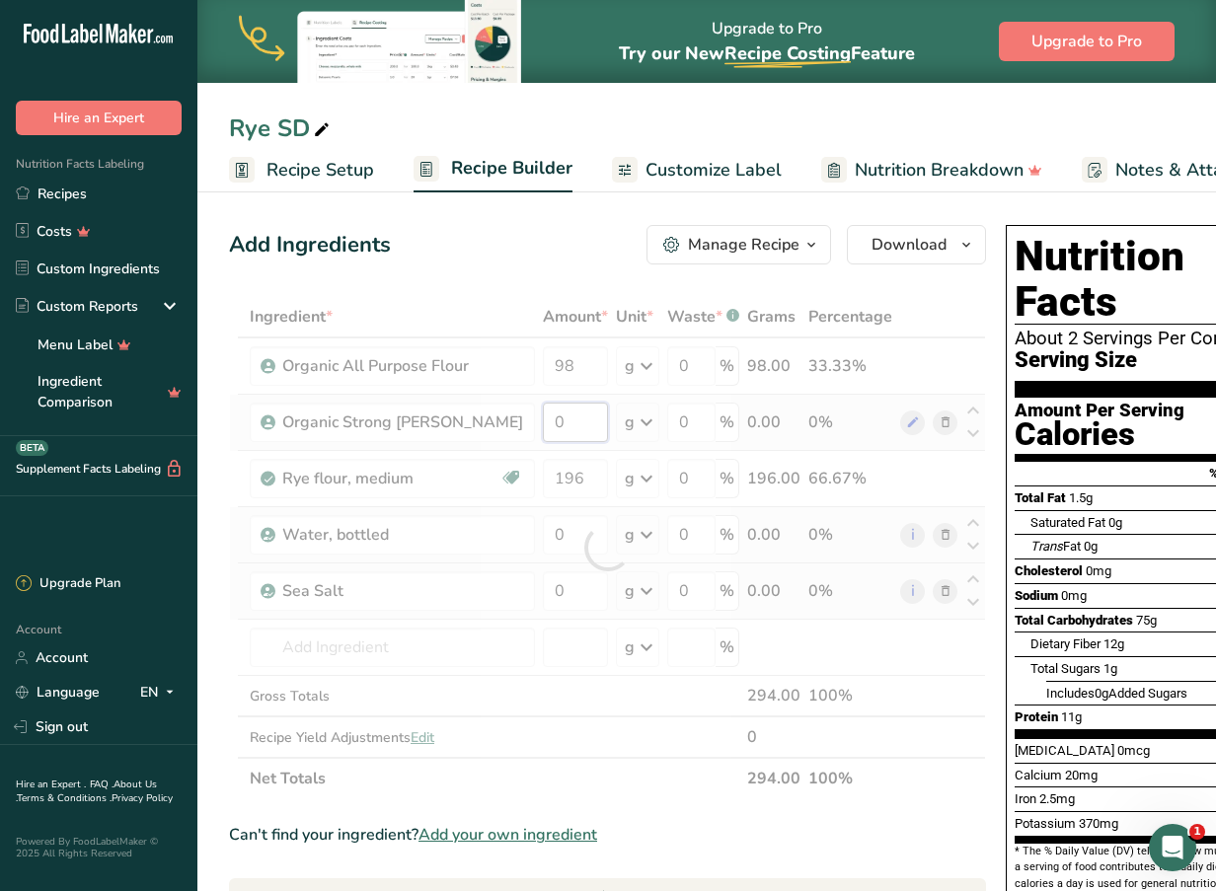
click at [551, 411] on div "Ingredient * Amount * Unit * Waste * .a-a{fill:#347362;}.b-a{fill:#fff;} Grams …" at bounding box center [607, 547] width 757 height 503
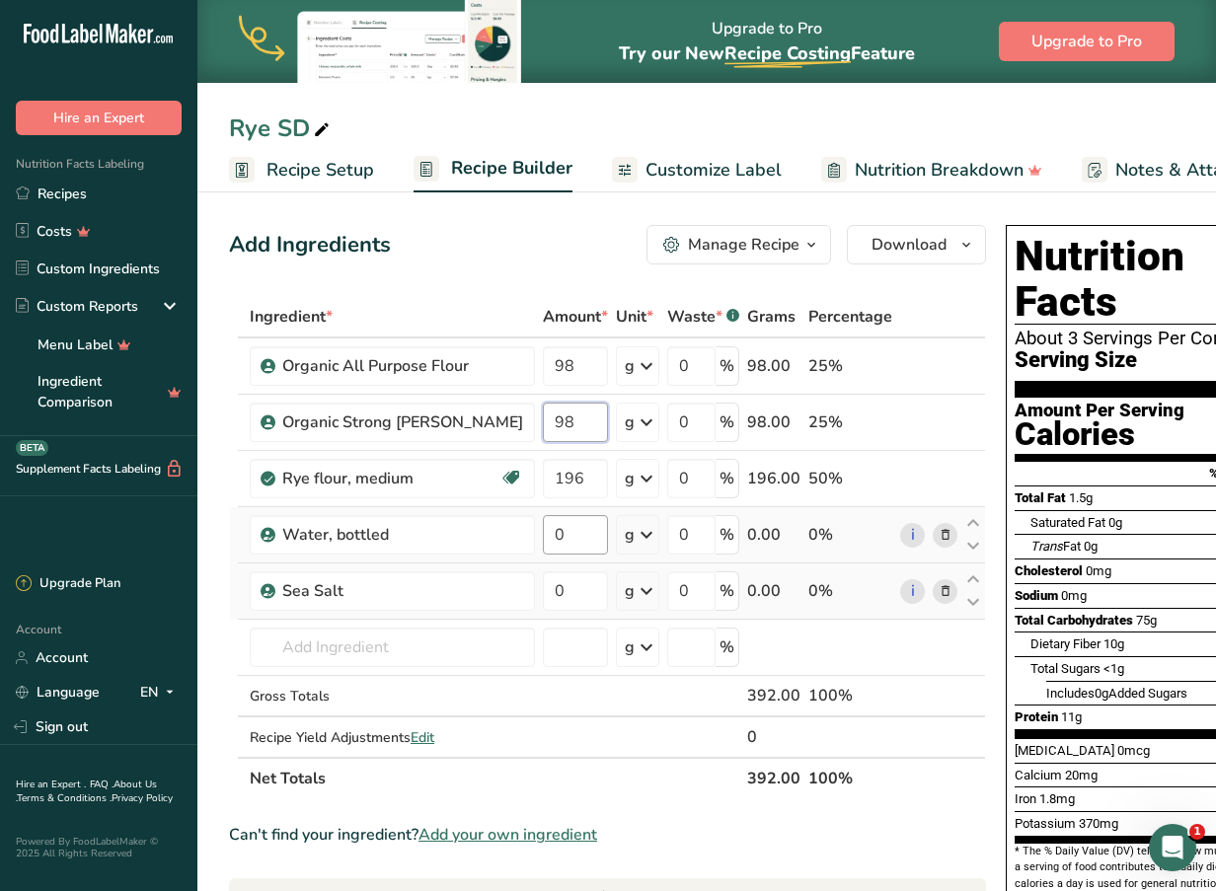
type input "98"
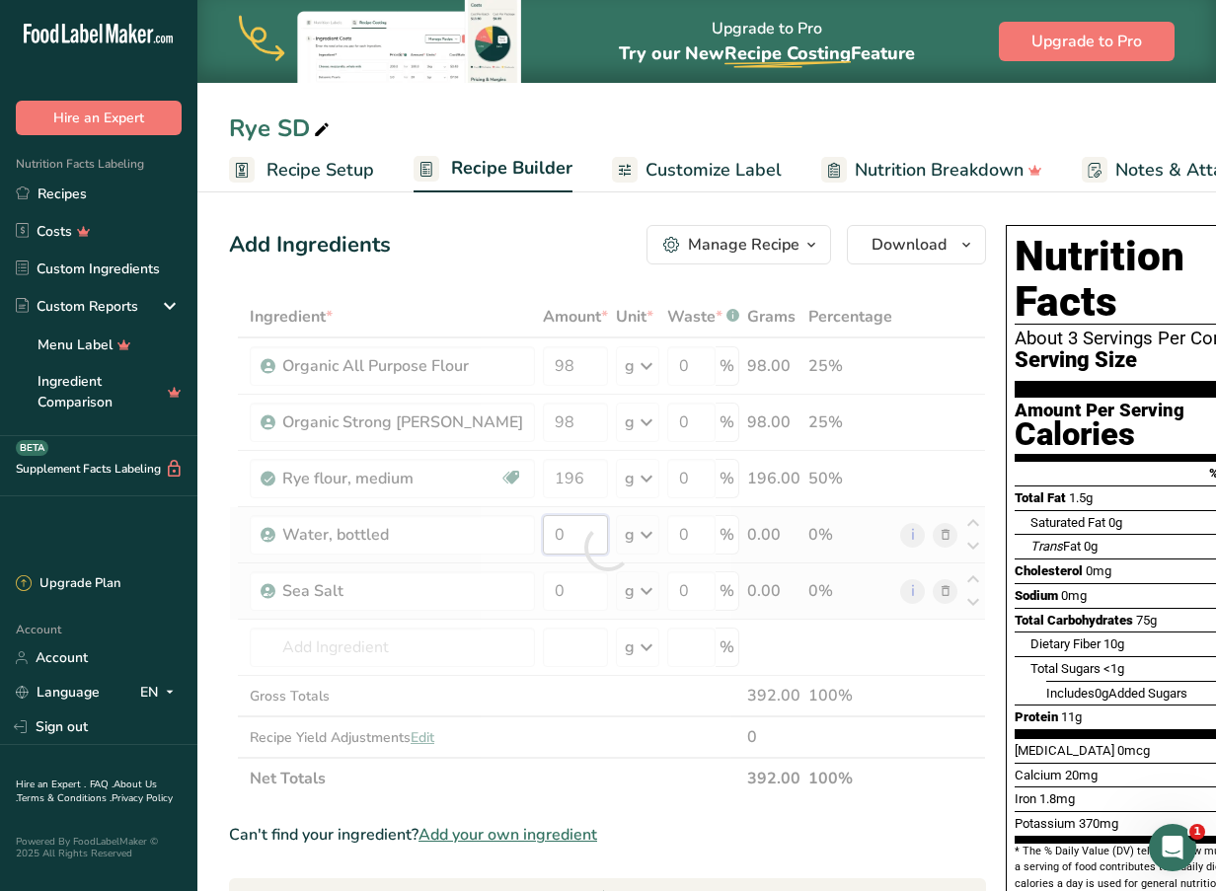
click at [533, 529] on div "Ingredient * Amount * Unit * Waste * .a-a{fill:#347362;}.b-a{fill:#fff;} Grams …" at bounding box center [607, 547] width 757 height 503
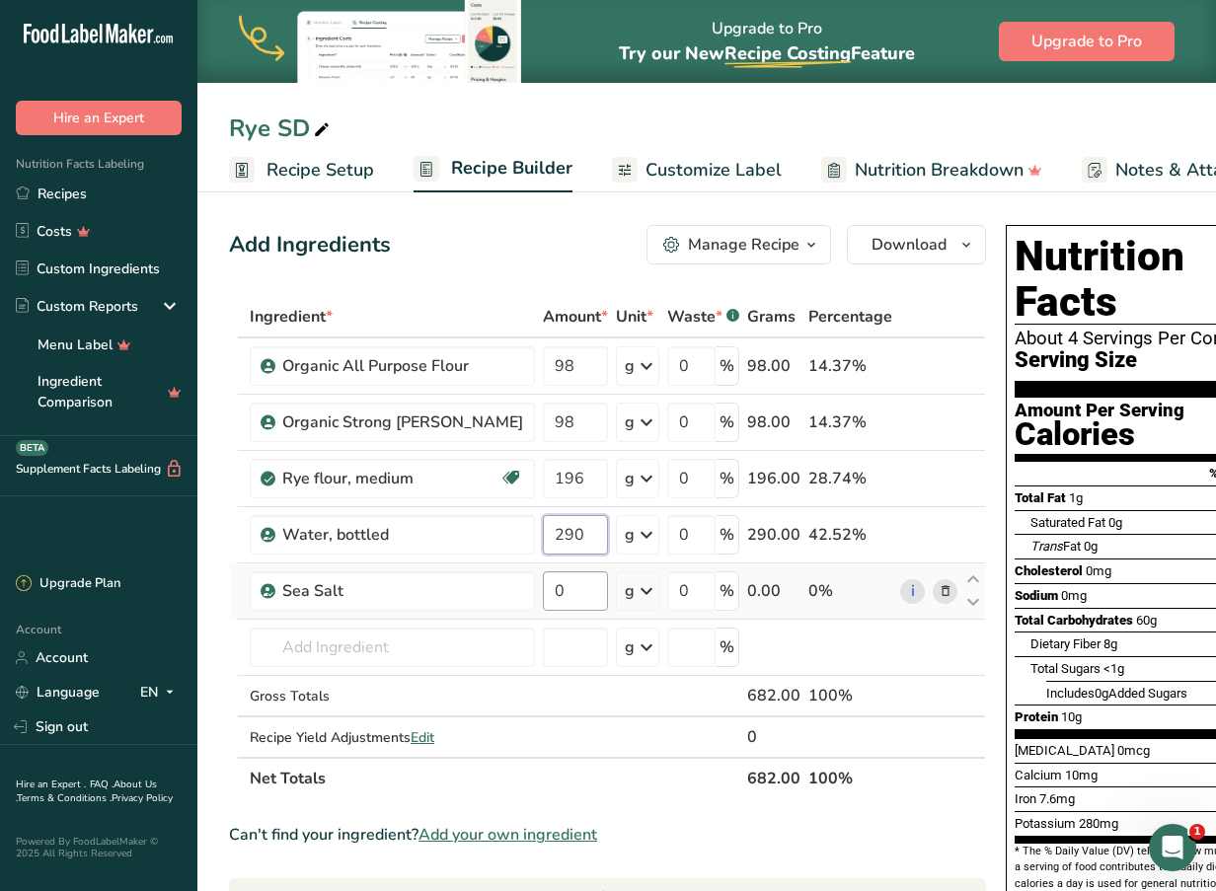
type input "290"
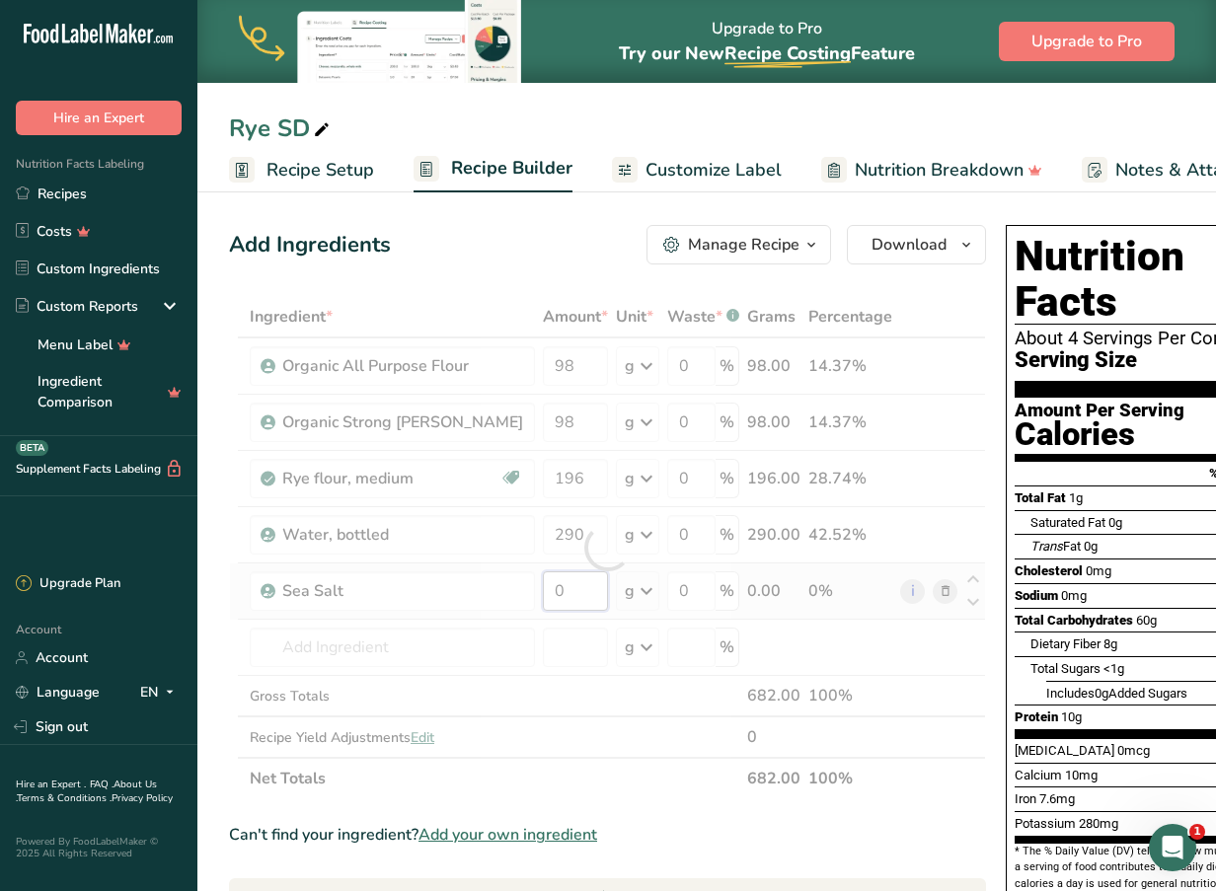
click at [535, 590] on div "Ingredient * Amount * Unit * Waste * .a-a{fill:#347362;}.b-a{fill:#fff;} Grams …" at bounding box center [607, 547] width 757 height 503
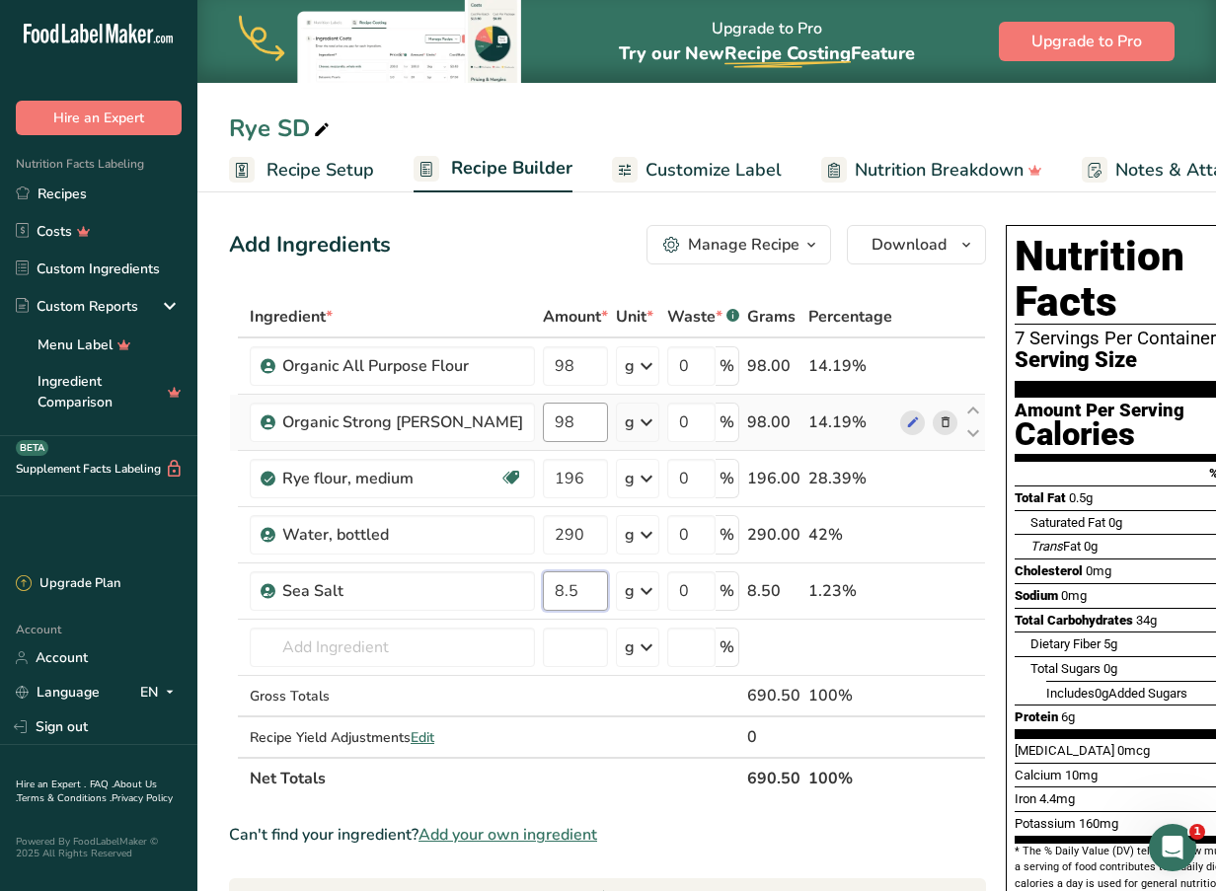
type input "8.5"
click at [541, 410] on div "Ingredient * Amount * Unit * Waste * .a-a{fill:#347362;}.b-a{fill:#fff;} Grams …" at bounding box center [607, 547] width 757 height 503
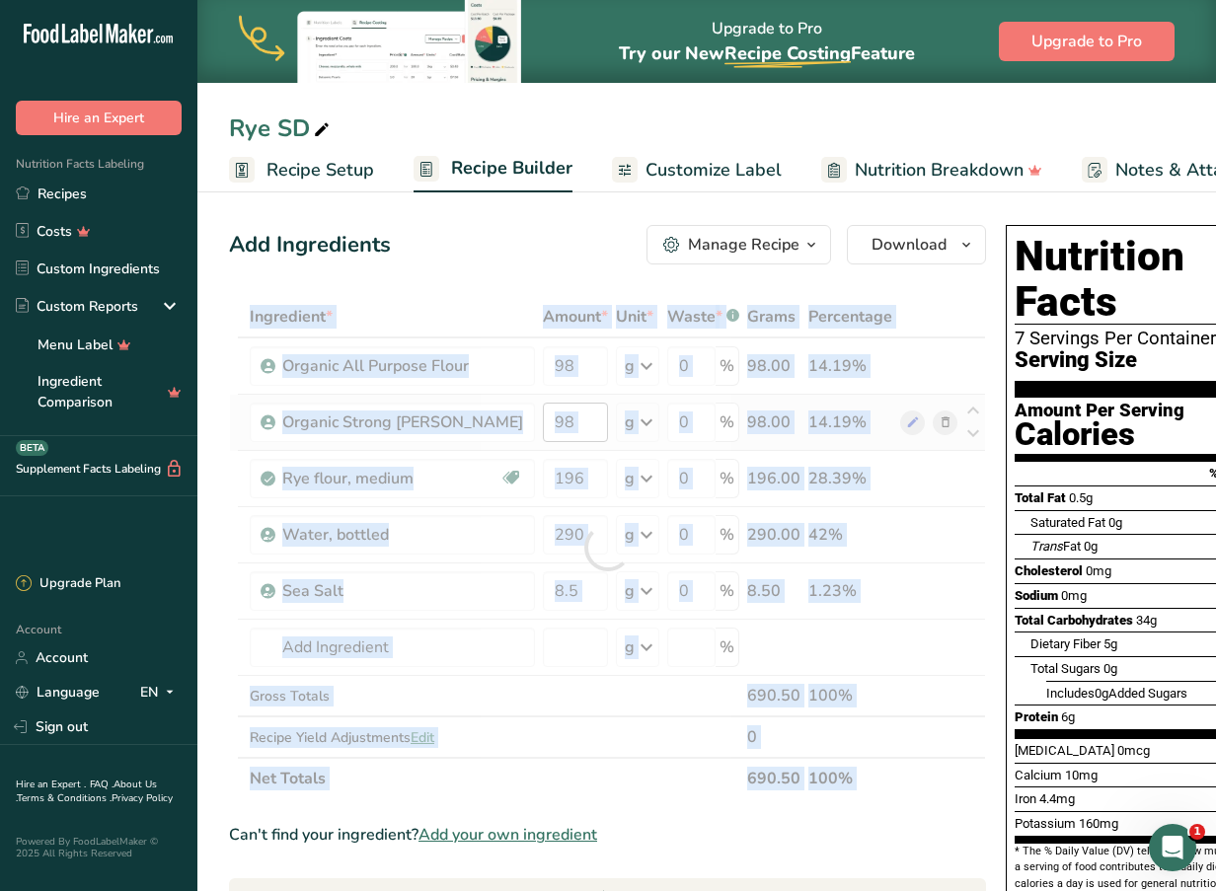
click at [541, 410] on div at bounding box center [607, 547] width 757 height 503
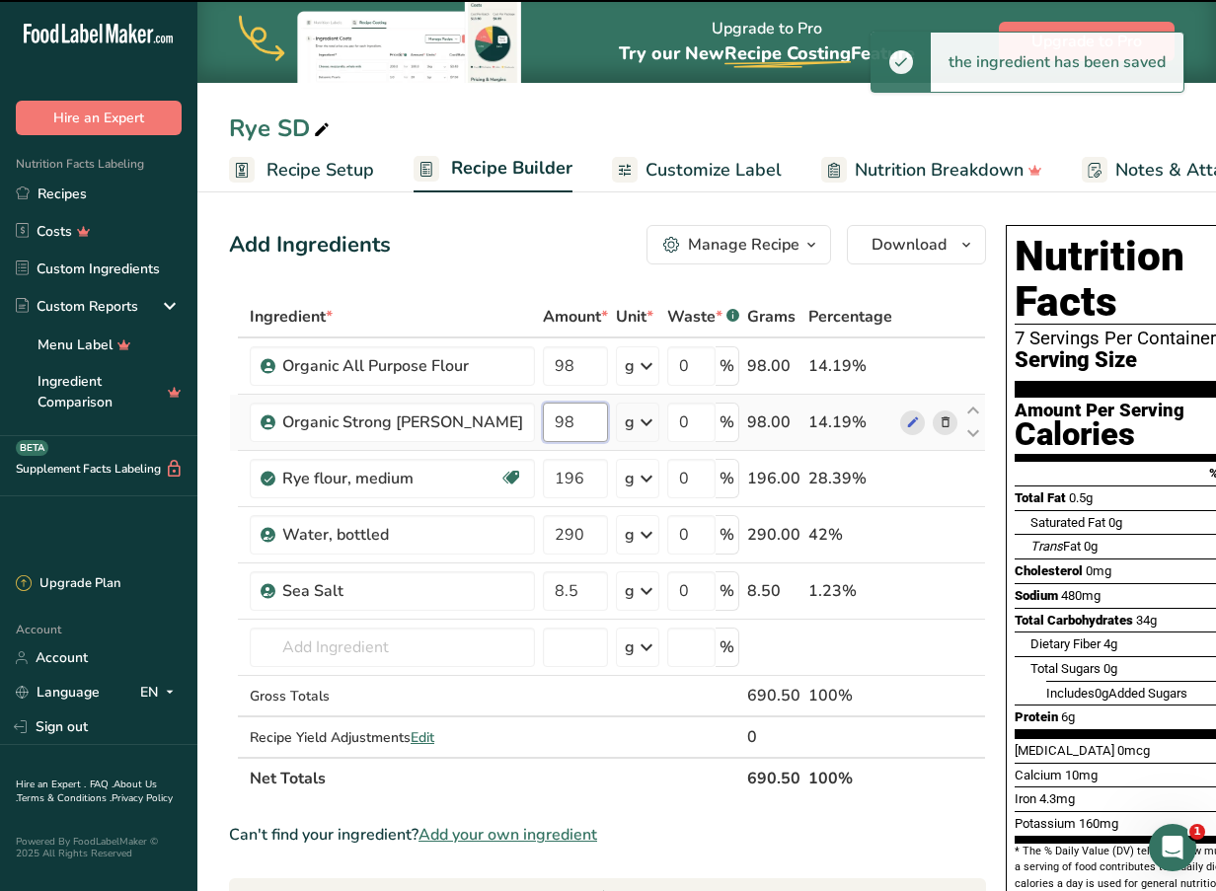
click at [543, 410] on input "98" at bounding box center [575, 422] width 65 height 39
type input "9"
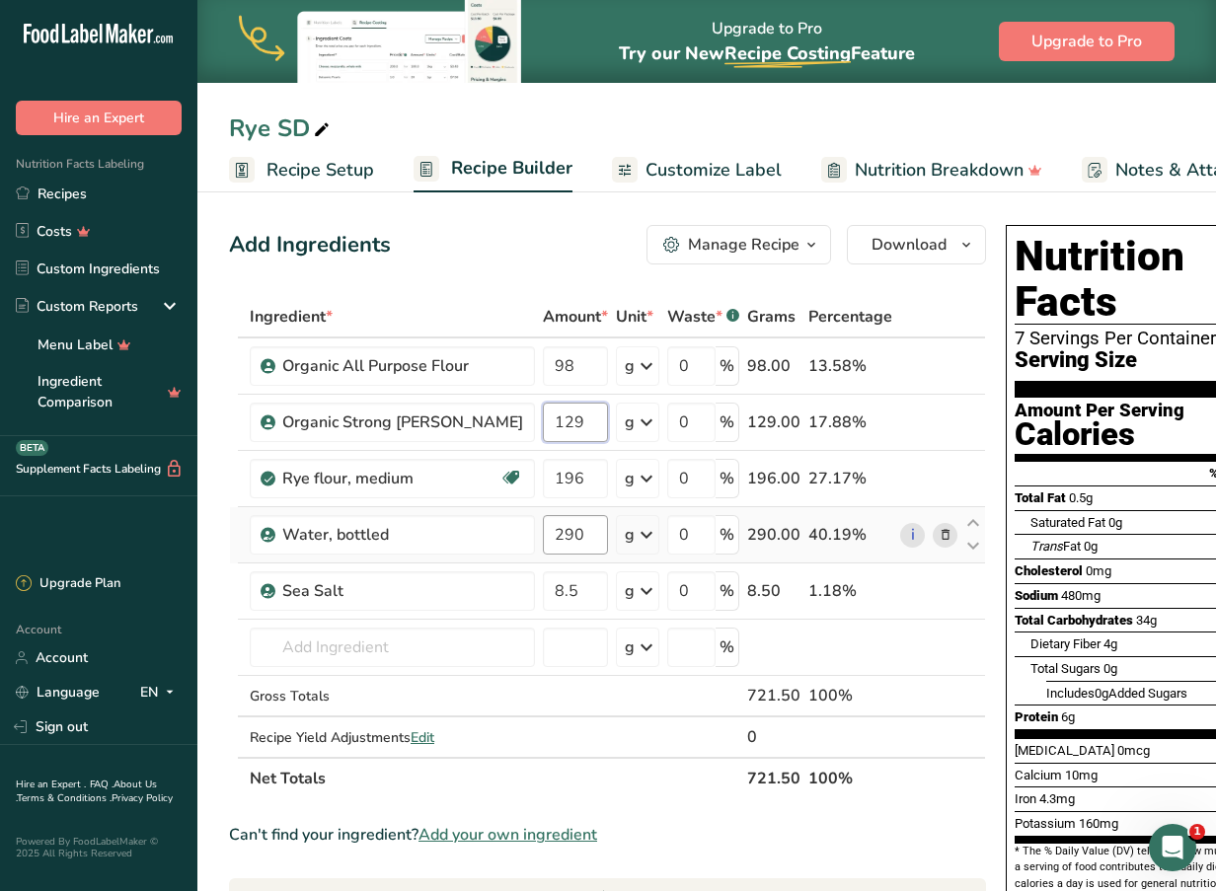
type input "129"
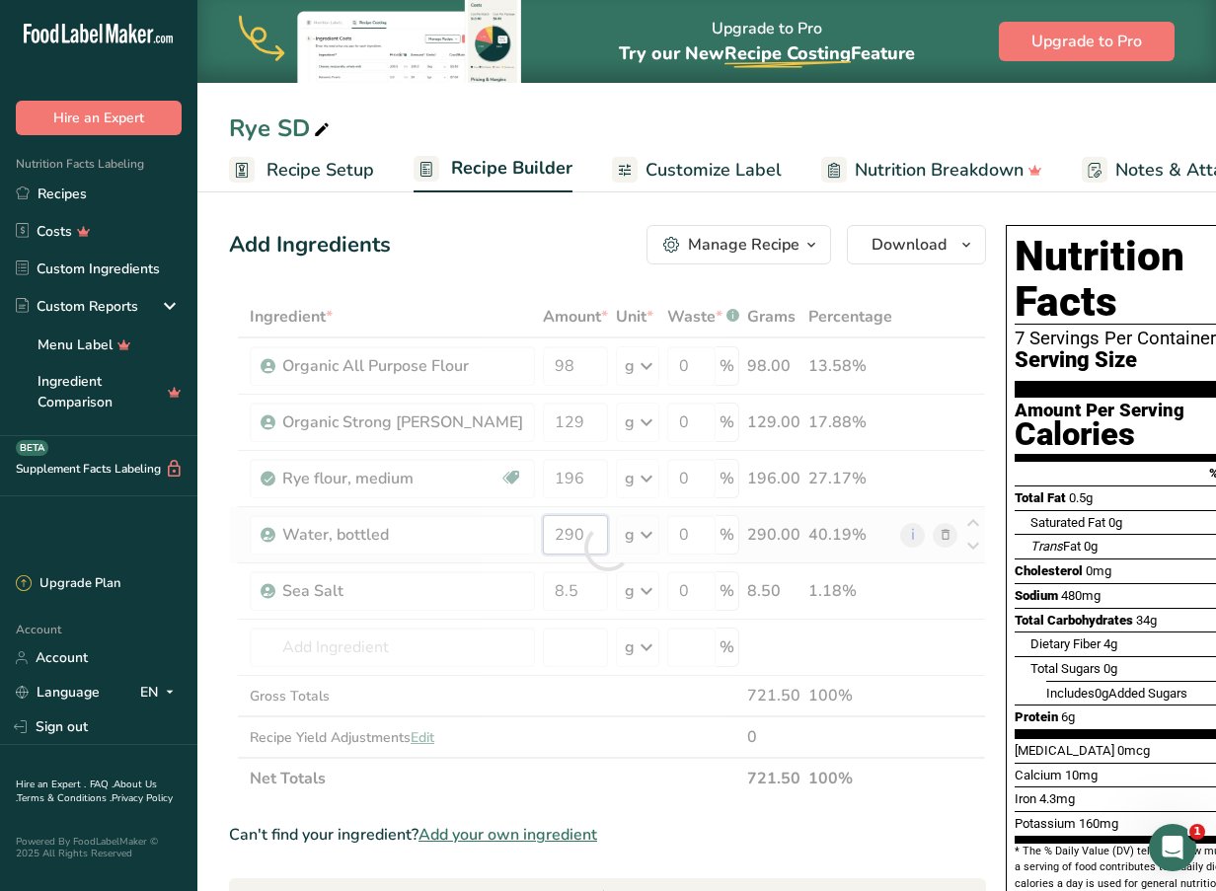
click at [548, 529] on div "Ingredient * Amount * Unit * Waste * .a-a{fill:#347362;}.b-a{fill:#fff;} Grams …" at bounding box center [607, 547] width 757 height 503
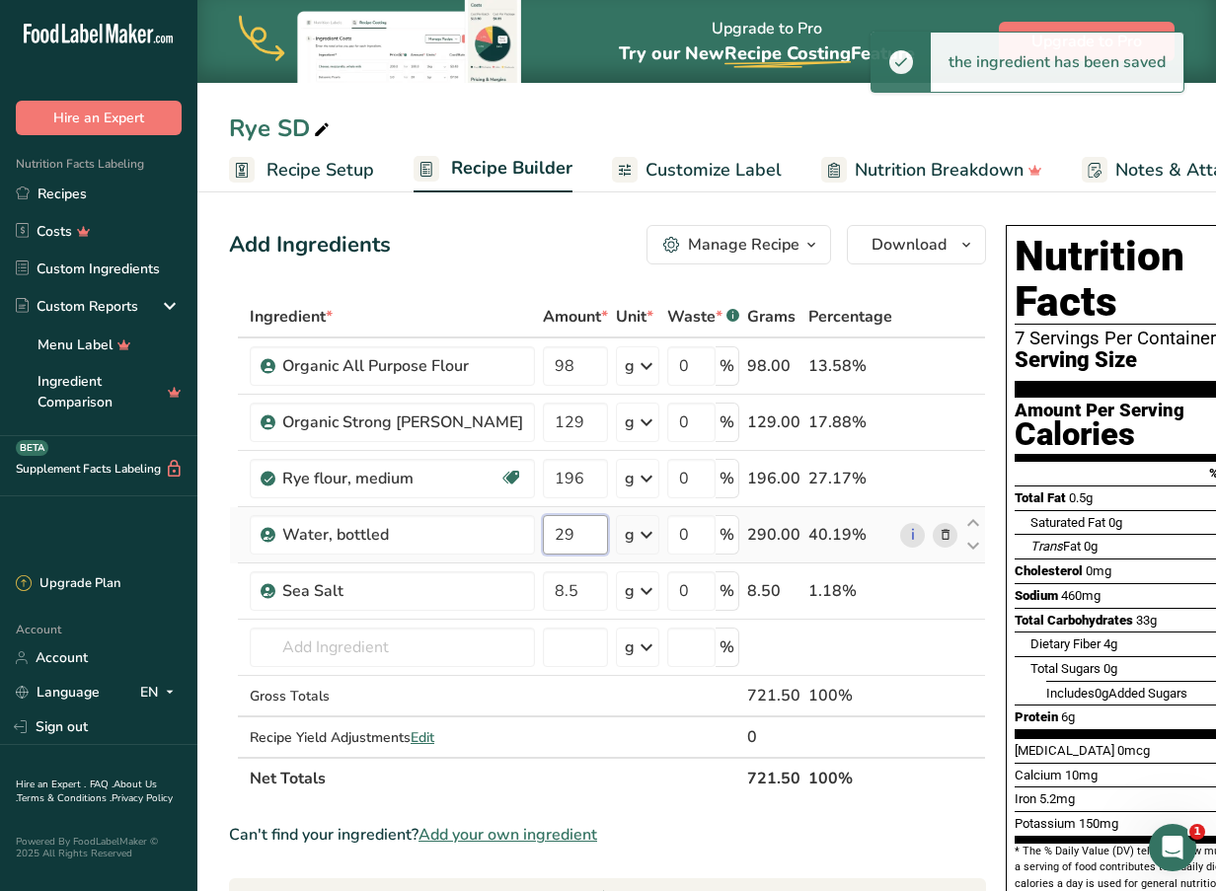
type input "2"
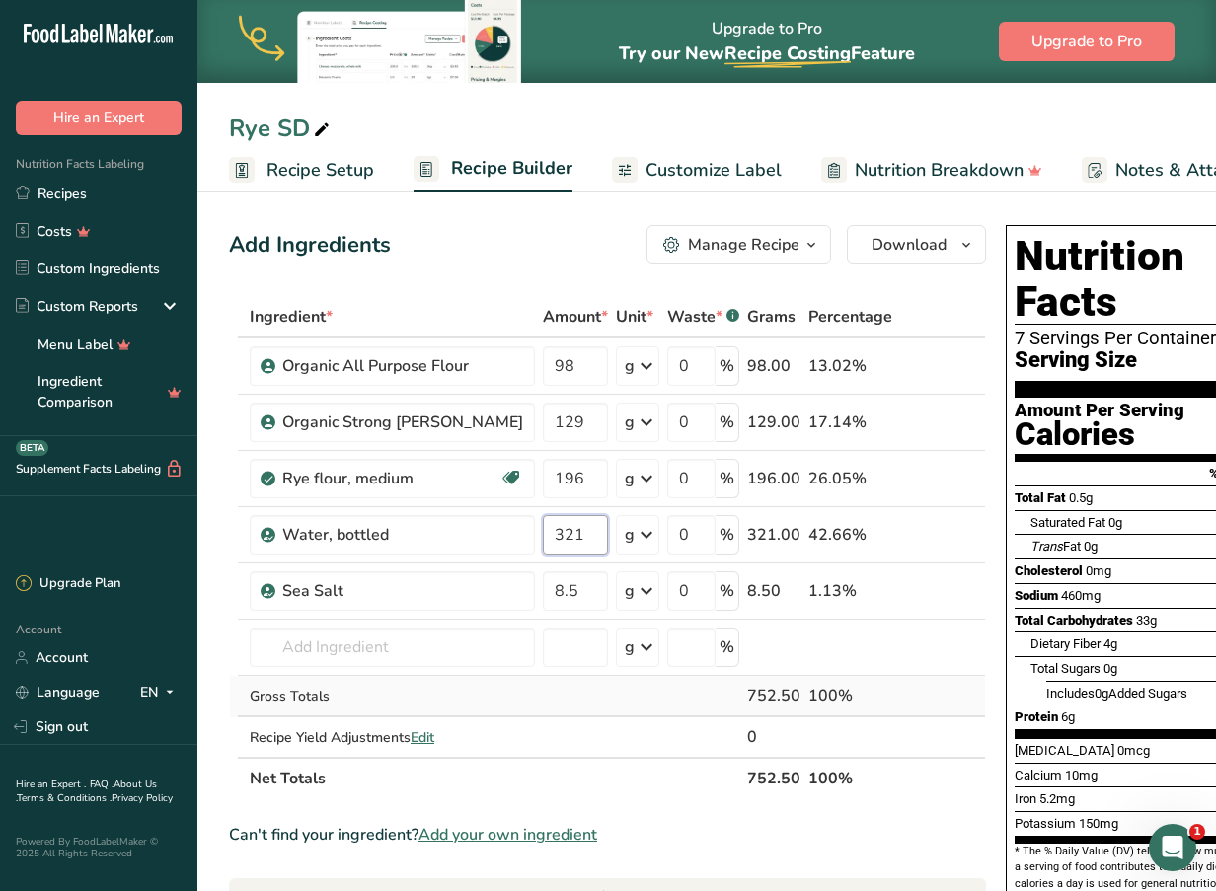
type input "321"
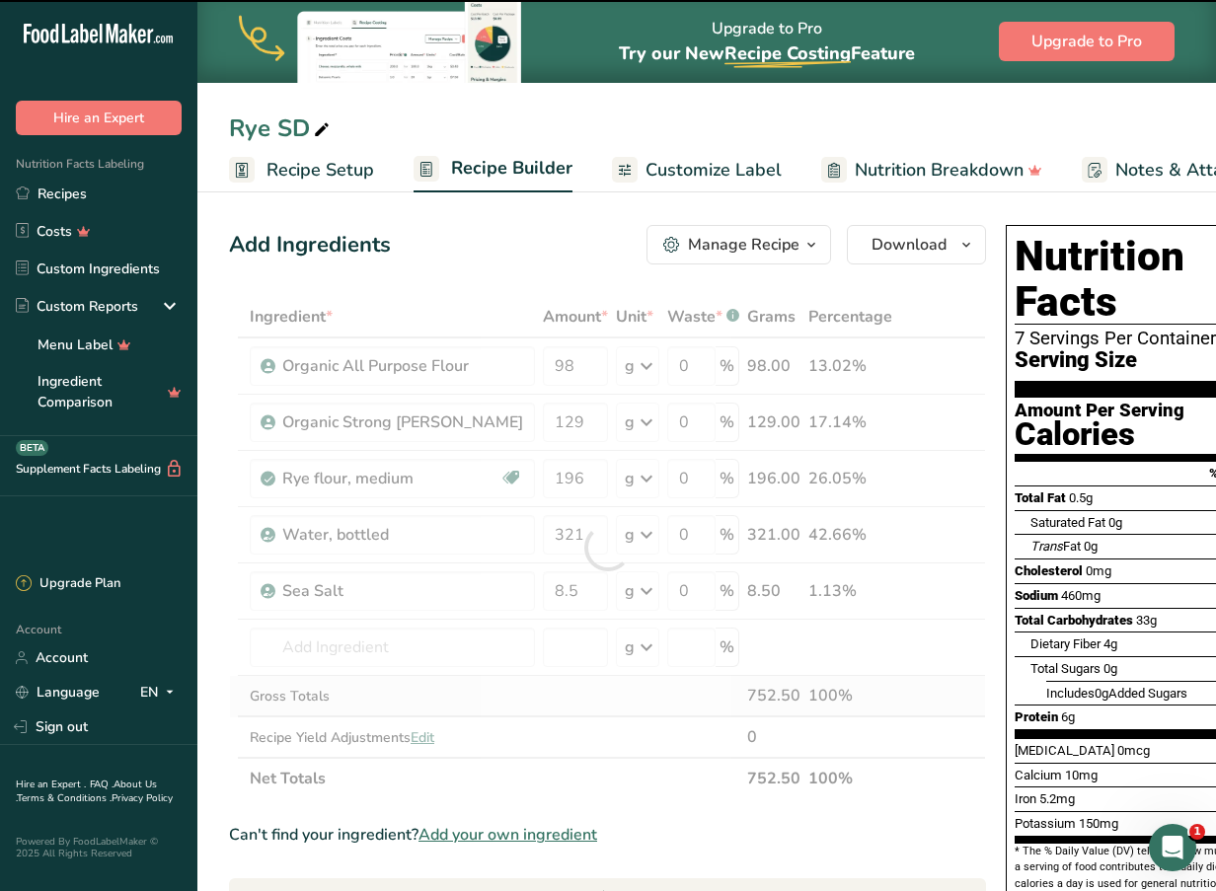
click at [519, 692] on div "Ingredient * Amount * Unit * Waste * .a-a{fill:#347362;}.b-a{fill:#fff;} Grams …" at bounding box center [607, 547] width 757 height 503
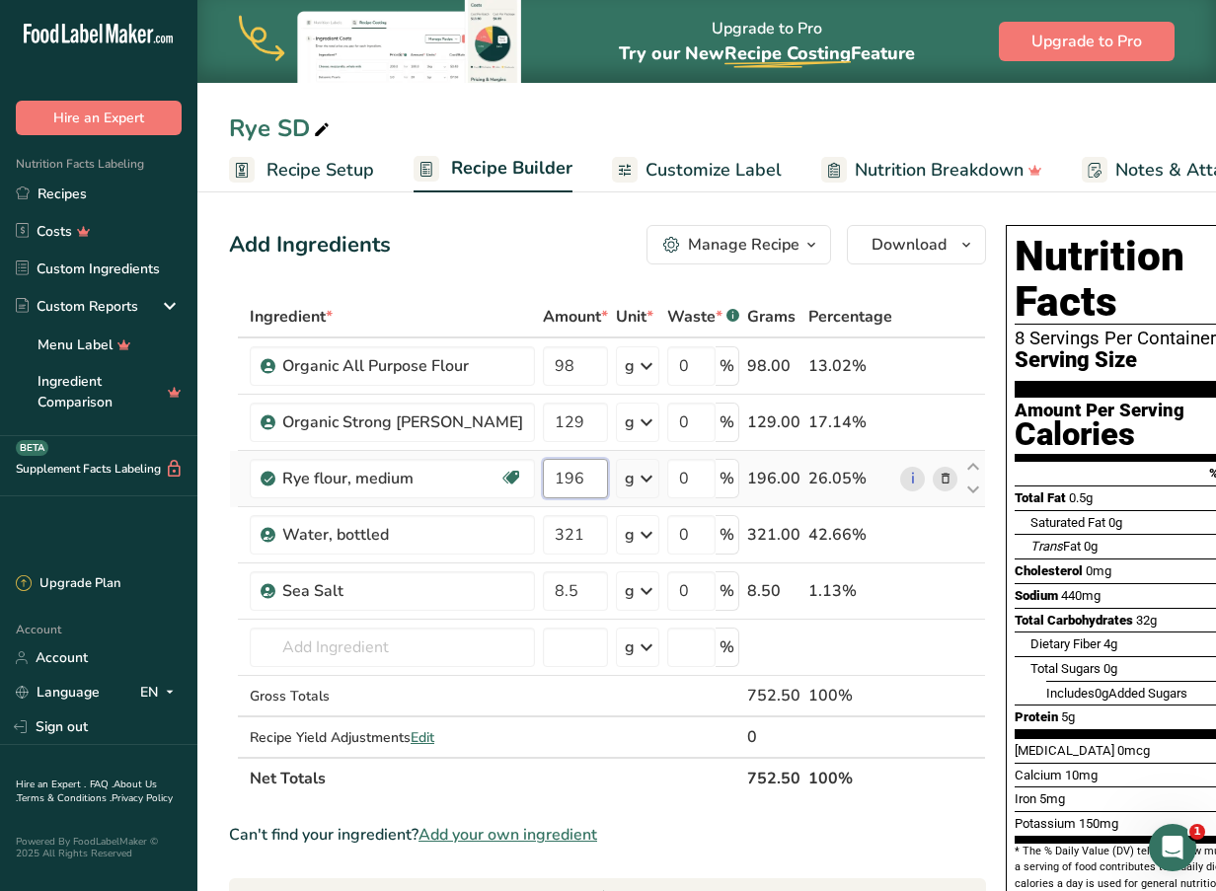
click at [549, 473] on input "196" at bounding box center [575, 478] width 65 height 39
click at [545, 474] on input "196" at bounding box center [575, 478] width 65 height 39
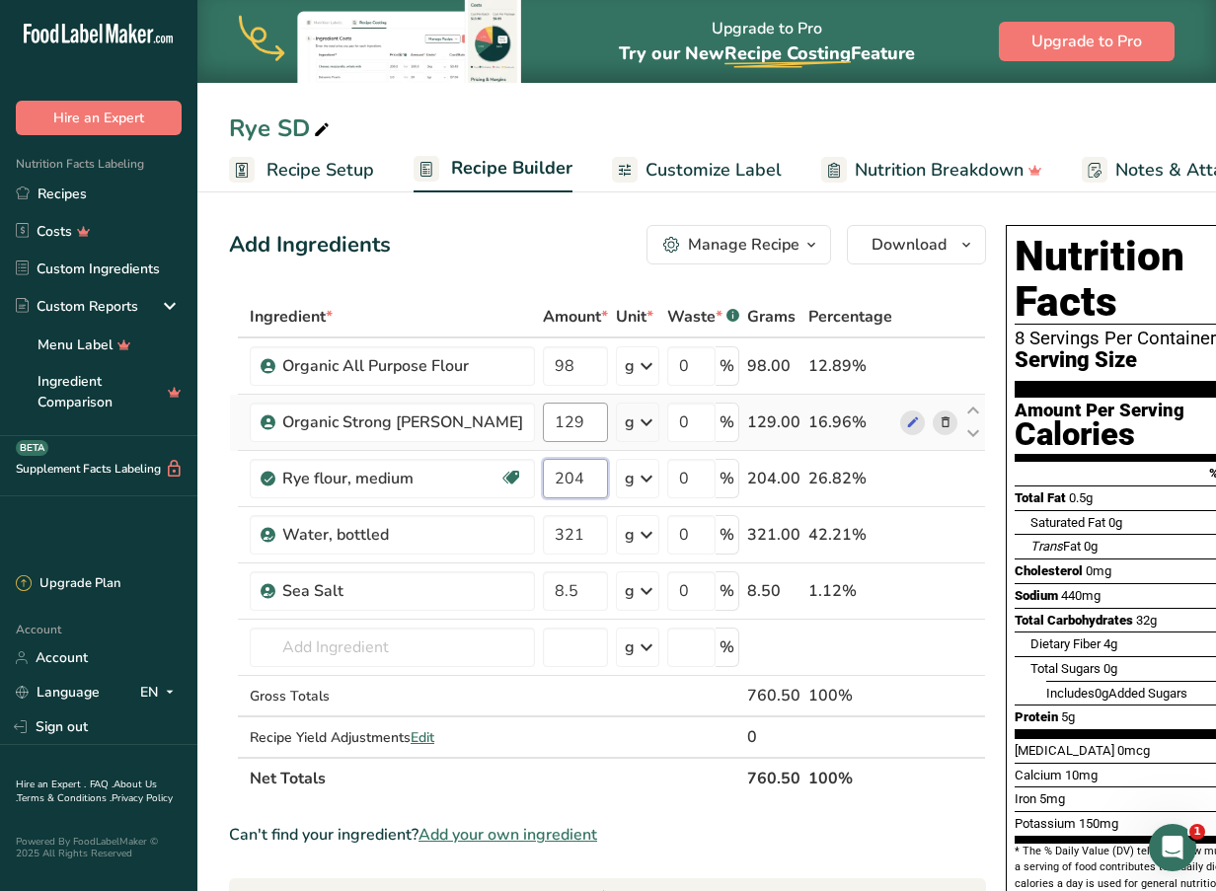
type input "204"
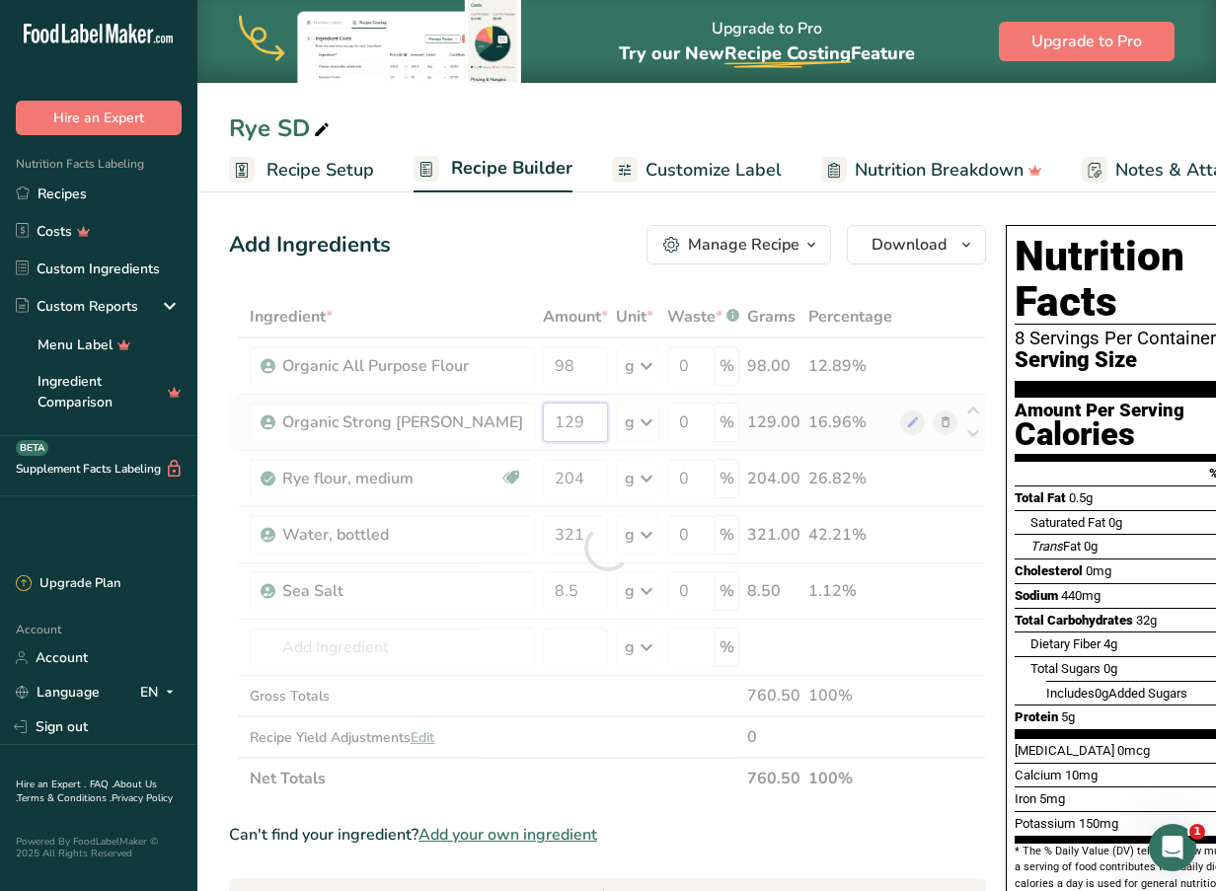
click at [560, 424] on div "Ingredient * Amount * Unit * Waste * .a-a{fill:#347362;}.b-a{fill:#fff;} Grams …" at bounding box center [607, 547] width 757 height 503
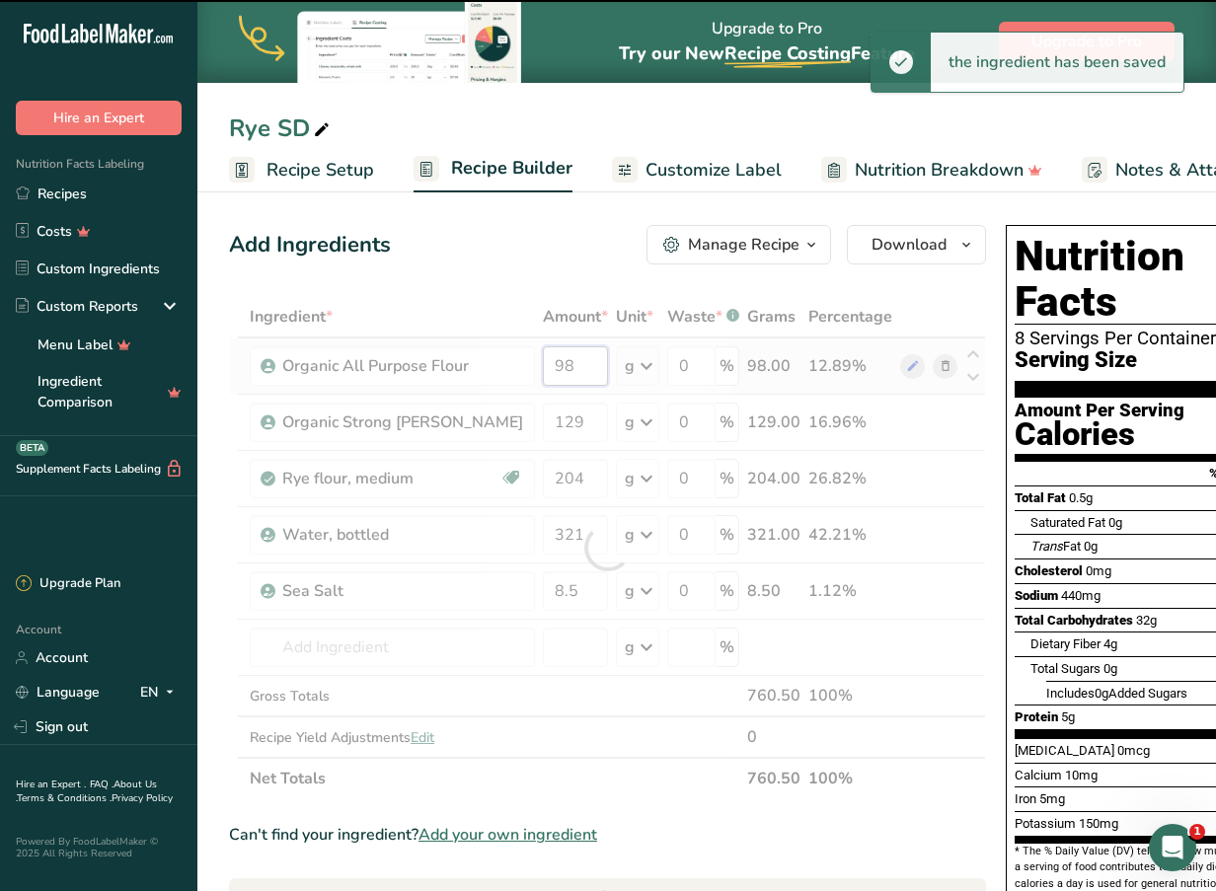
click at [560, 380] on div "Ingredient * Amount * Unit * Waste * .a-a{fill:#347362;}.b-a{fill:#fff;} Grams …" at bounding box center [607, 547] width 757 height 503
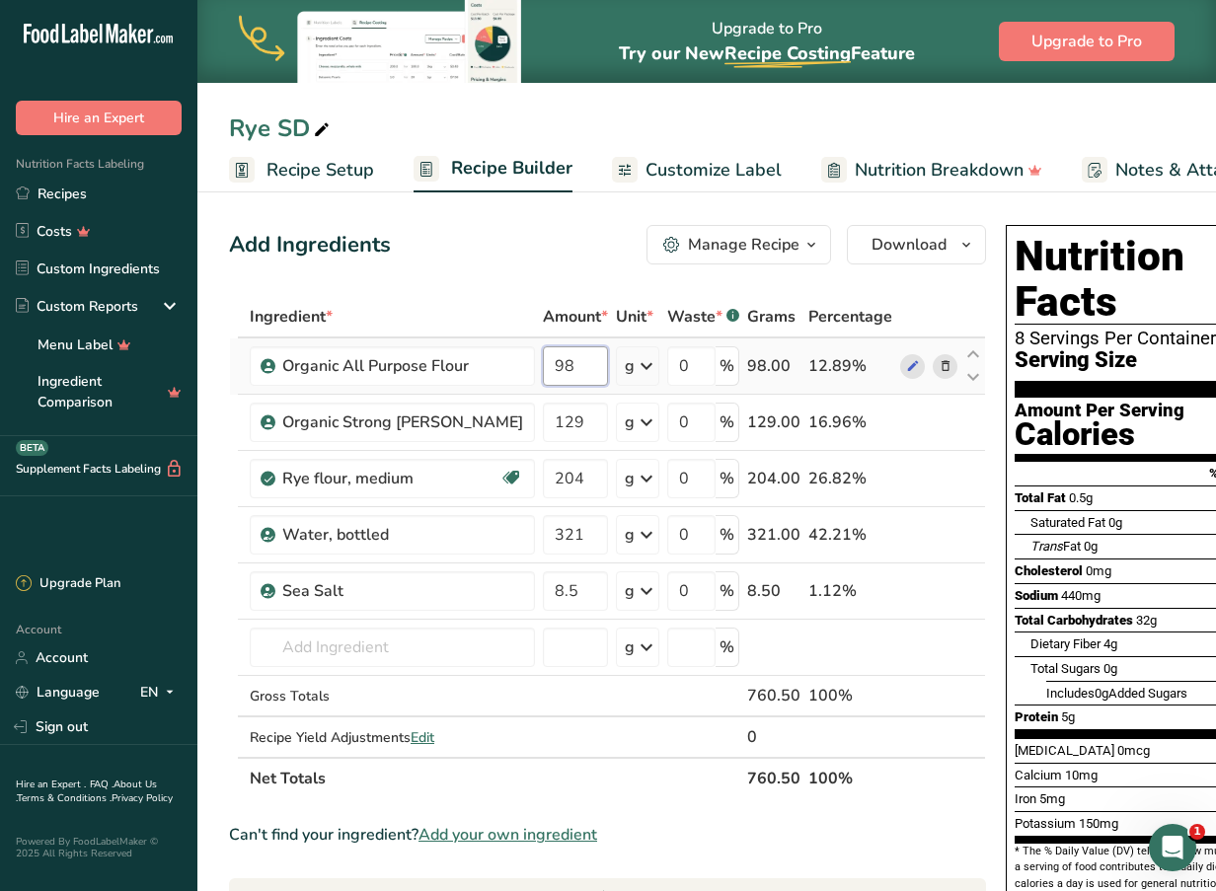
type input "9"
type input "204"
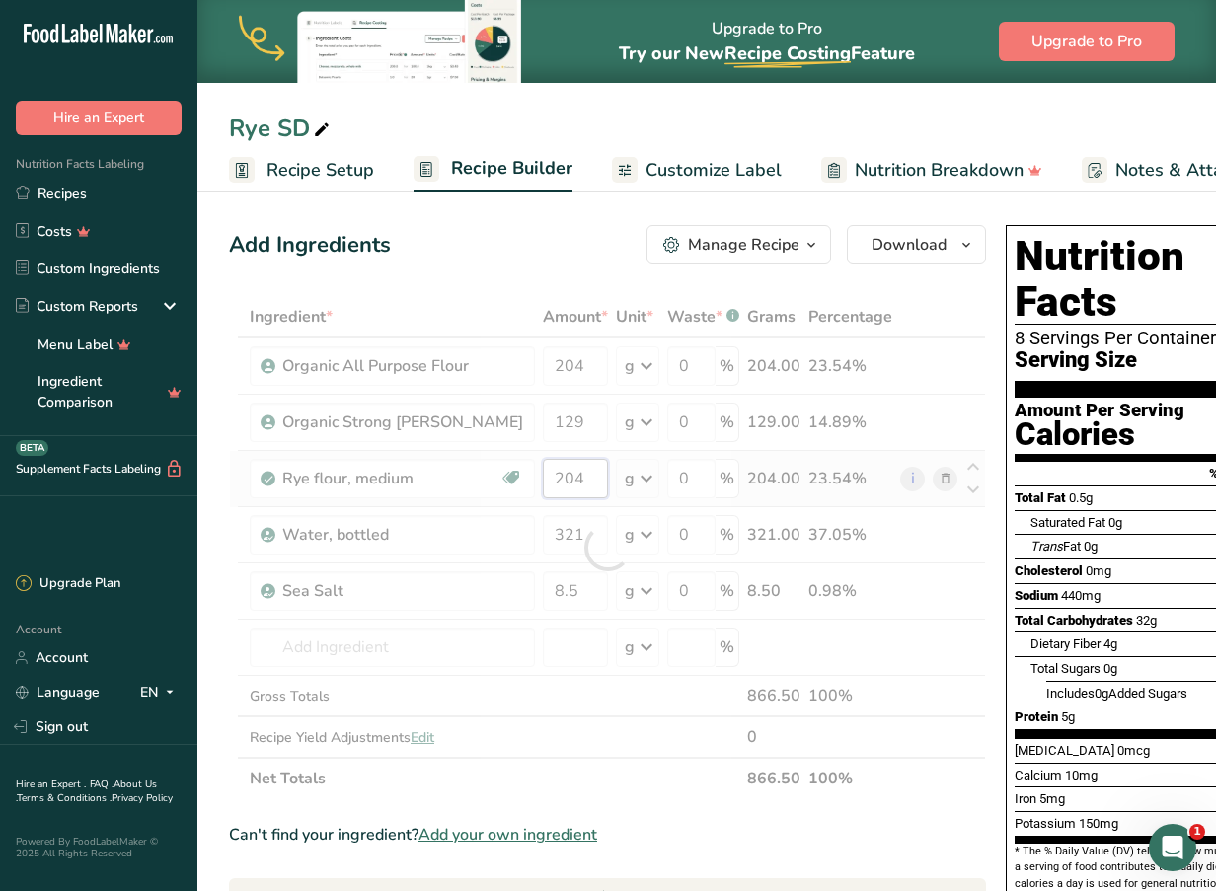
click at [555, 480] on div "Ingredient * Amount * Unit * Waste * .a-a{fill:#347362;}.b-a{fill:#fff;} Grams …" at bounding box center [607, 547] width 757 height 503
click at [555, 480] on div at bounding box center [607, 547] width 757 height 503
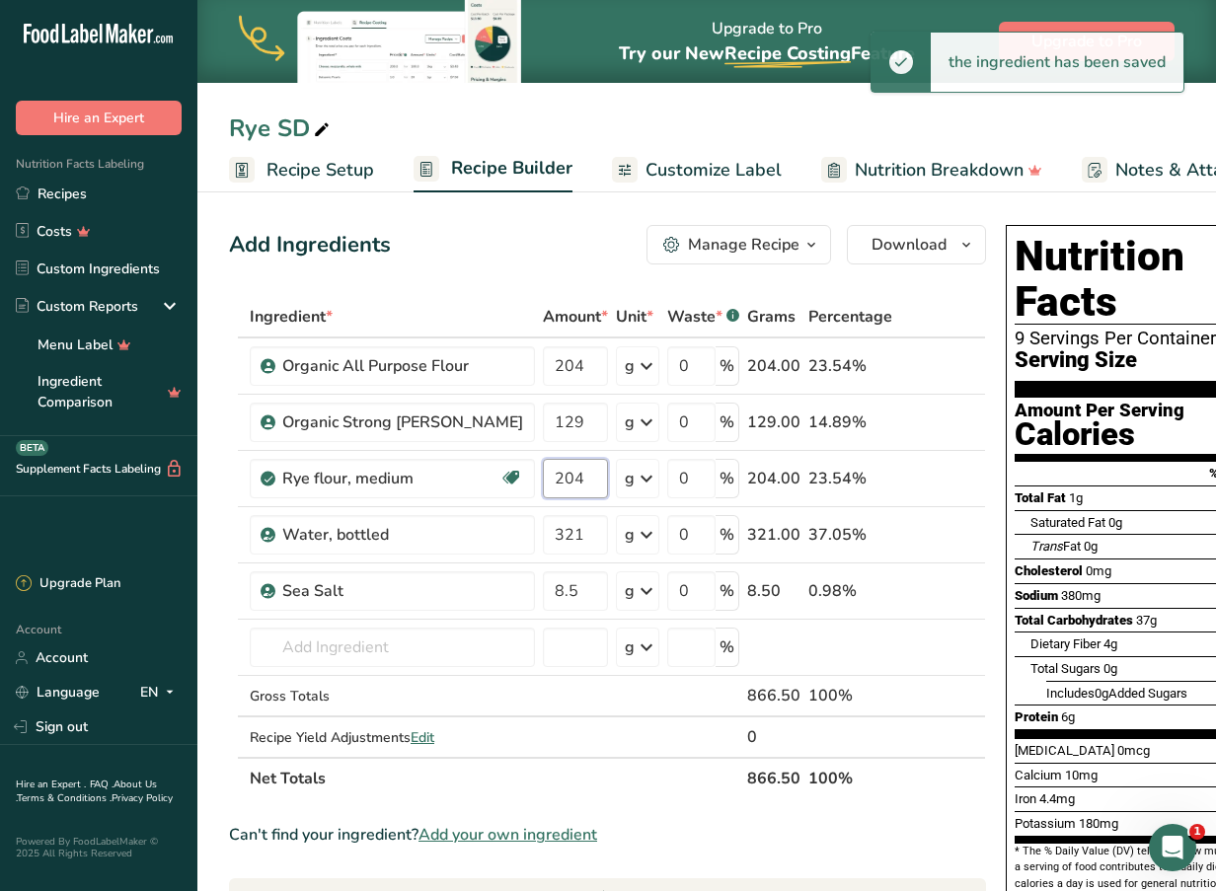
click at [555, 480] on input "204" at bounding box center [575, 478] width 65 height 39
type input "2"
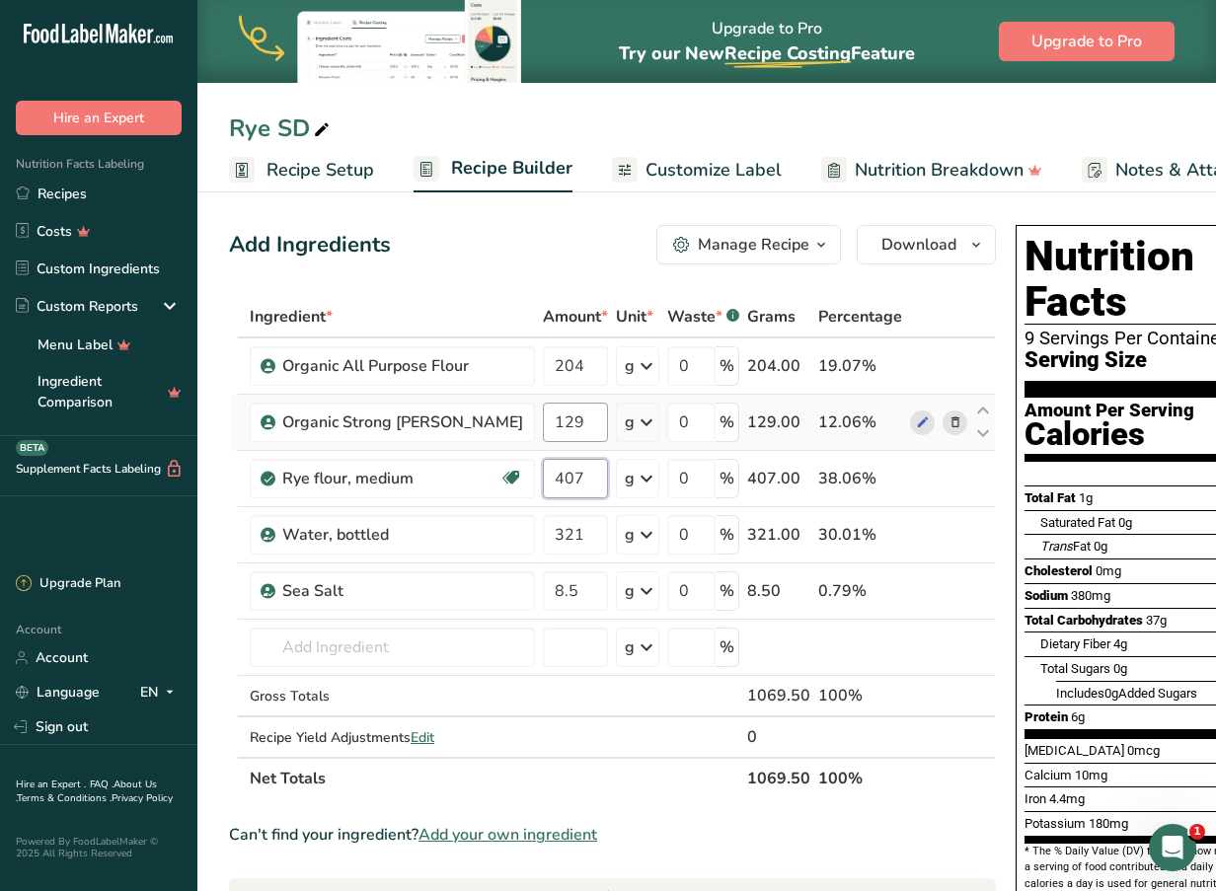
type input "407"
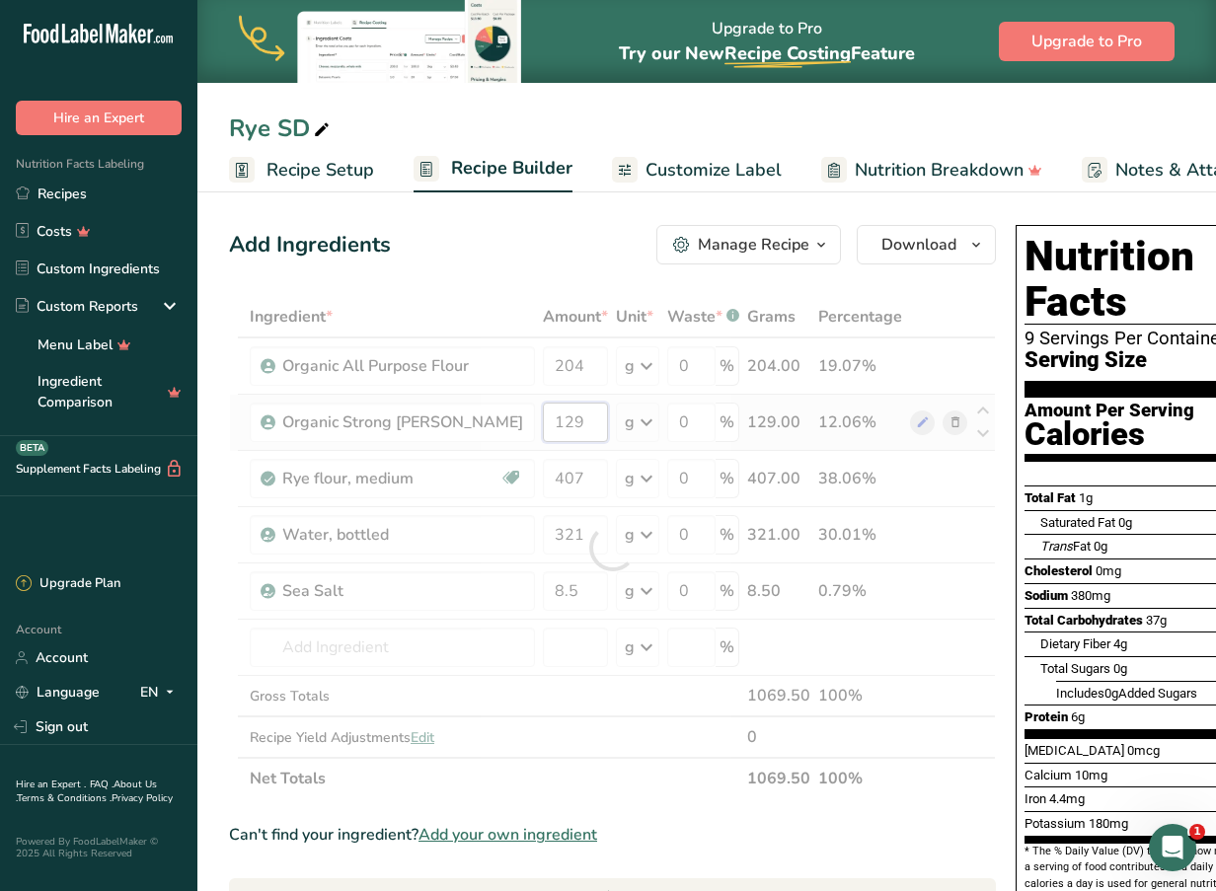
click at [551, 427] on div "Ingredient * Amount * Unit * Waste * .a-a{fill:#347362;}.b-a{fill:#fff;} Grams …" at bounding box center [612, 547] width 767 height 503
click at [551, 427] on div at bounding box center [612, 547] width 767 height 503
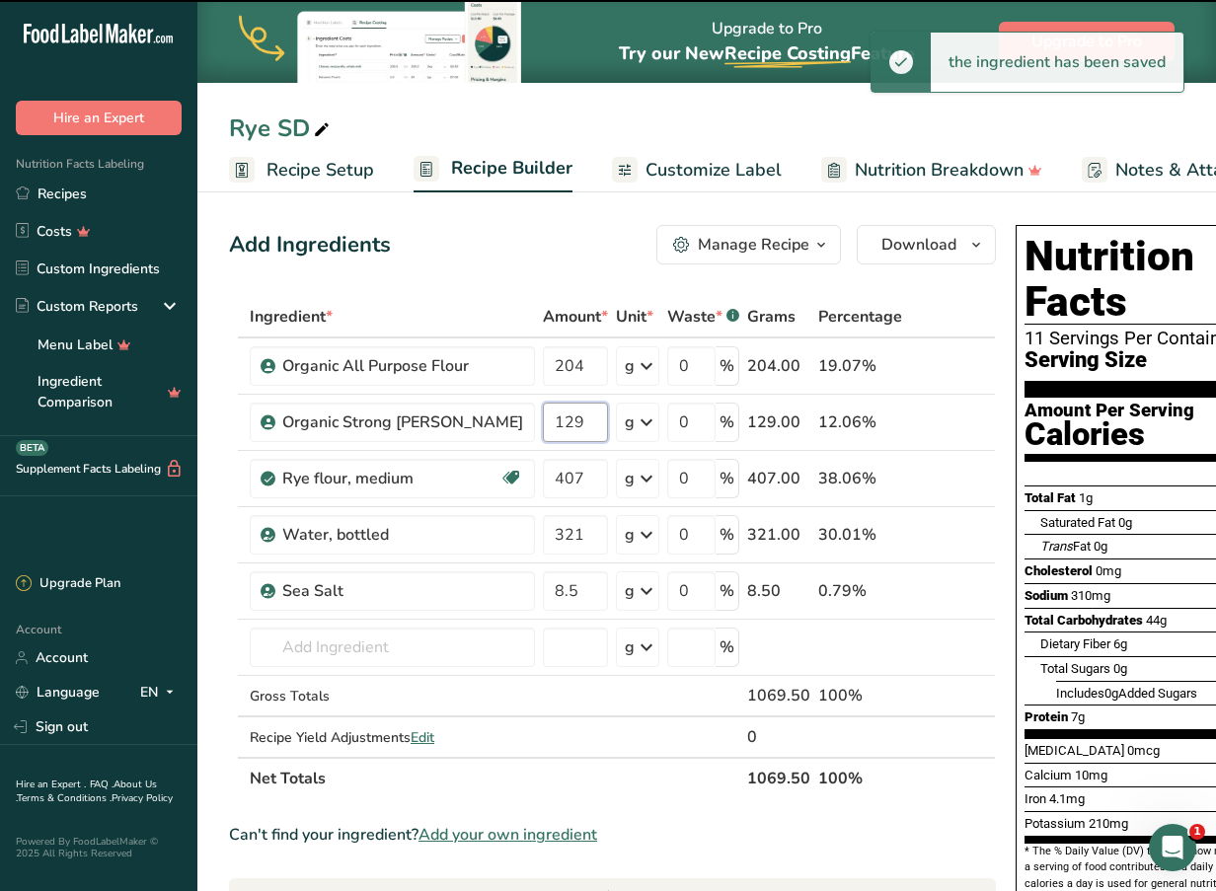
click at [551, 427] on input "129" at bounding box center [575, 422] width 65 height 39
type input "1"
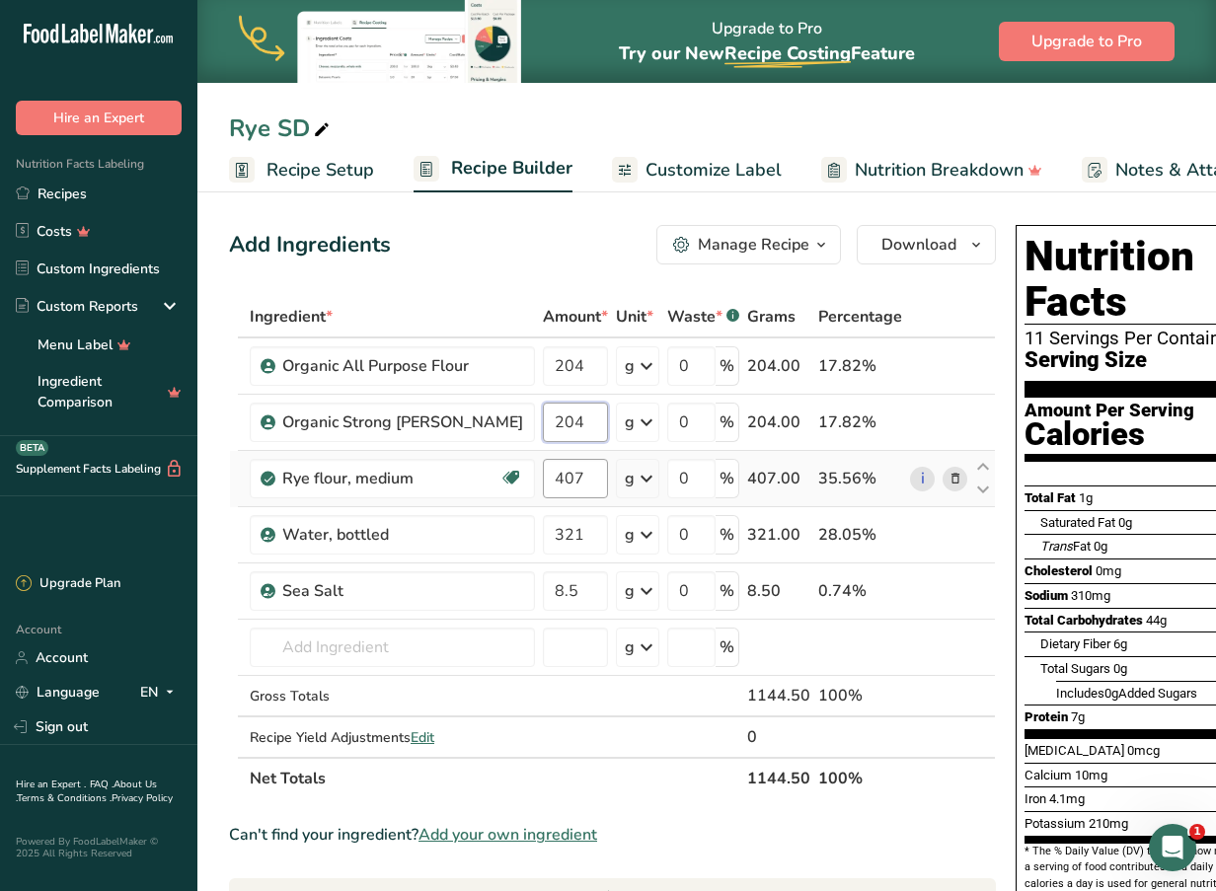
type input "204"
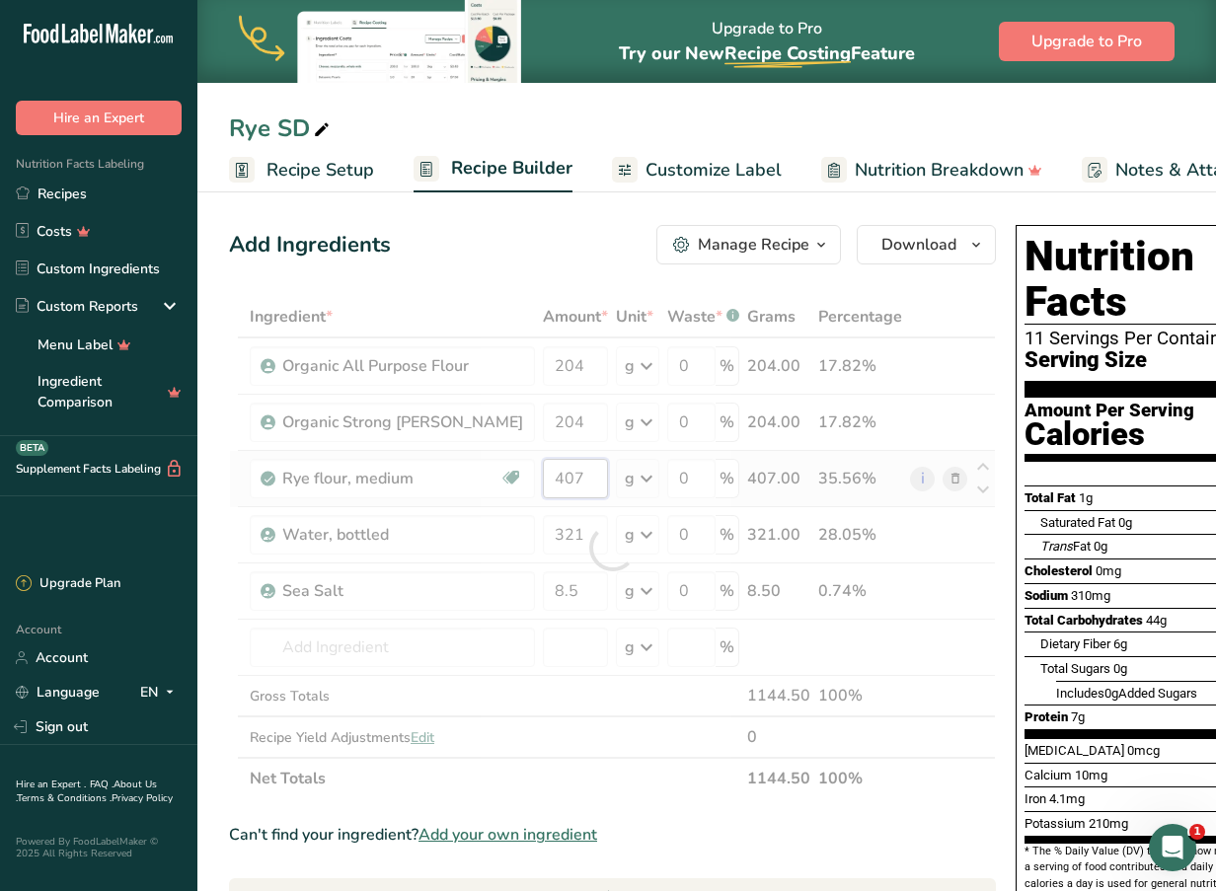
click at [560, 483] on div "Ingredient * Amount * Unit * Waste * .a-a{fill:#347362;}.b-a{fill:#fff;} Grams …" at bounding box center [612, 547] width 767 height 503
click at [560, 483] on div at bounding box center [612, 547] width 767 height 503
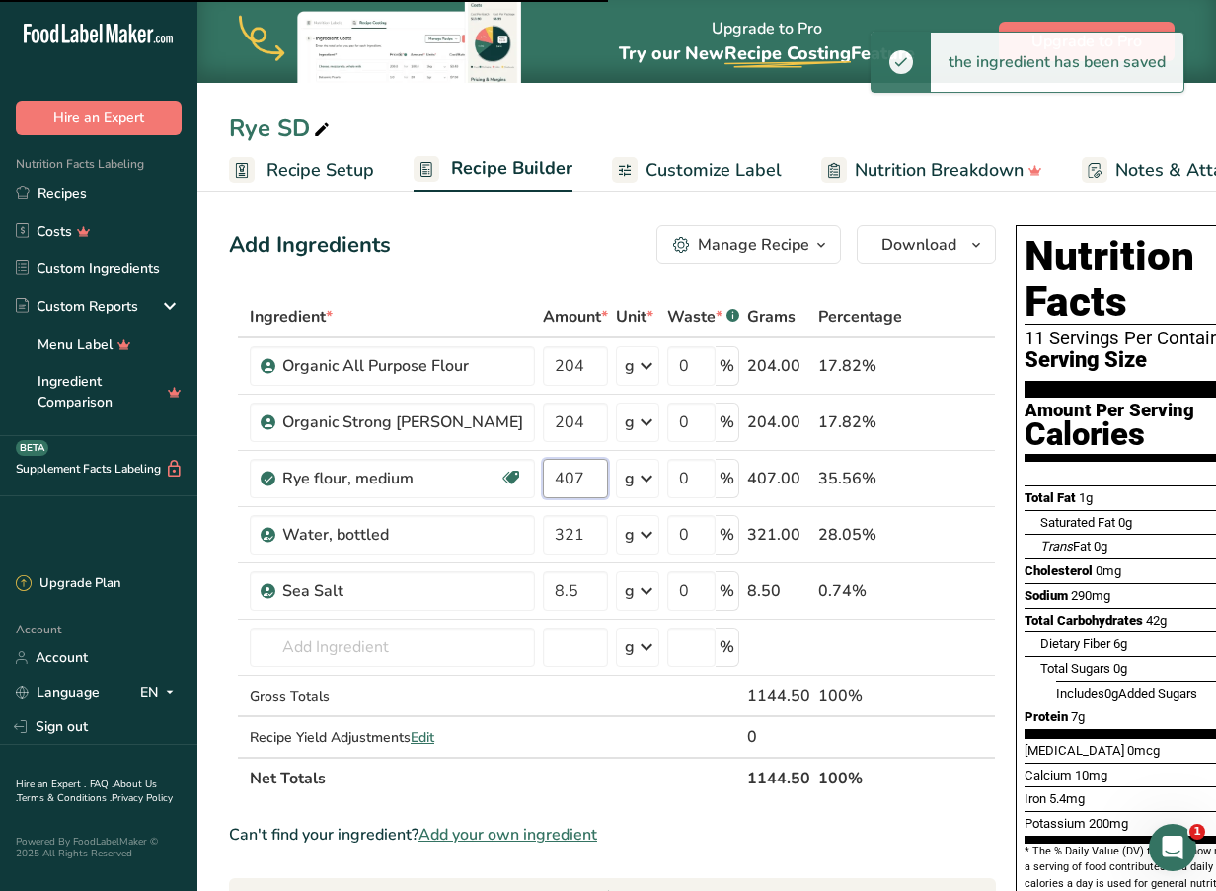
click at [560, 483] on input "407" at bounding box center [575, 478] width 65 height 39
type input "4"
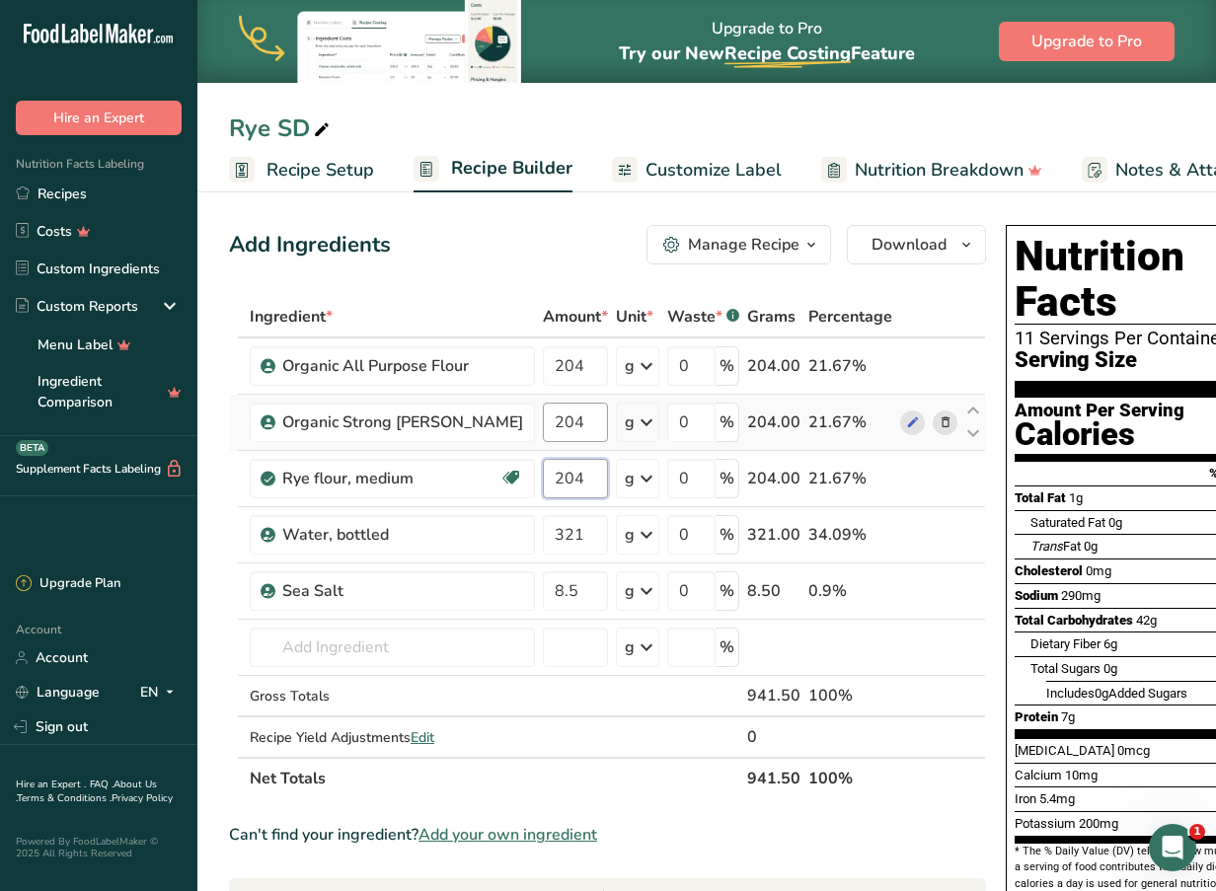
type input "204"
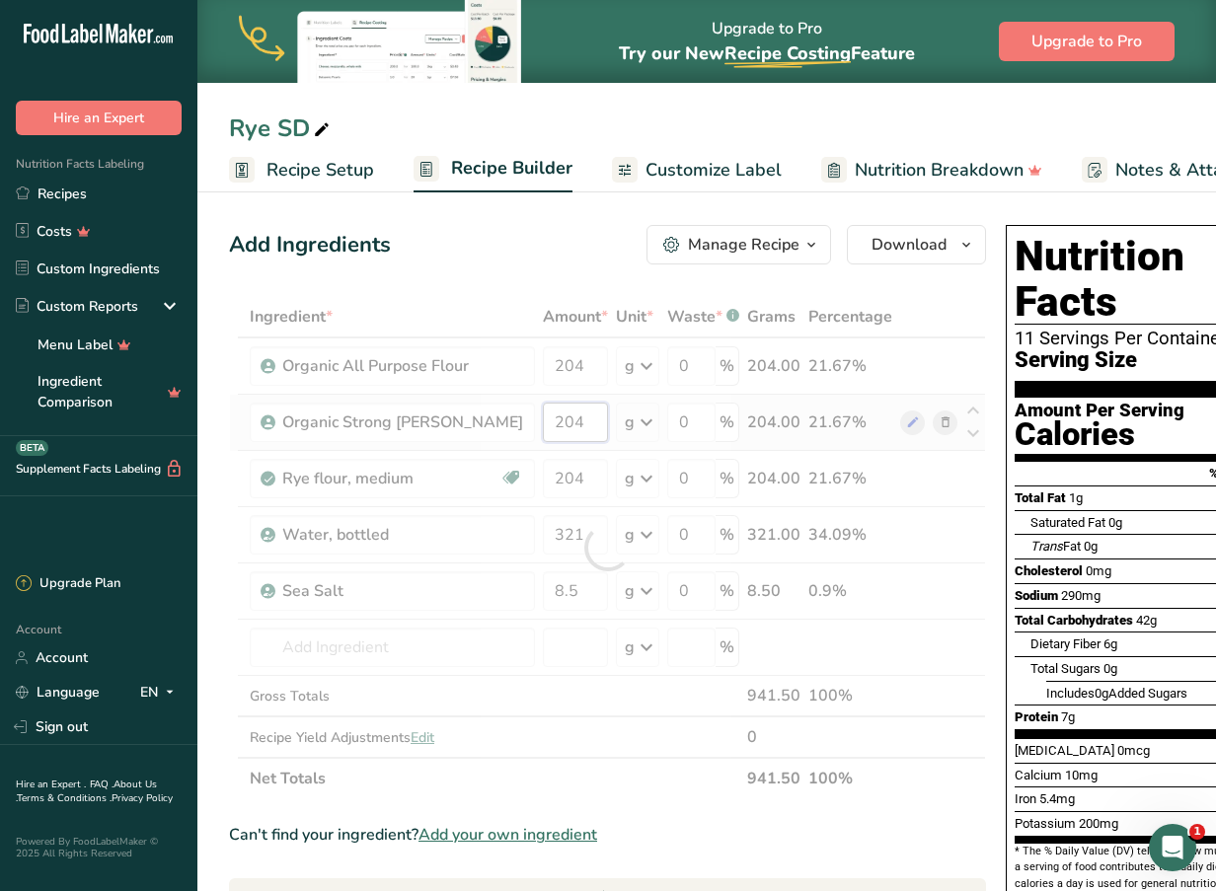
click at [553, 435] on div "Ingredient * Amount * Unit * Waste * .a-a{fill:#347362;}.b-a{fill:#fff;} Grams …" at bounding box center [607, 547] width 757 height 503
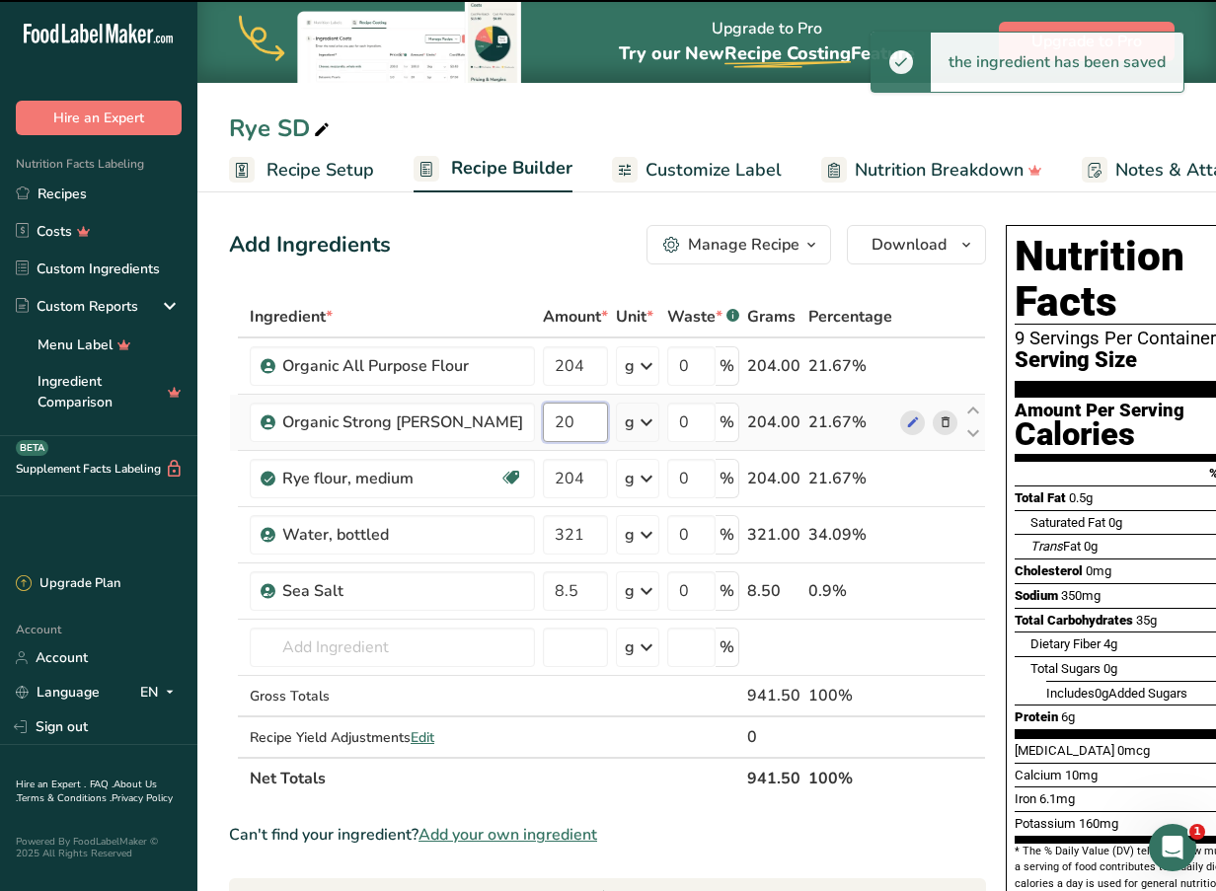
type input "2"
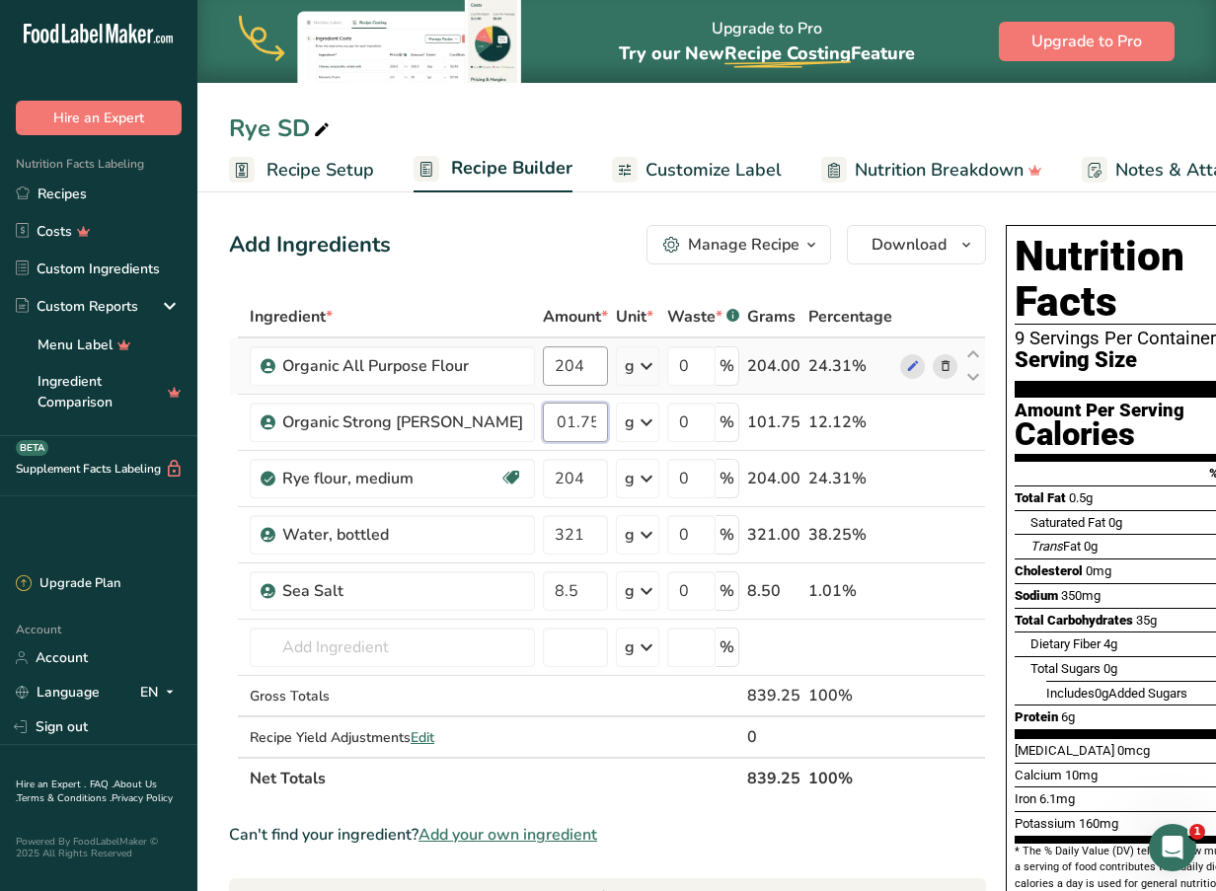
type input "101.75"
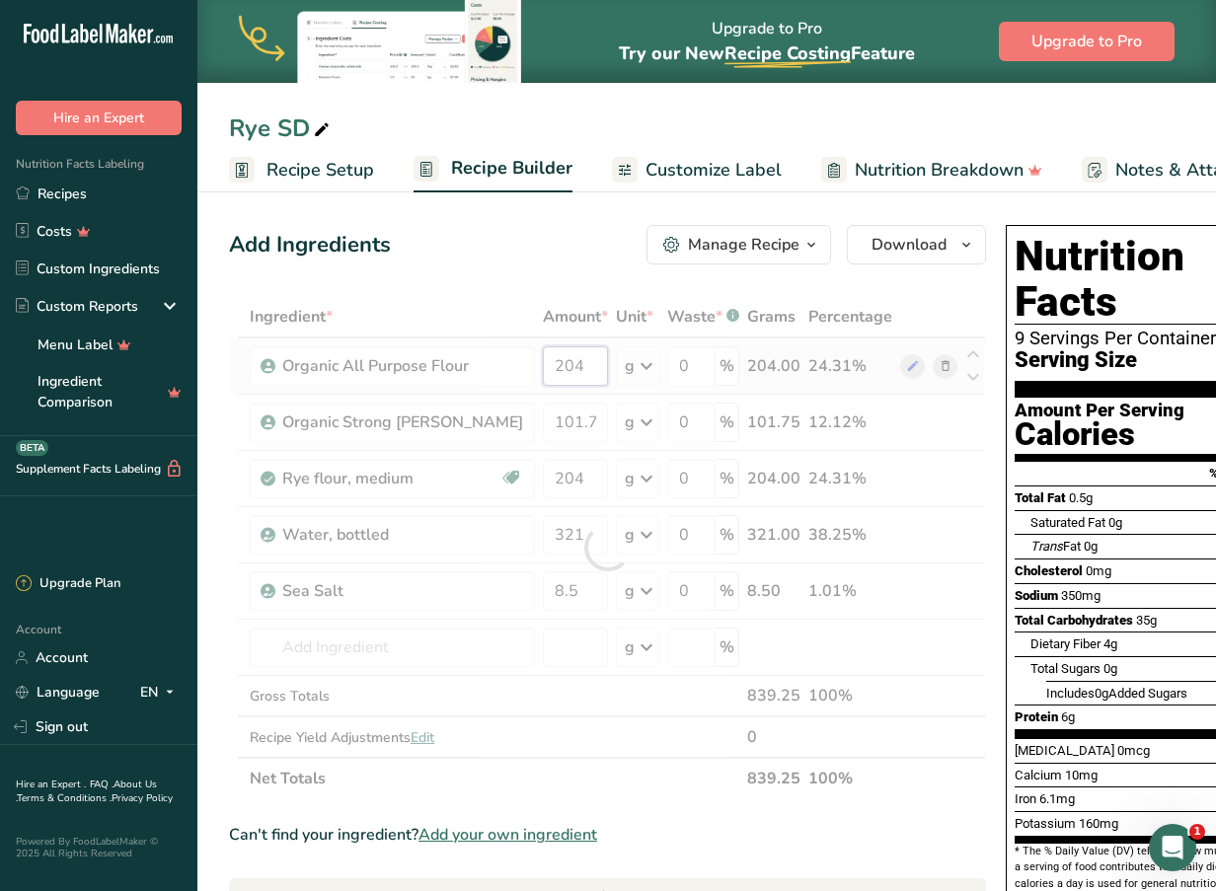
click at [549, 374] on div "Ingredient * Amount * Unit * Waste * .a-a{fill:#347362;}.b-a{fill:#fff;} Grams …" at bounding box center [607, 547] width 757 height 503
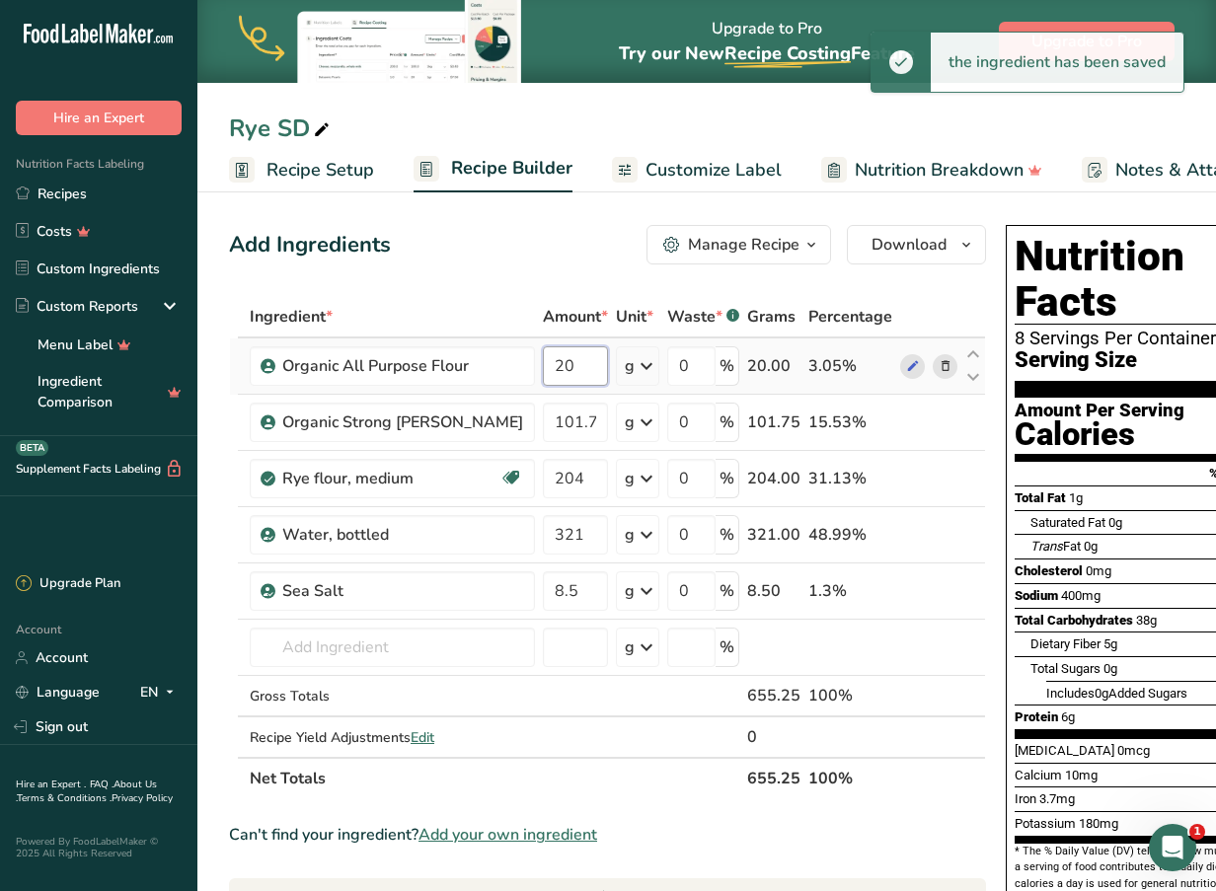
type input "2"
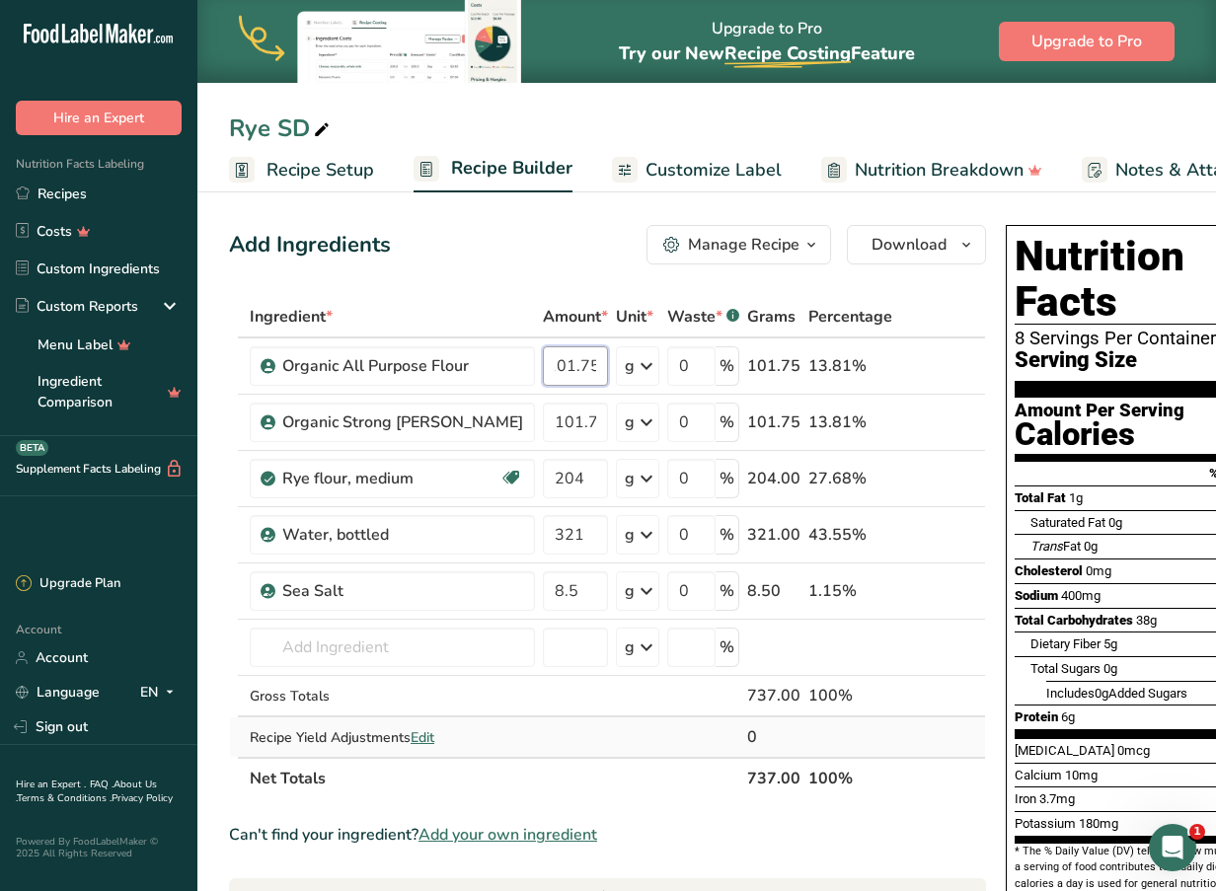
type input "101.75"
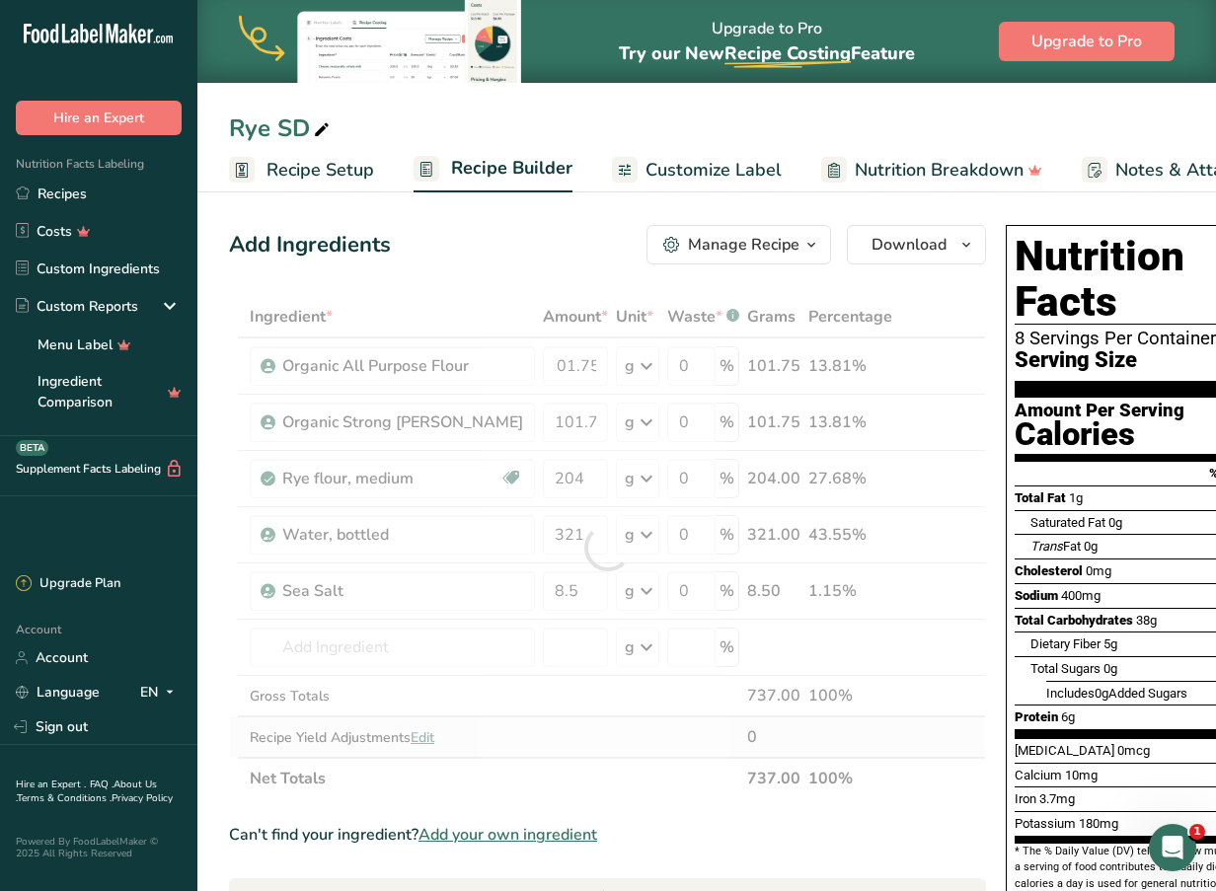
scroll to position [0, 0]
click at [610, 727] on div "Ingredient * Amount * Unit * Waste * .a-a{fill:#347362;}.b-a{fill:#fff;} Grams …" at bounding box center [607, 547] width 757 height 503
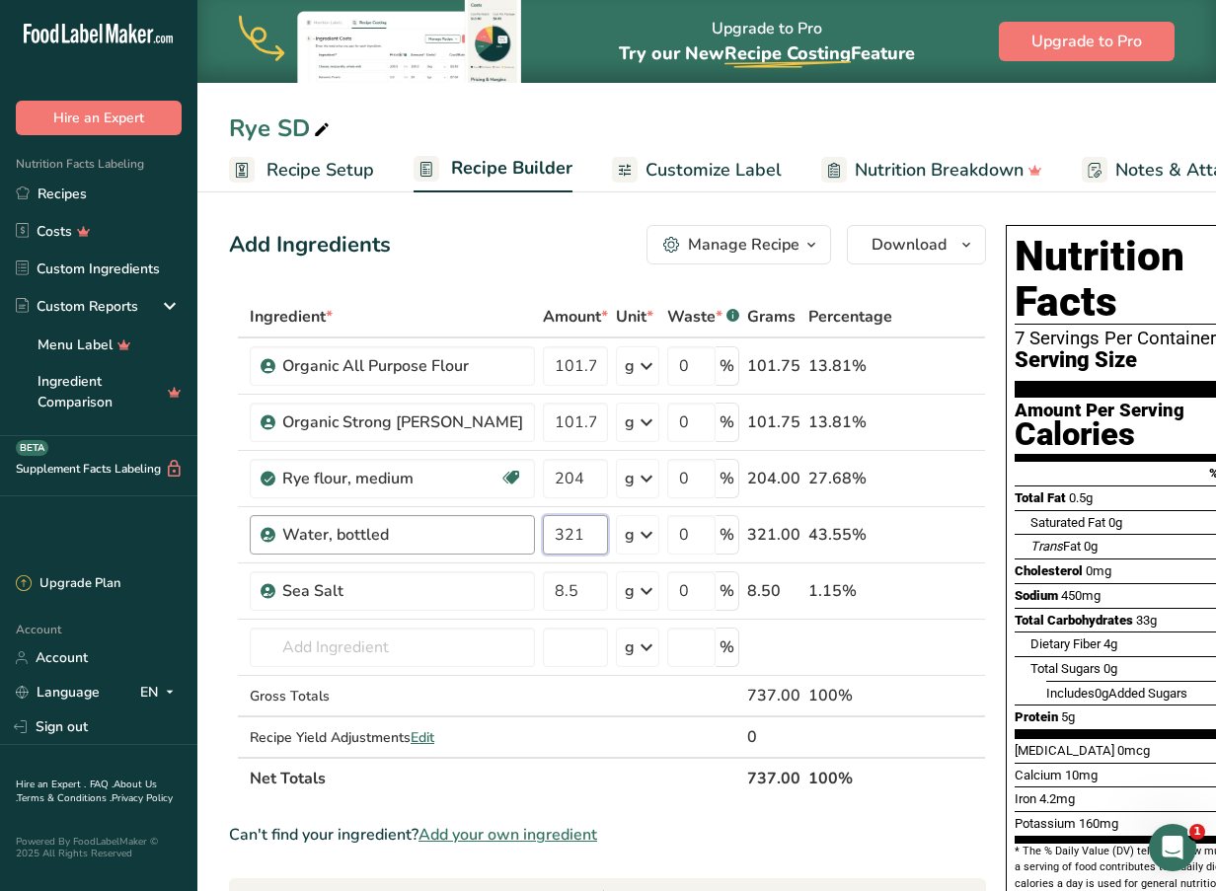
drag, startPoint x: 550, startPoint y: 537, endPoint x: 488, endPoint y: 528, distance: 62.8
click at [488, 528] on tr "Water, bottled 321 g Weight Units g kg mg See more Volume Units l Volume units …" at bounding box center [607, 535] width 755 height 56
type input "1"
type input "2"
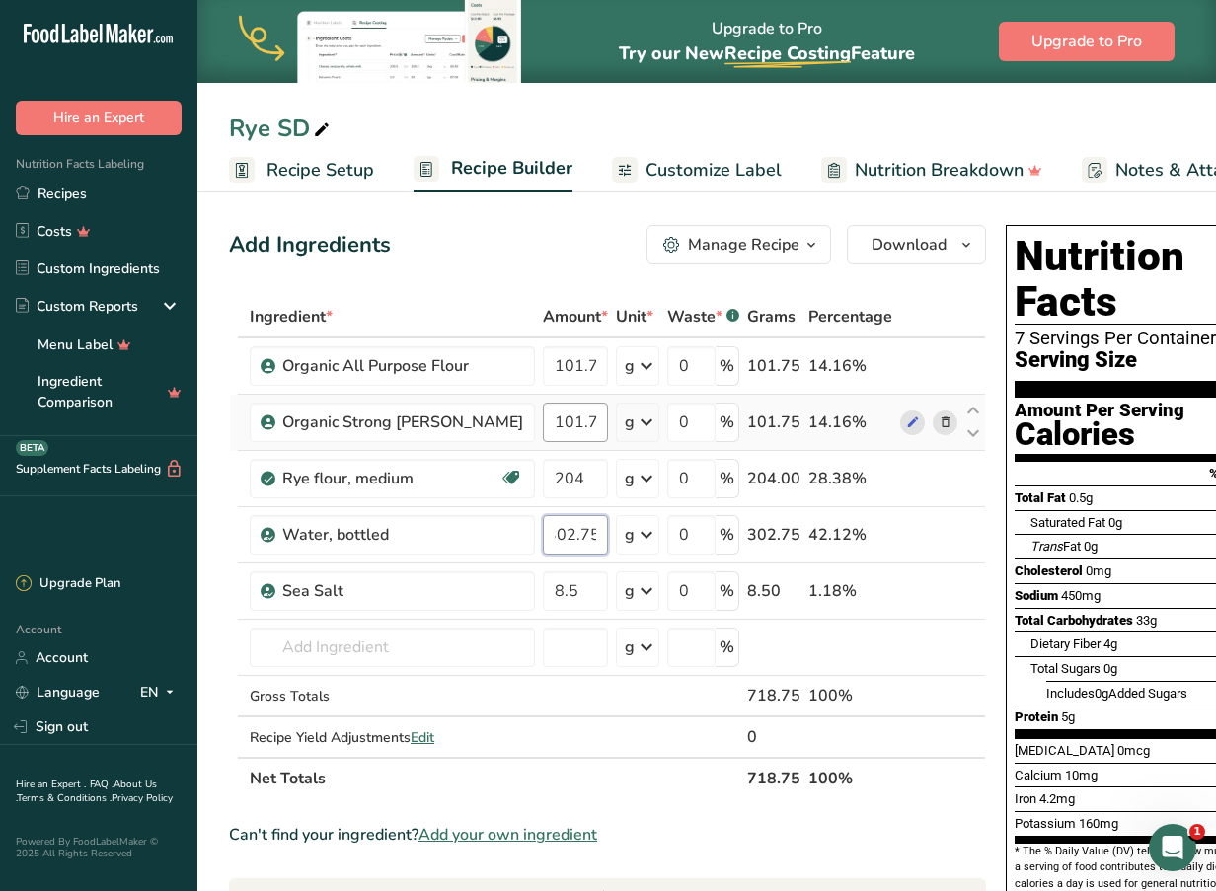
type input "302.75"
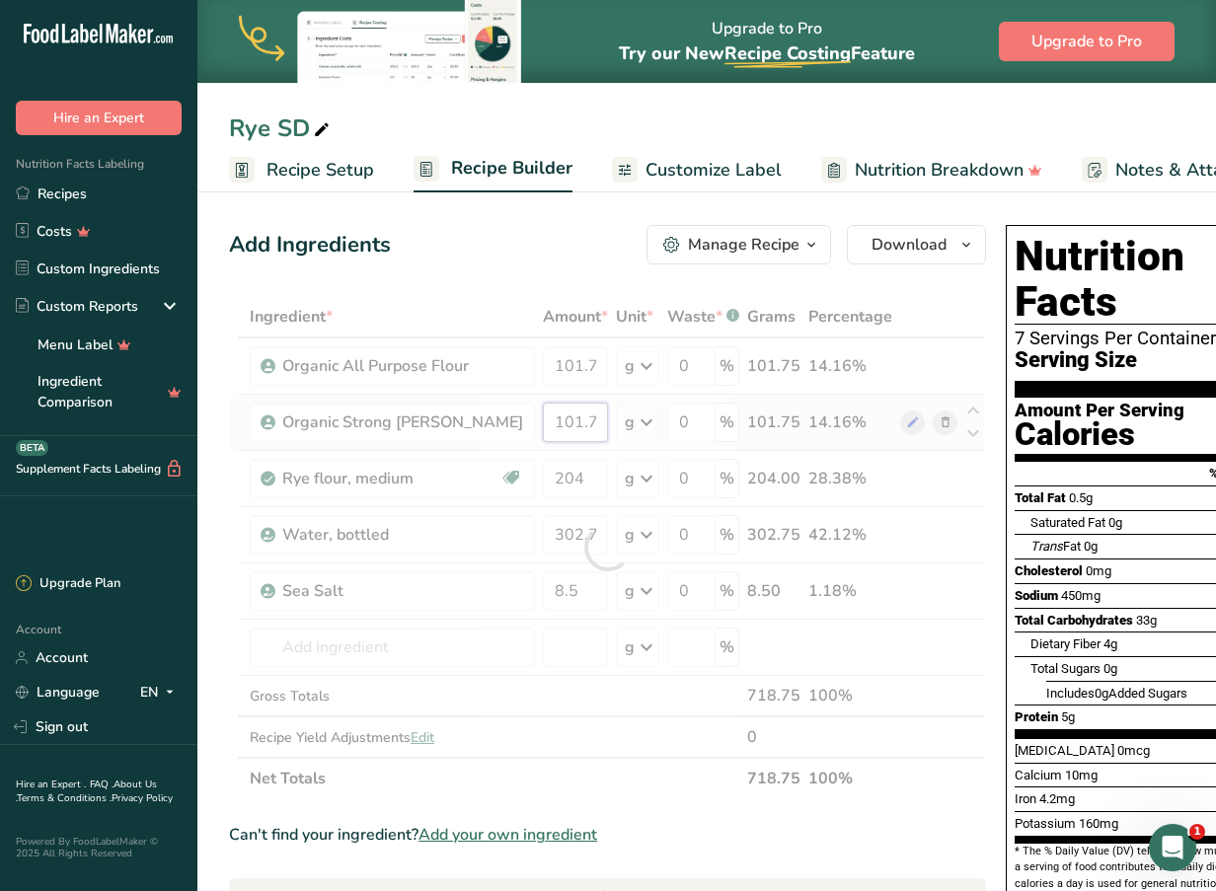
click at [563, 418] on div "Ingredient * Amount * Unit * Waste * .a-a{fill:#347362;}.b-a{fill:#fff;} Grams …" at bounding box center [607, 547] width 757 height 503
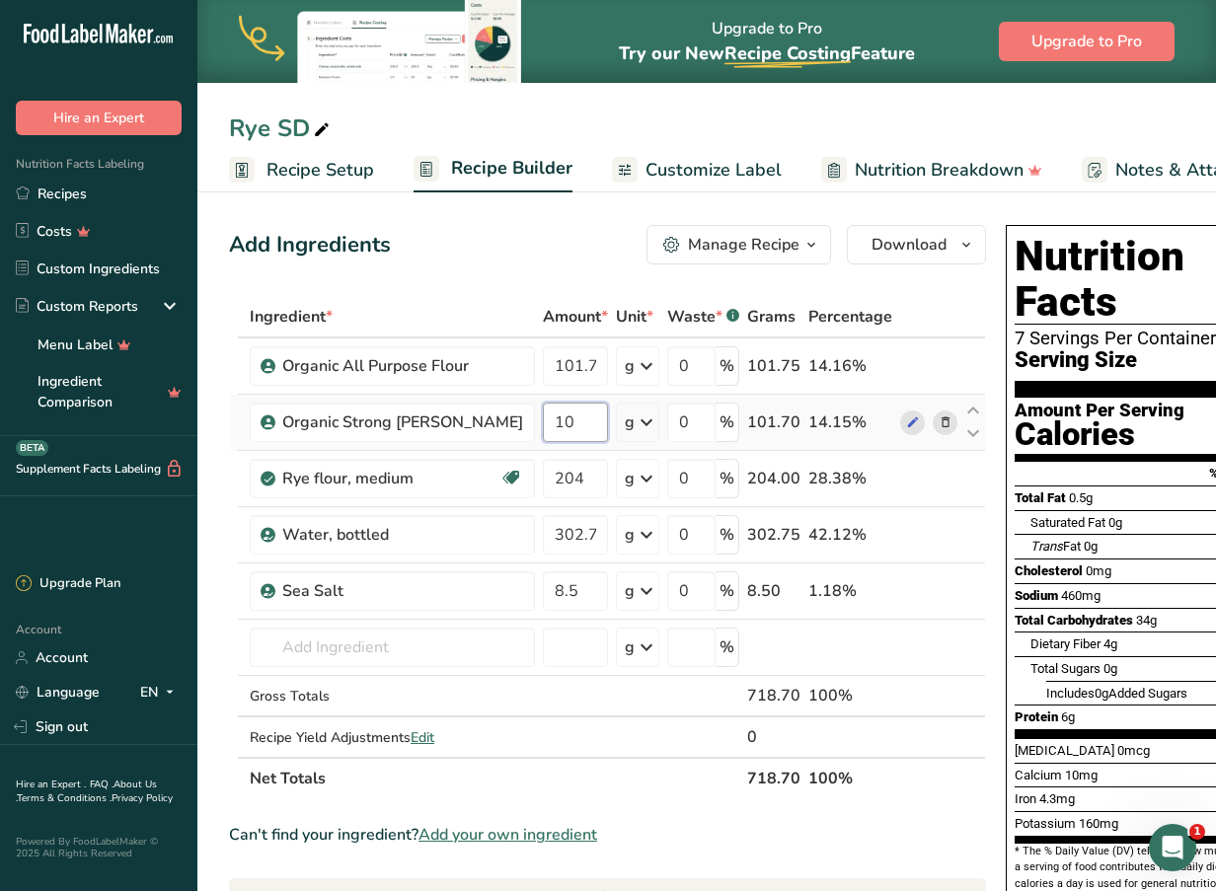
type input "1"
type input "134"
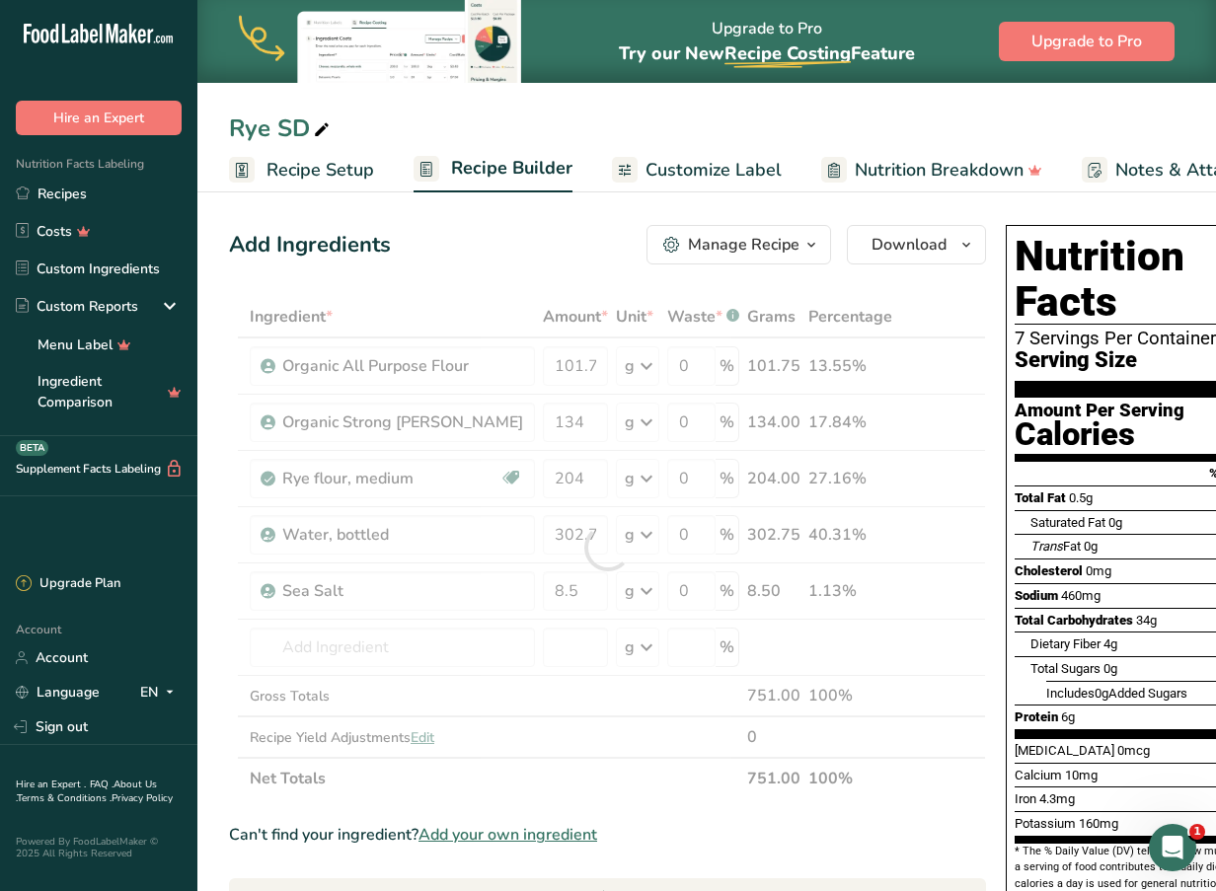
click at [651, 790] on div "Ingredient * Amount * Unit * Waste * .a-a{fill:#347362;}.b-a{fill:#fff;} Grams …" at bounding box center [607, 547] width 757 height 503
